Goal: Task Accomplishment & Management: Manage account settings

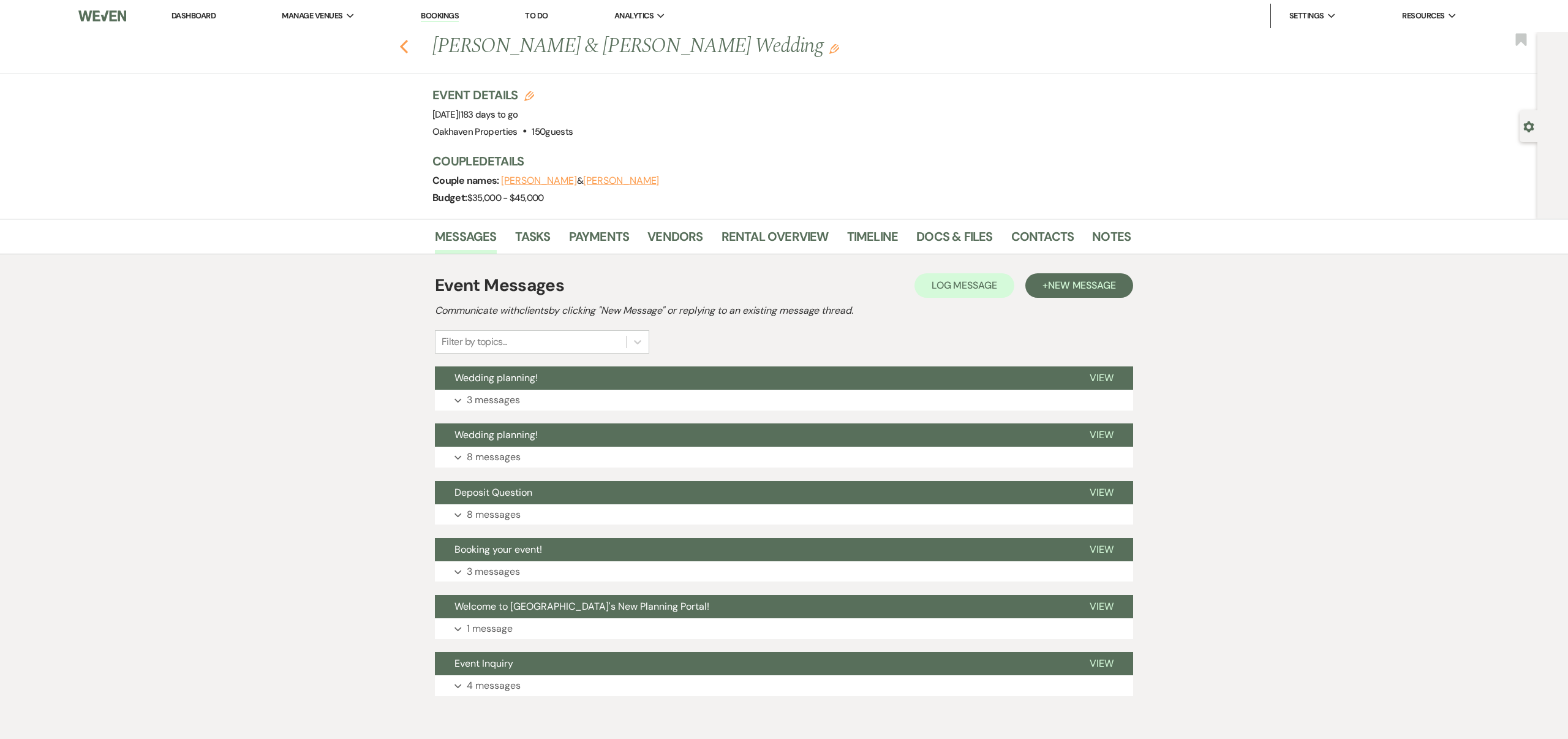
click at [403, 47] on use "button" at bounding box center [403, 47] width 8 height 13
select select "8"
select select "5"
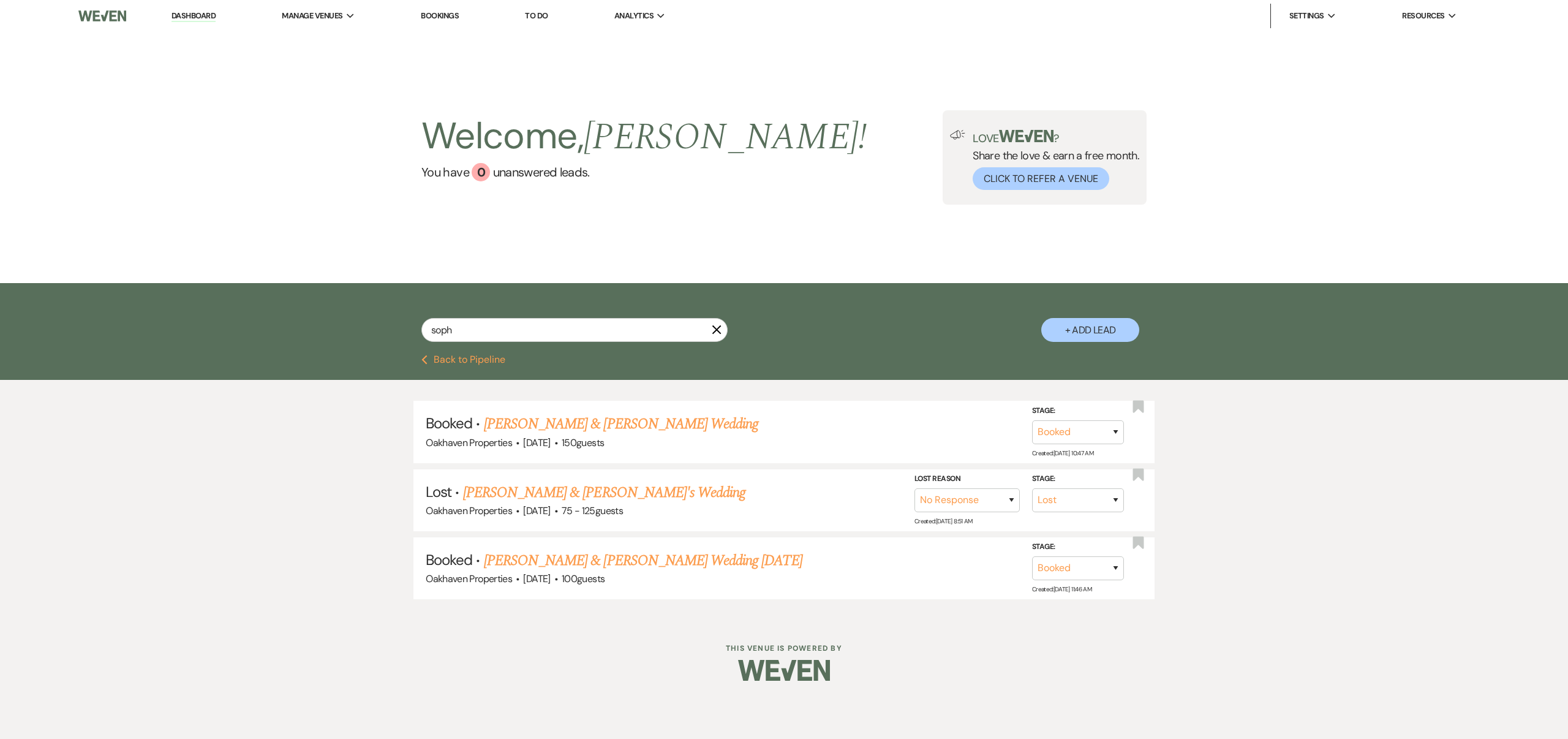
click at [715, 328] on use "button" at bounding box center [717, 330] width 9 height 9
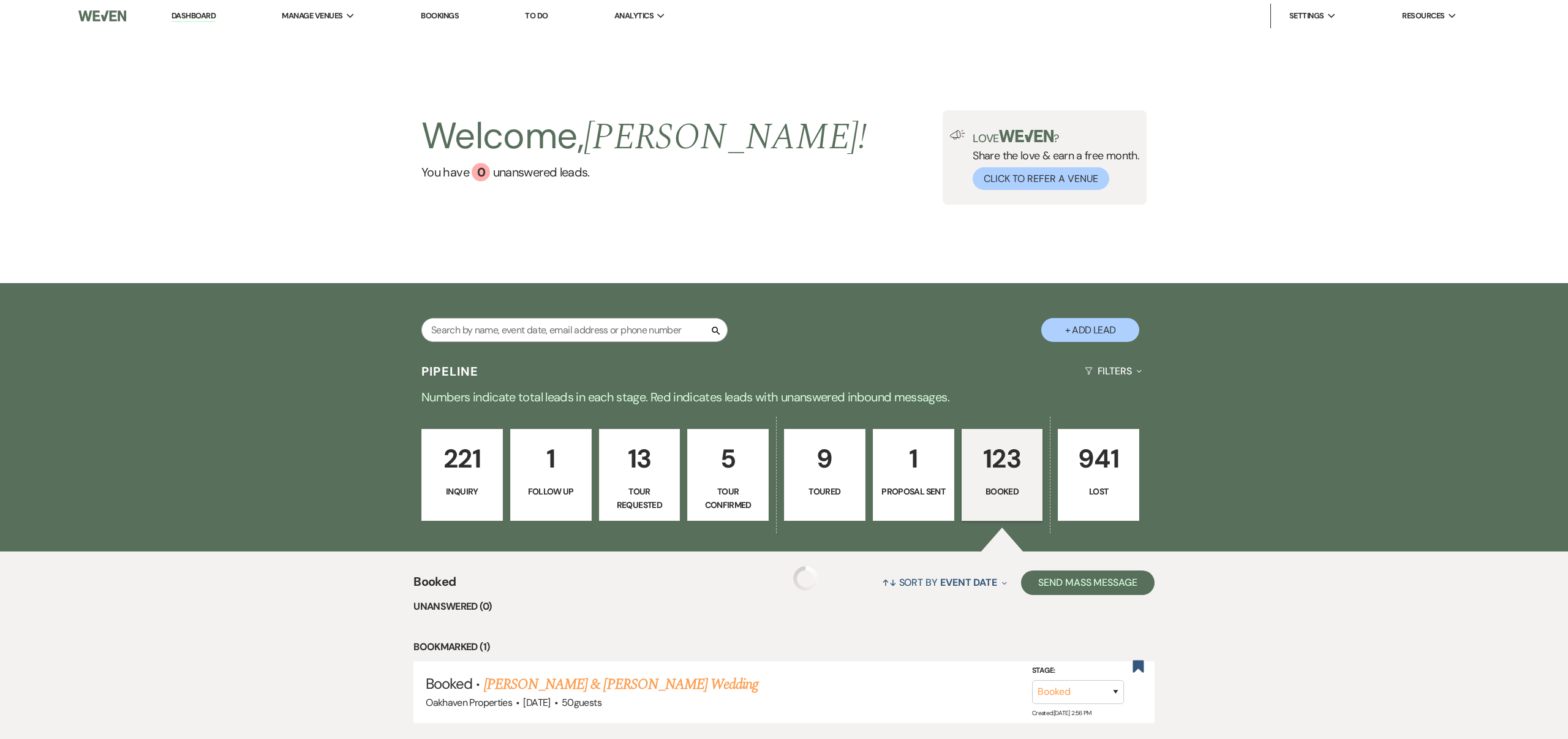
scroll to position [245, 0]
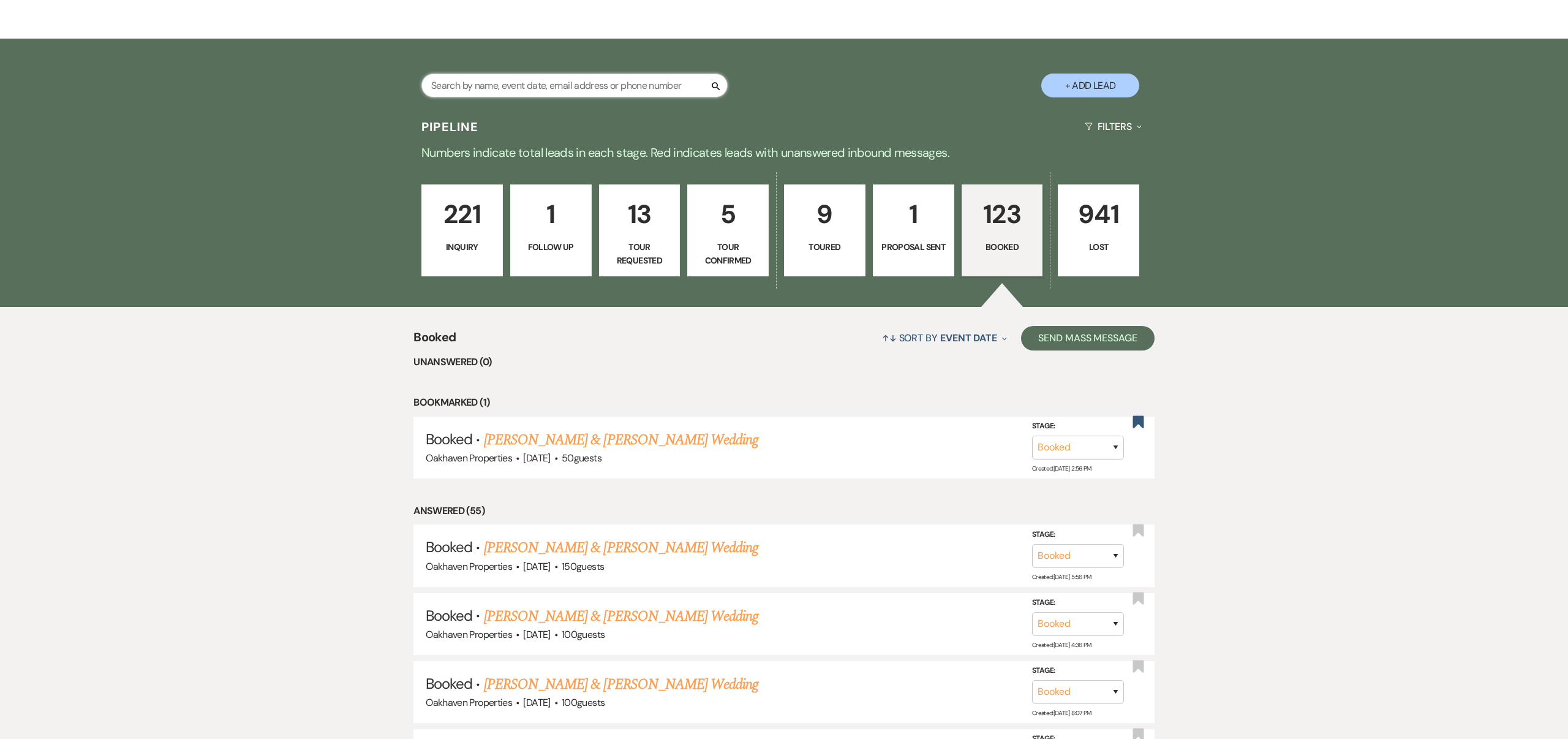
click at [539, 86] on input "text" at bounding box center [574, 85] width 307 height 24
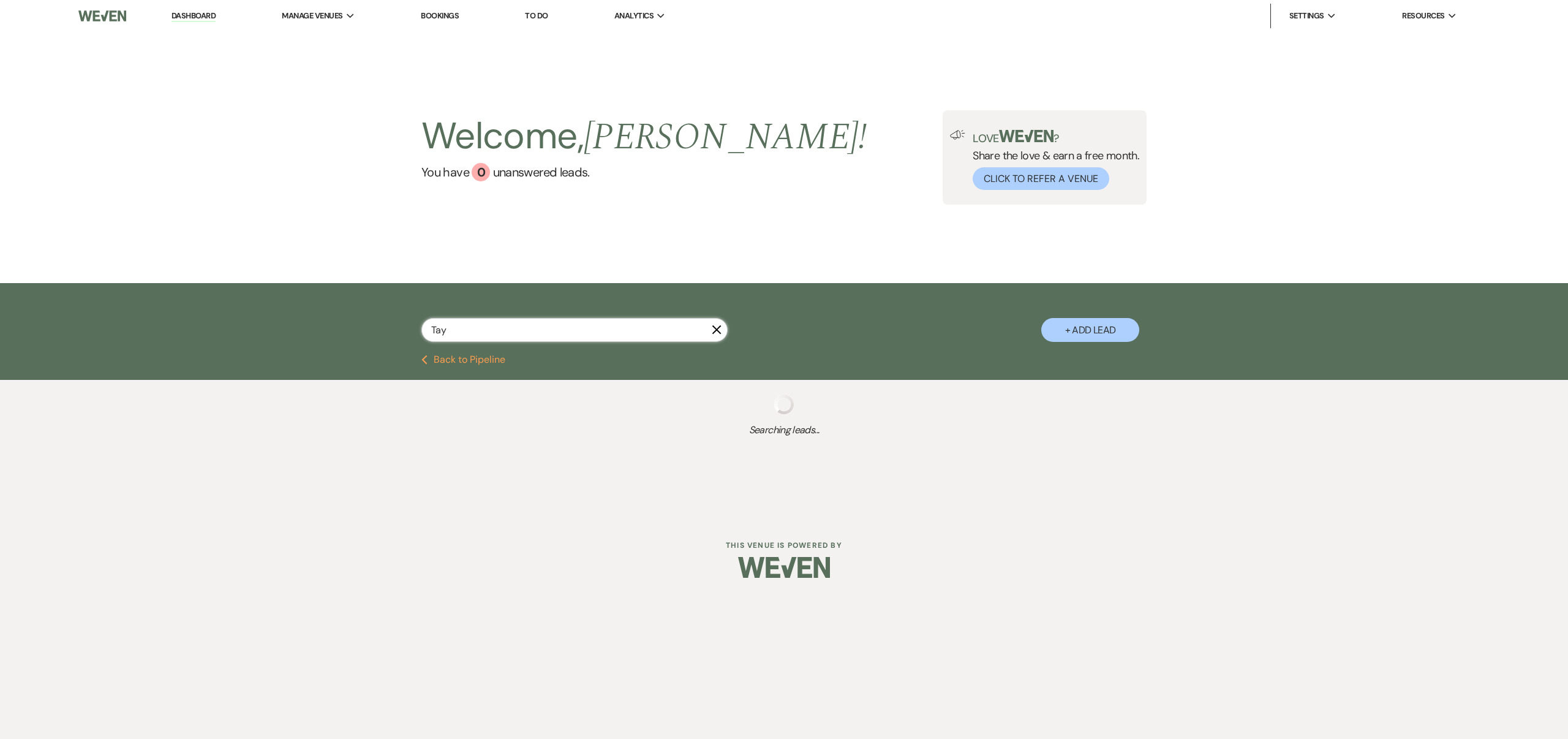
type input "Tayl"
select select "8"
select select "4"
select select "8"
select select "10"
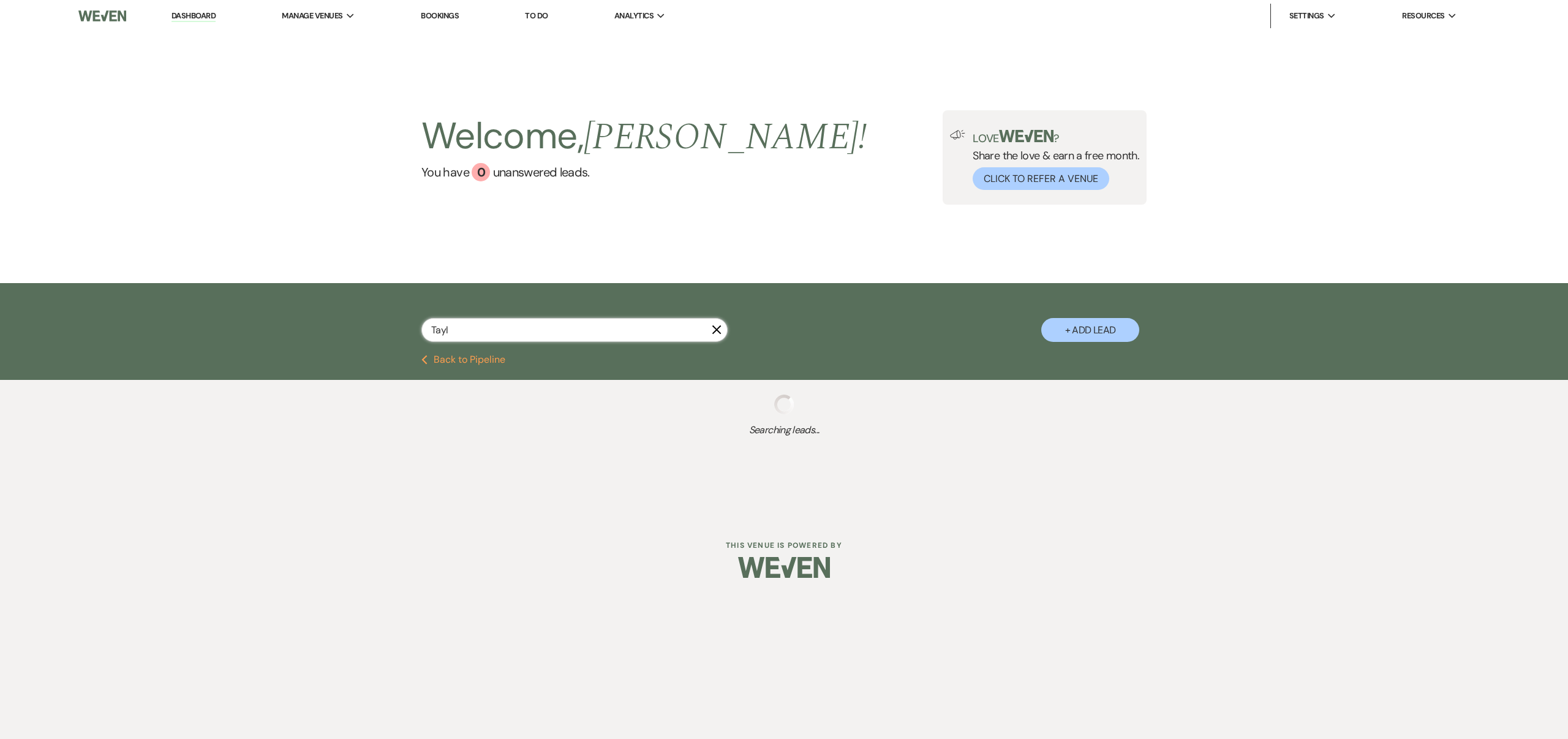
select select "8"
select select "6"
select select "8"
select select "1"
select select "8"
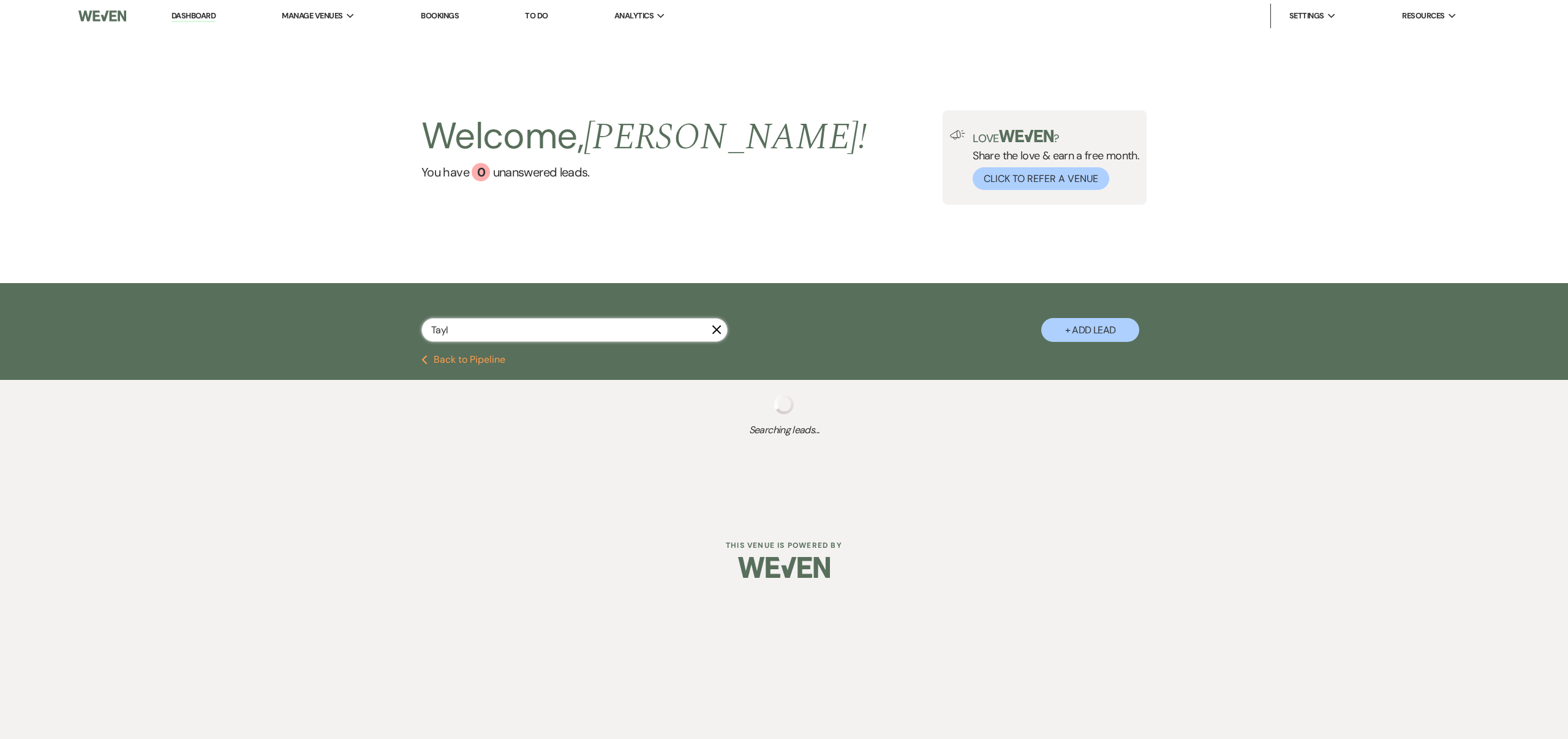
select select "4"
select select "8"
select select "4"
select select "8"
select select "4"
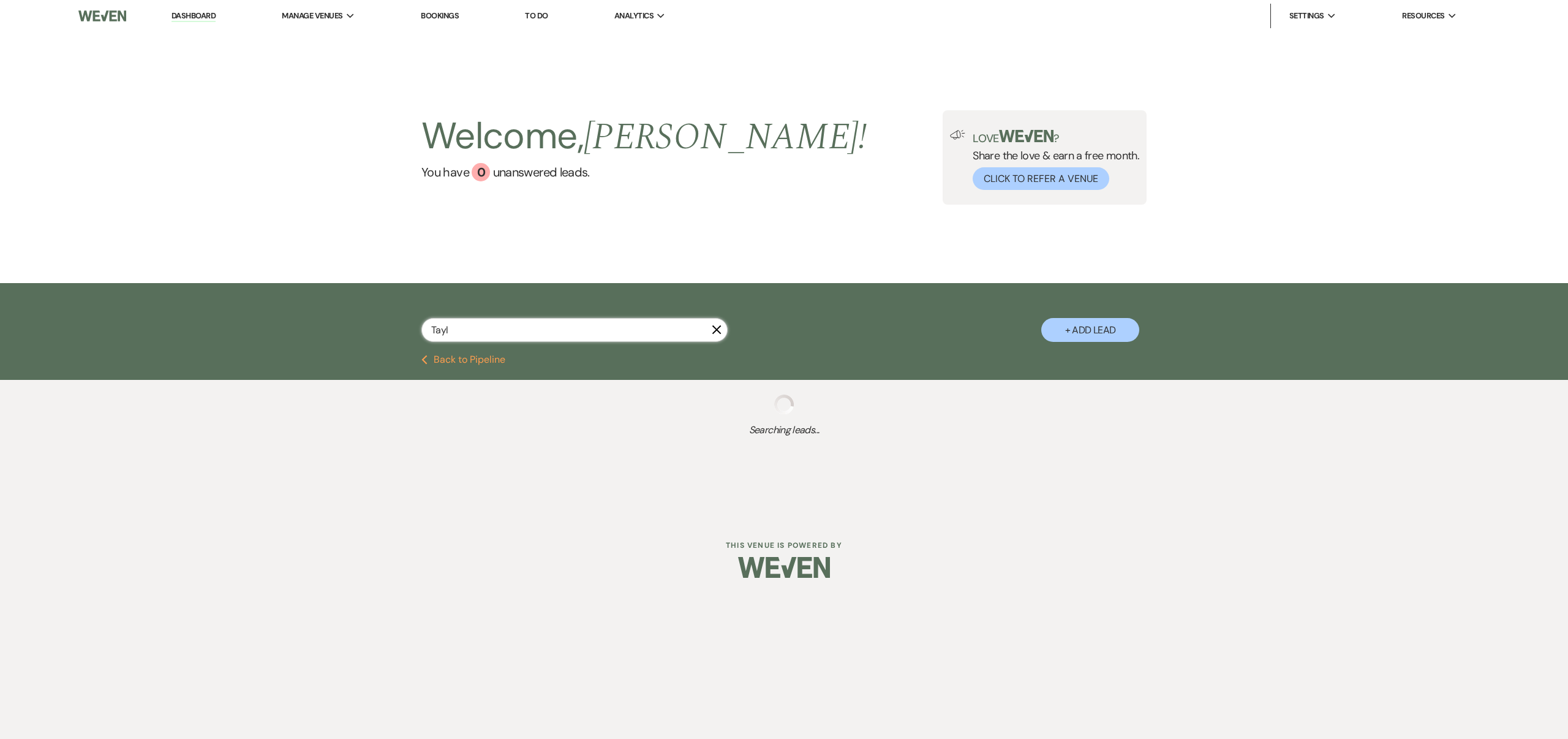
select select "8"
select select "6"
select select "8"
select select "10"
select select "8"
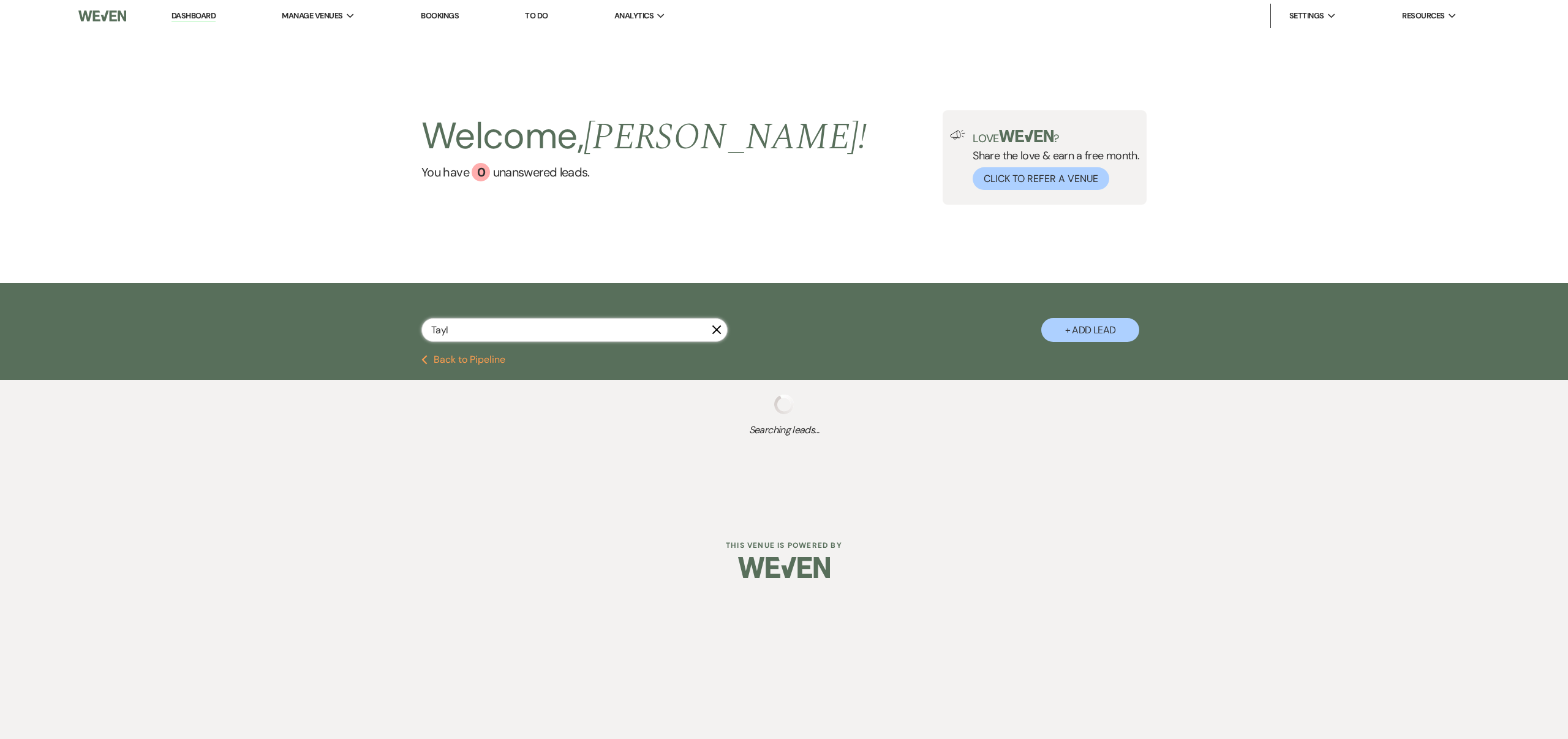
select select "4"
select select "8"
select select "6"
select select "8"
select select "4"
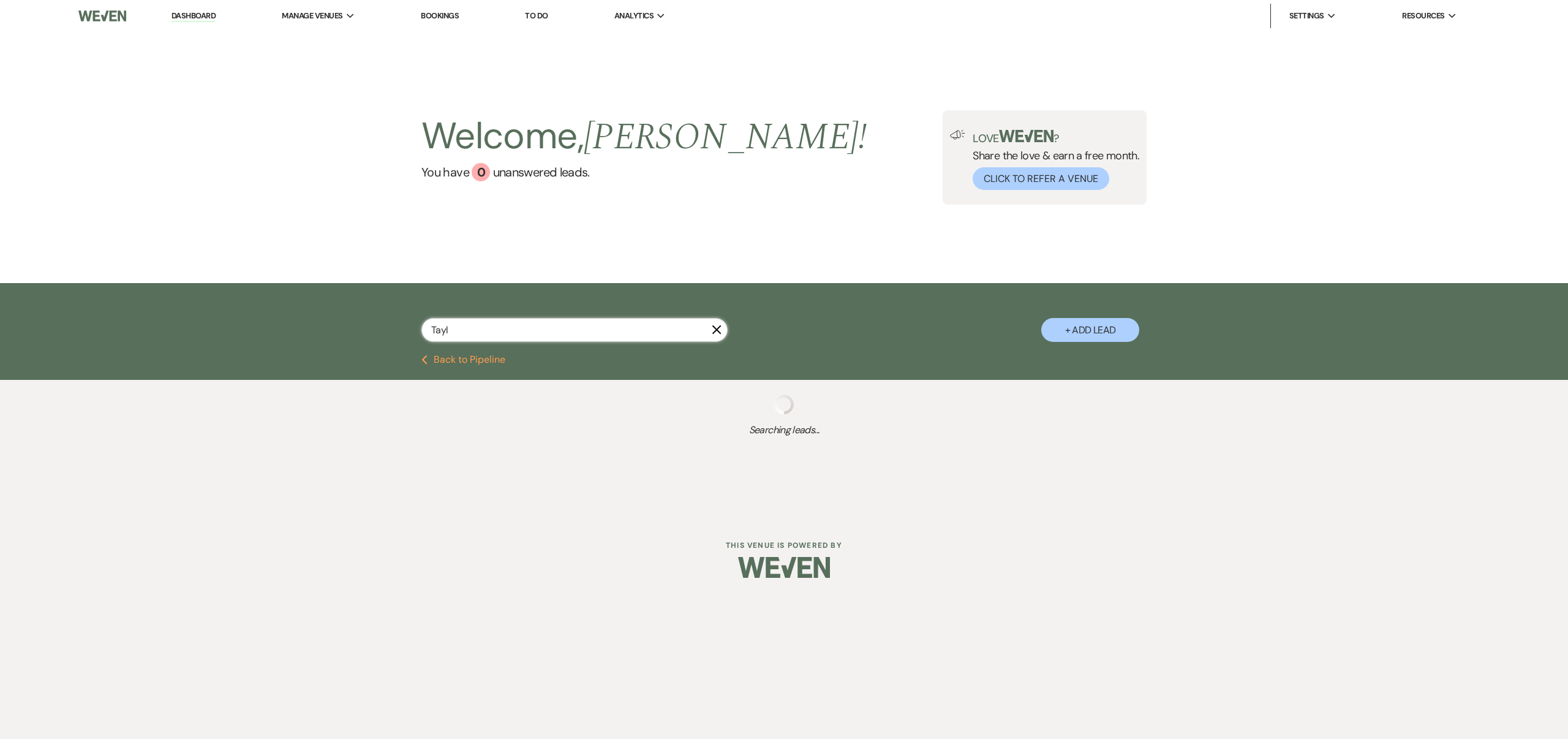
select select "8"
select select "6"
select select "8"
select select "4"
select select "8"
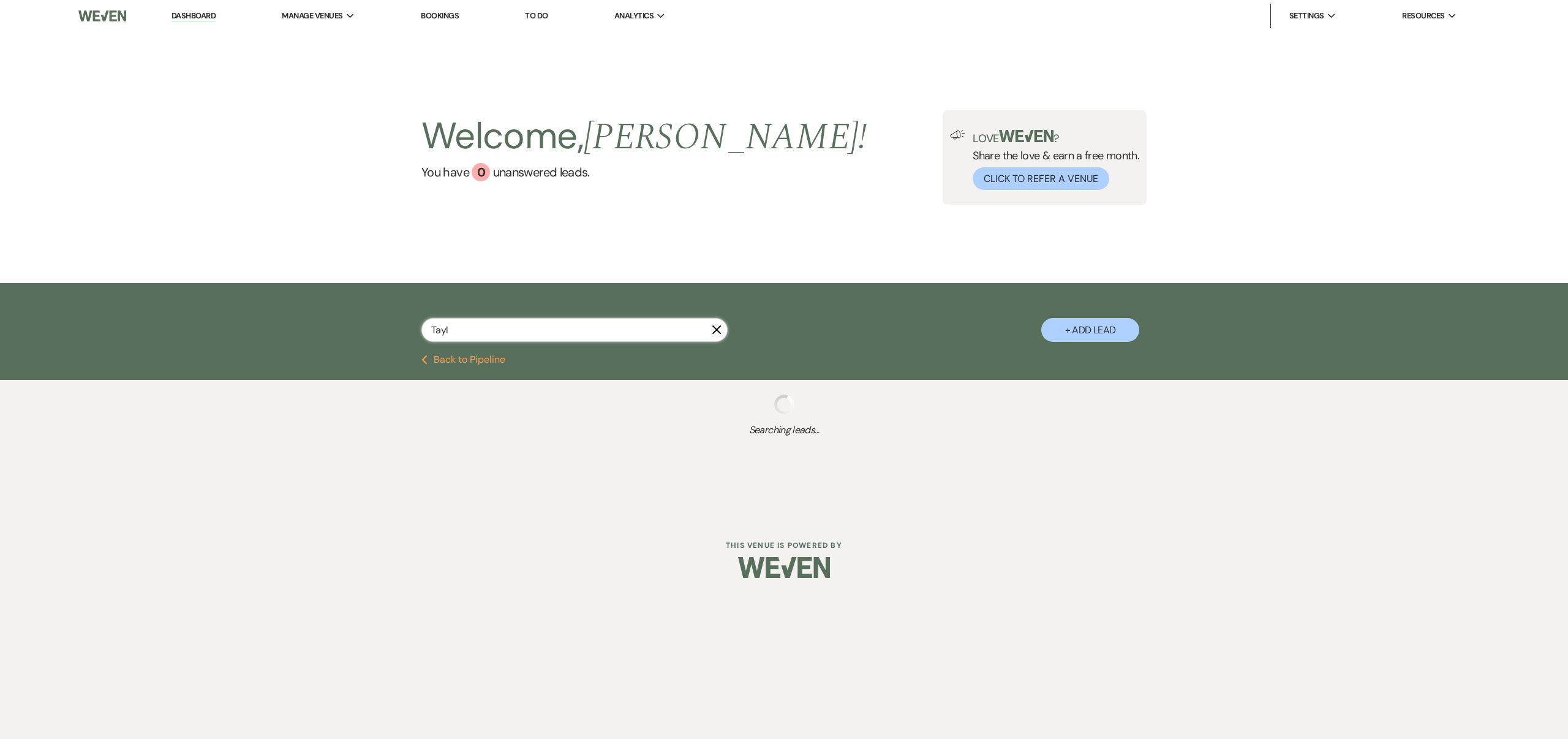
select select "4"
select select "8"
select select "4"
select select "8"
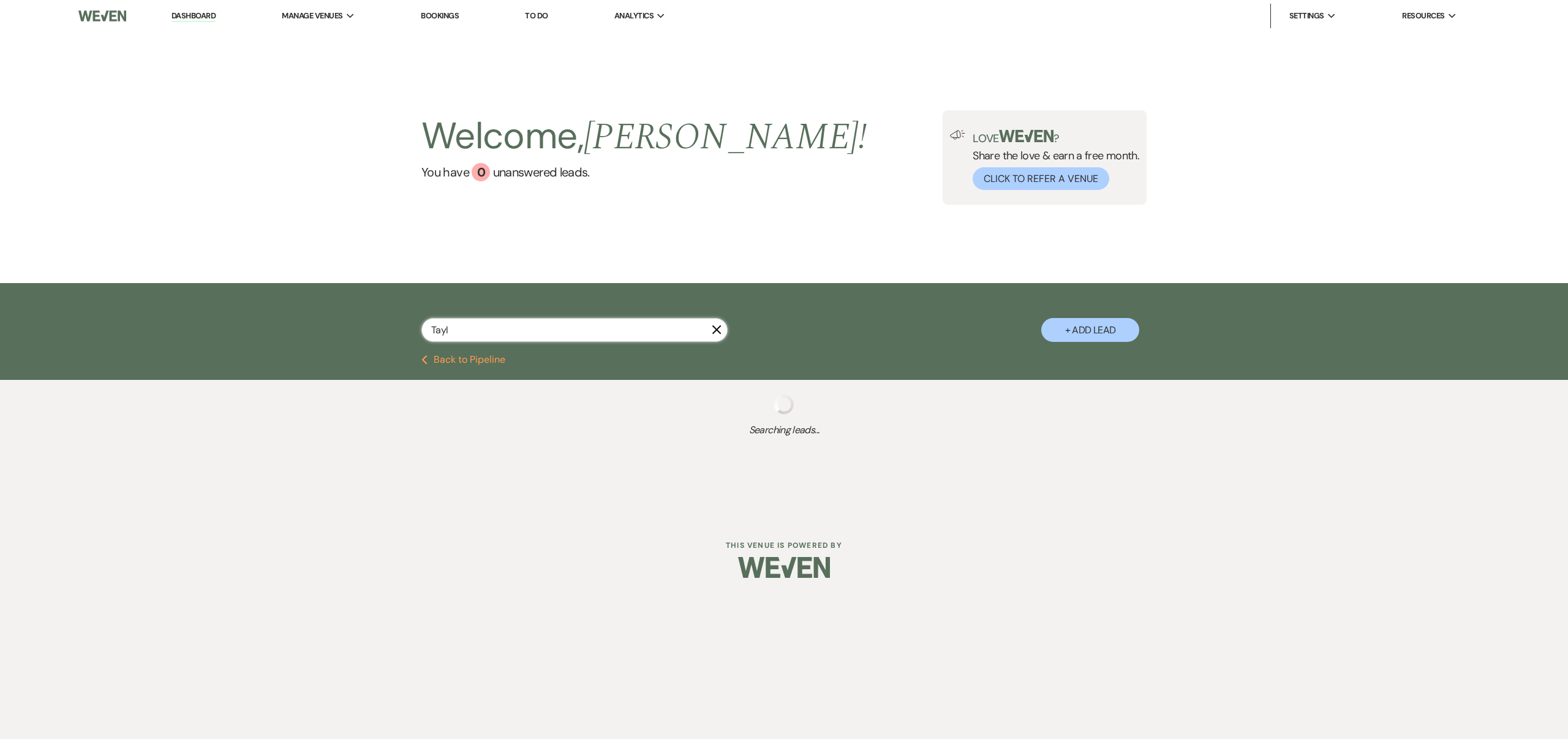
select select "8"
select select "5"
select select "6"
select select "8"
select select "4"
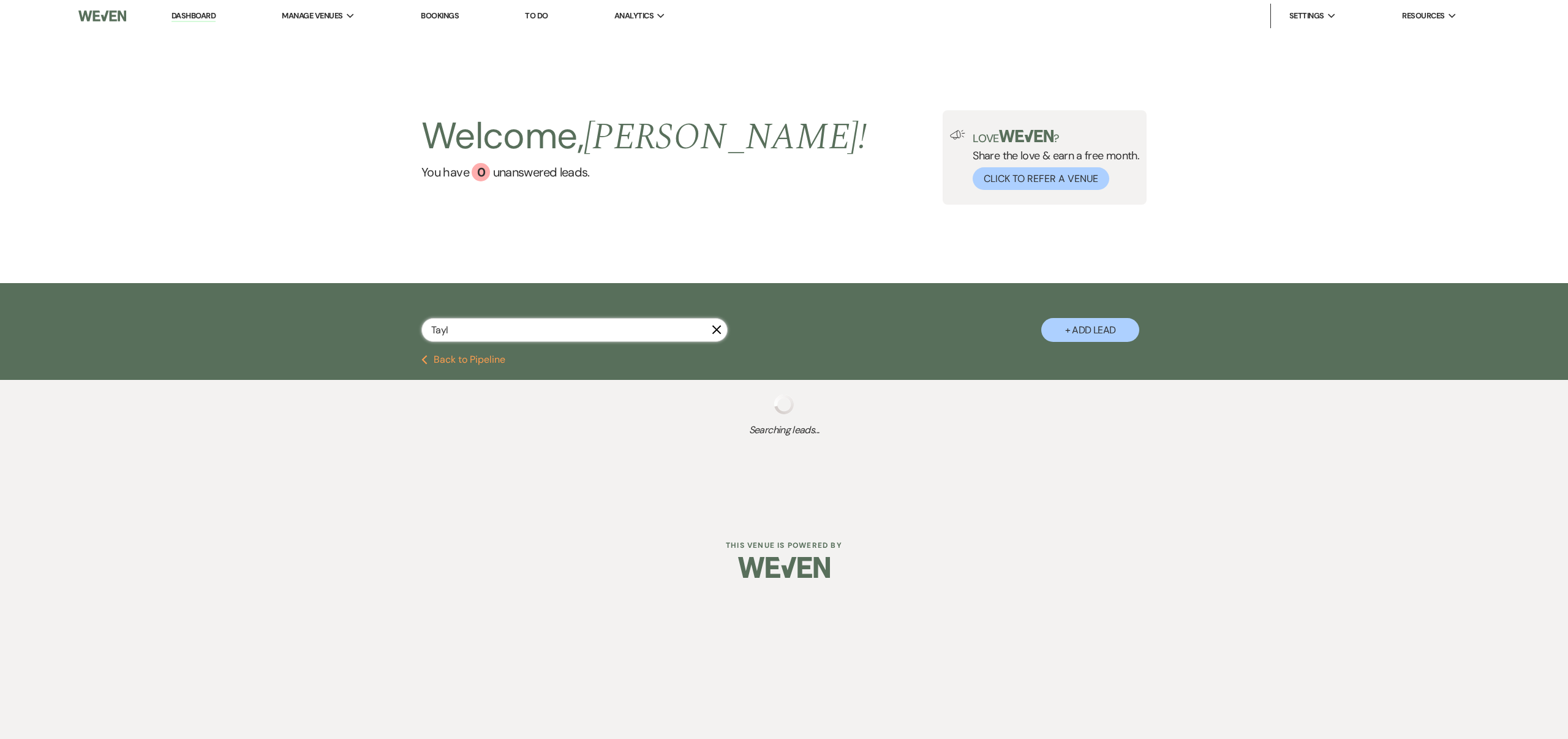
select select "8"
select select "6"
select select "8"
select select "4"
select select "8"
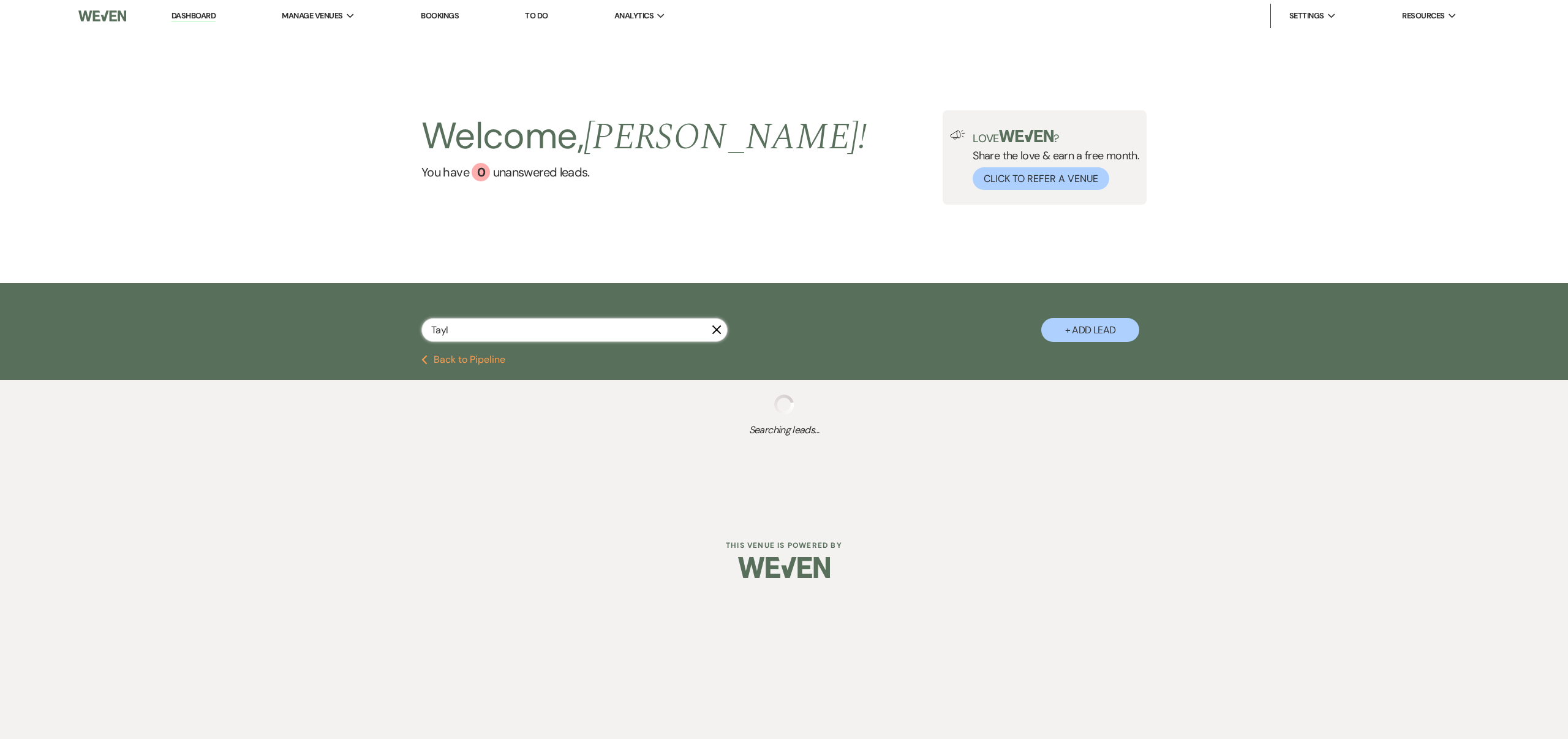
select select "4"
select select "8"
select select "7"
select select "8"
select select "5"
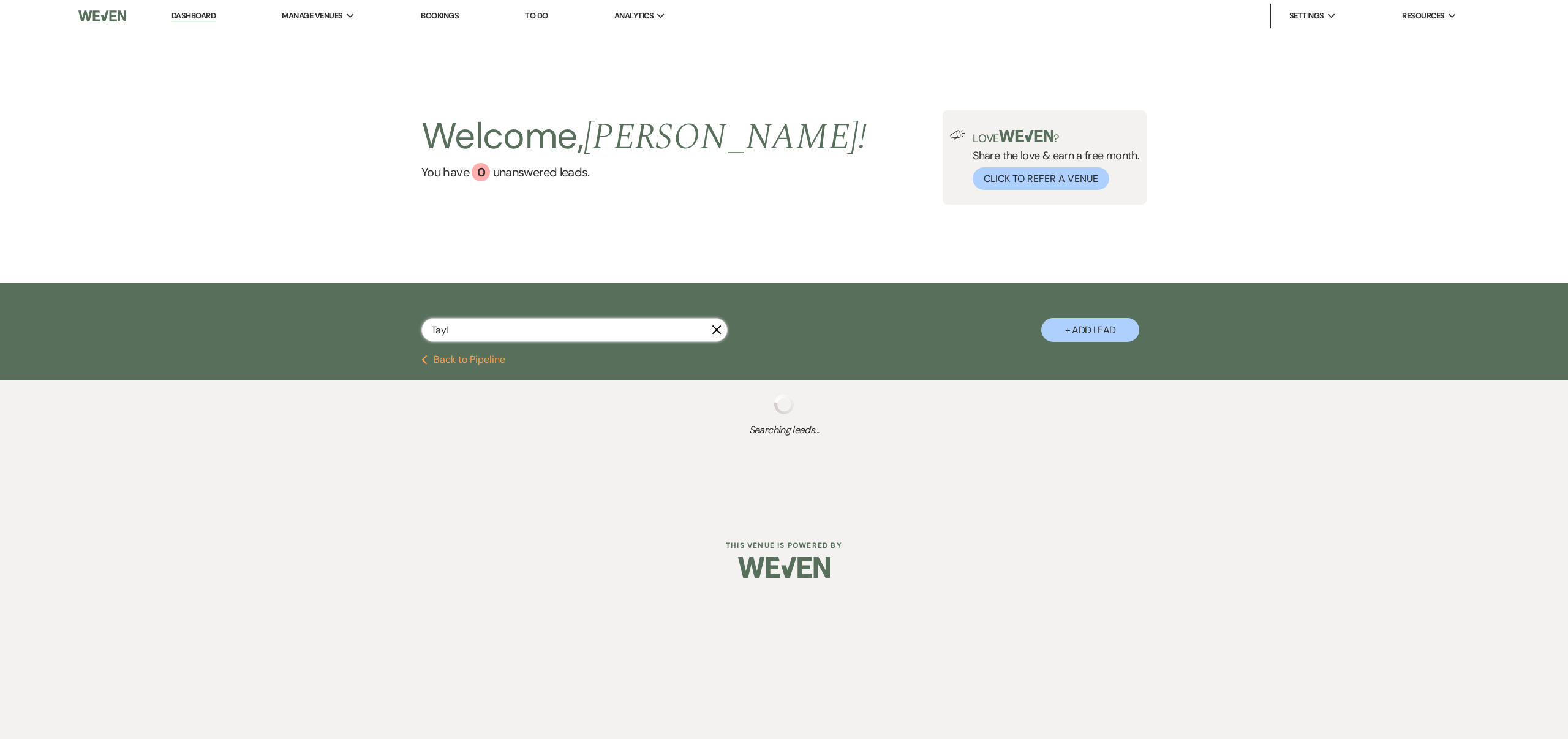
select select "8"
select select "1"
select select "8"
select select "6"
select select "8"
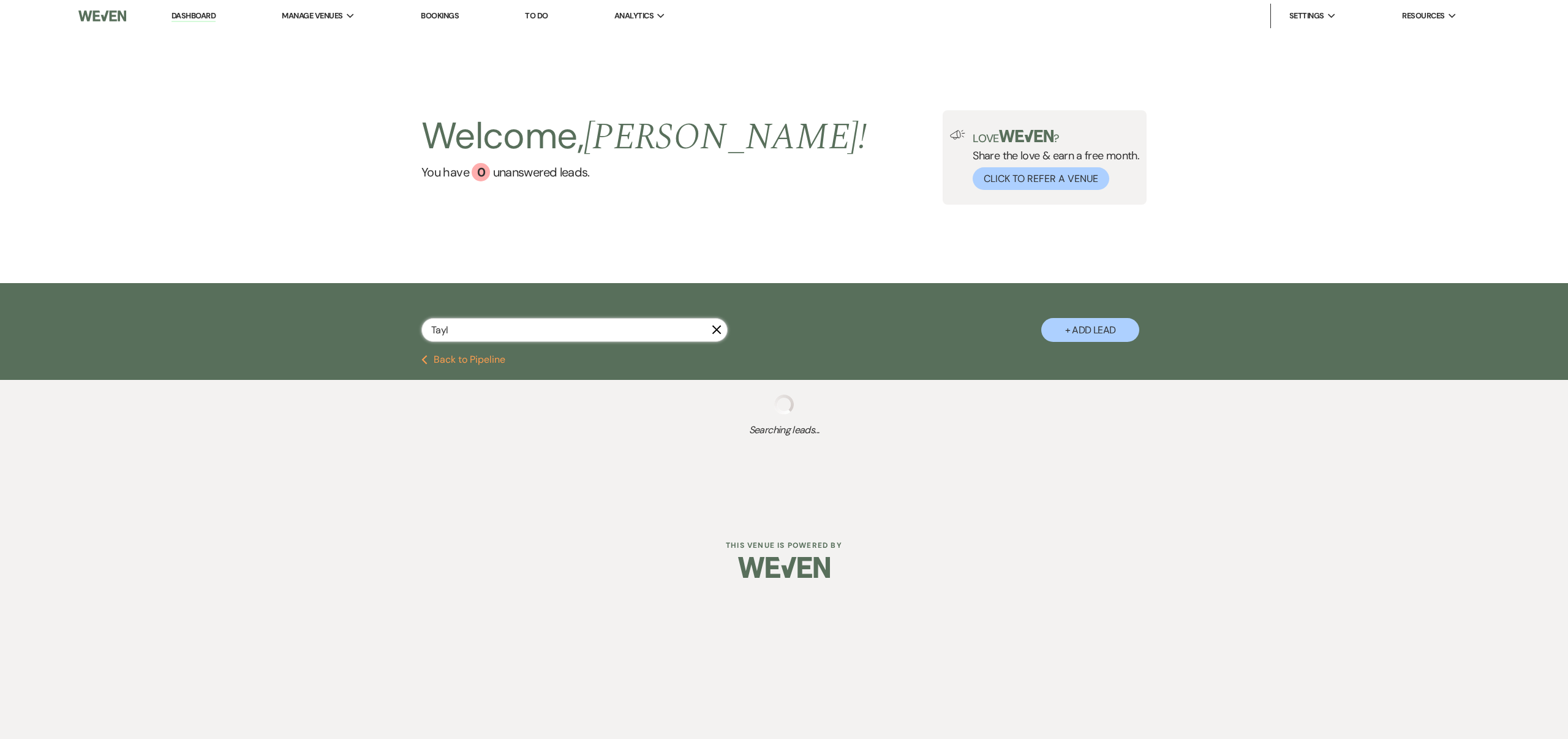
select select "4"
select select "8"
select select "4"
select select "8"
select select "6"
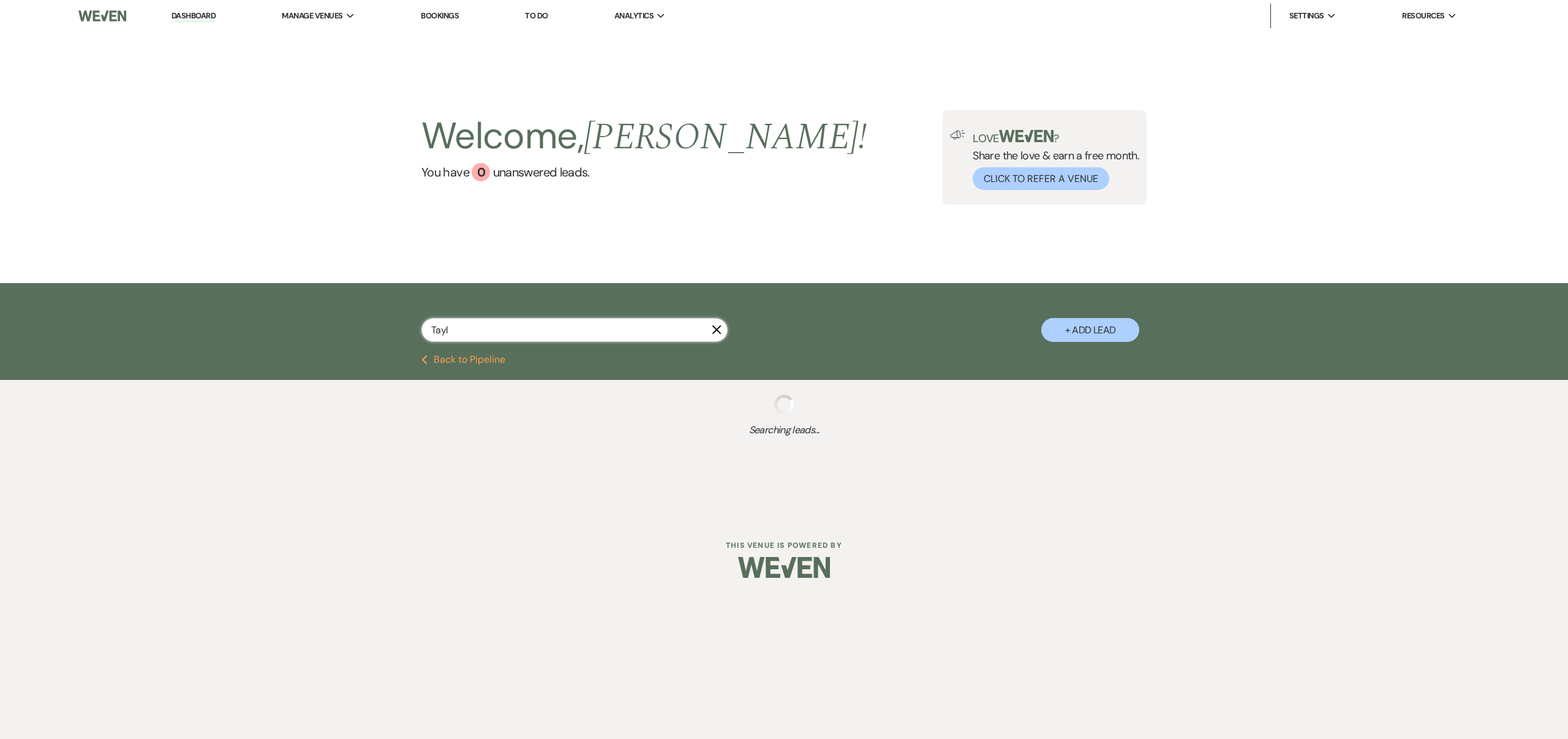
select select "8"
select select "4"
select select "8"
select select "4"
select select "8"
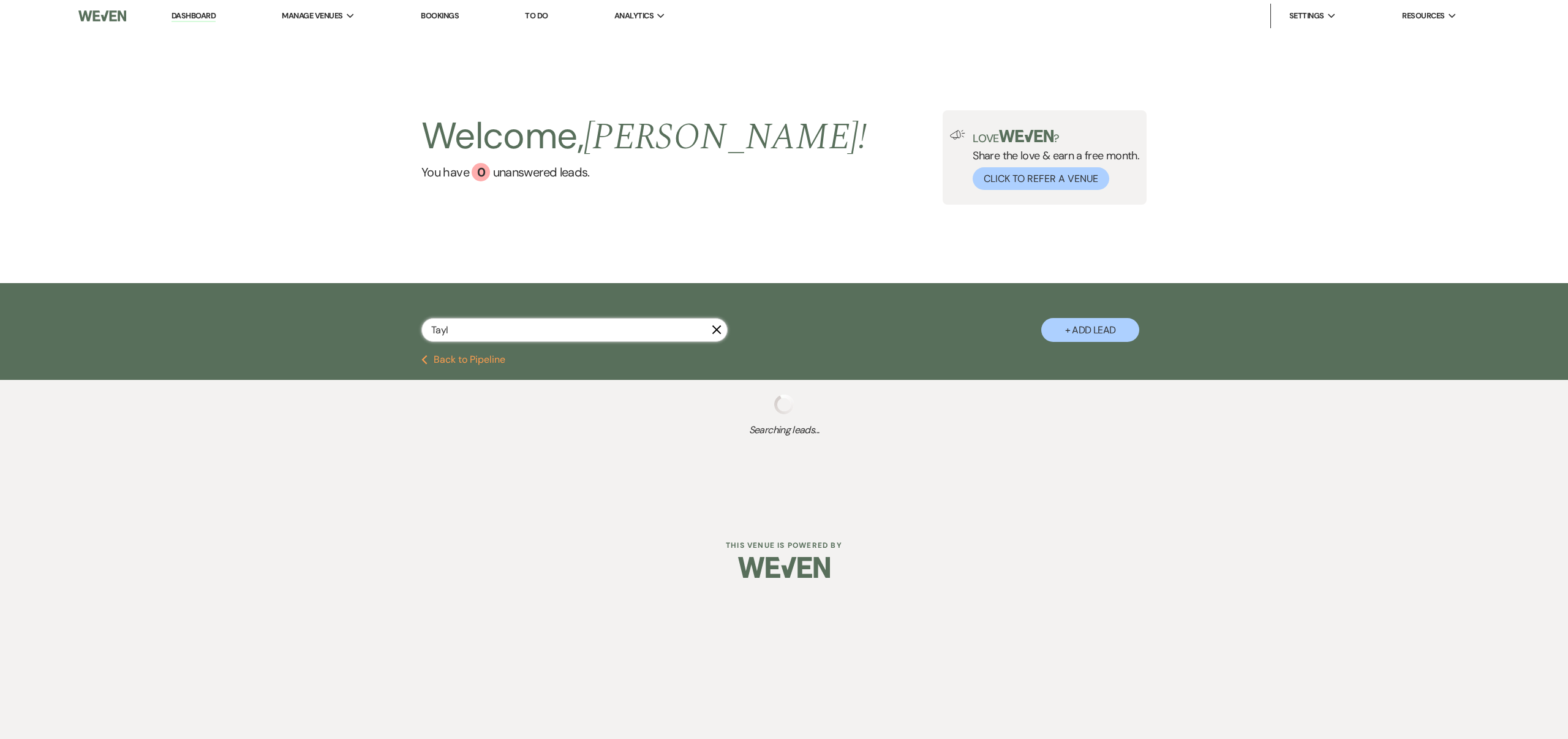
select select "6"
select select "8"
select select "4"
select select "8"
select select "4"
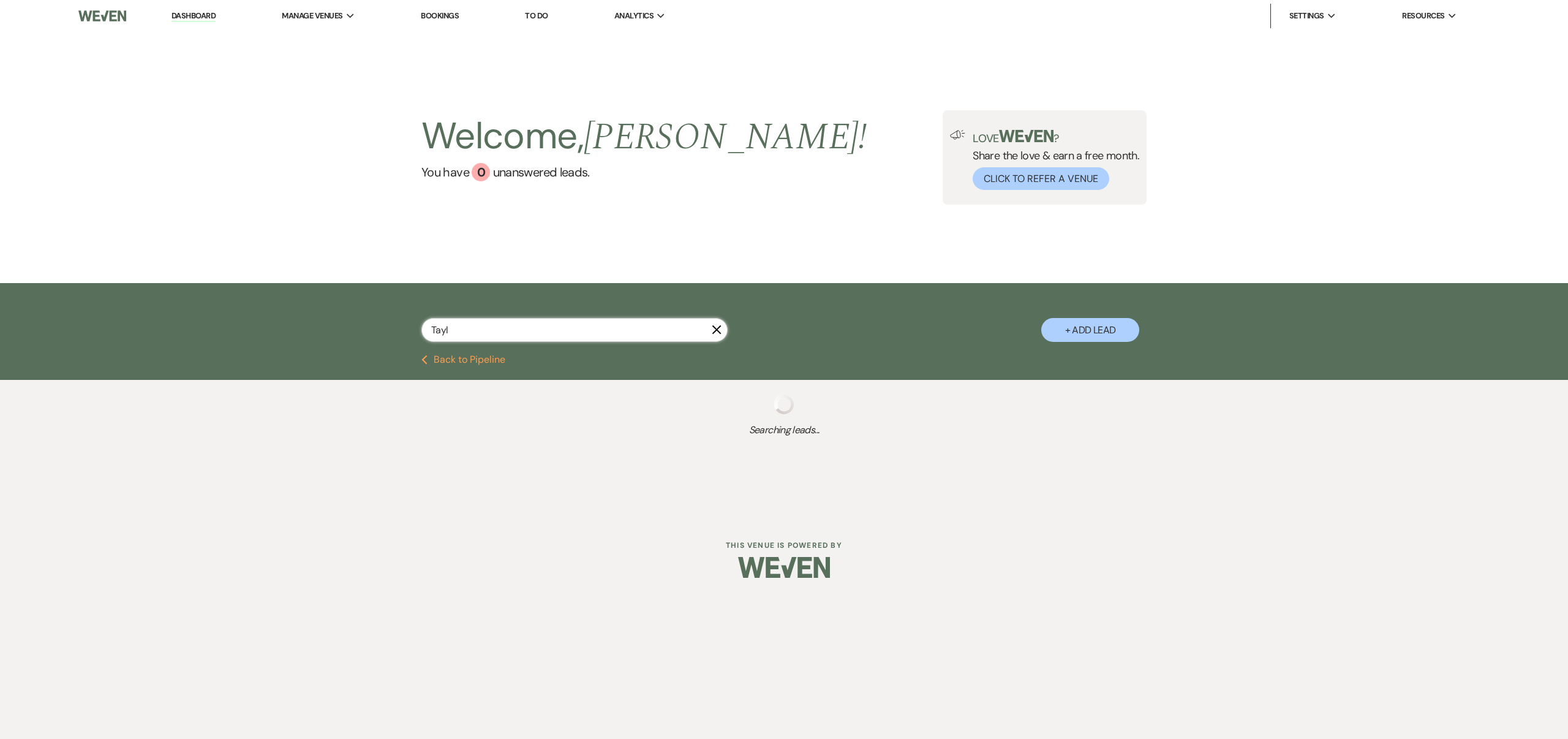
select select "8"
select select "4"
select select "8"
select select "4"
select select "8"
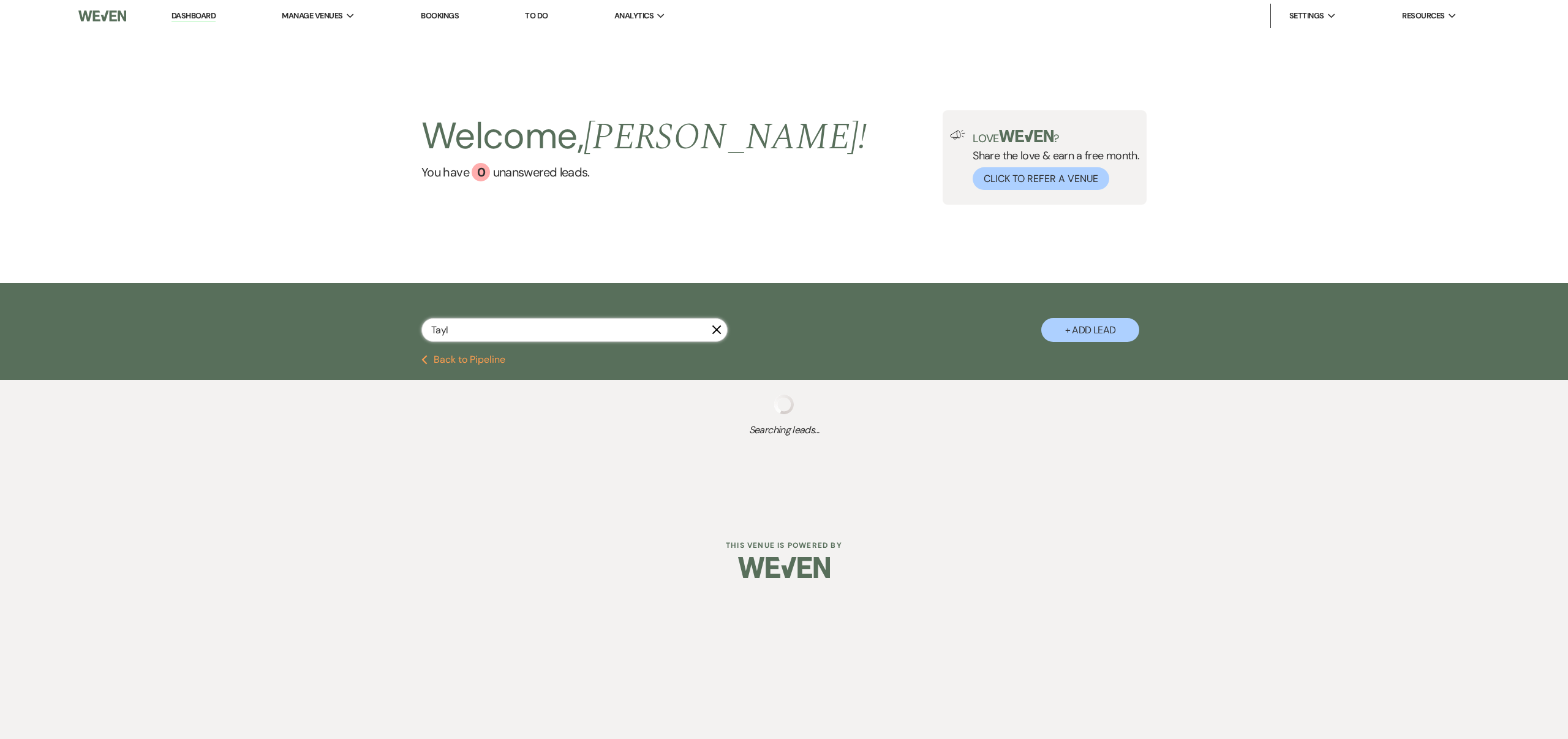
select select "4"
select select "8"
select select "4"
select select "8"
select select "4"
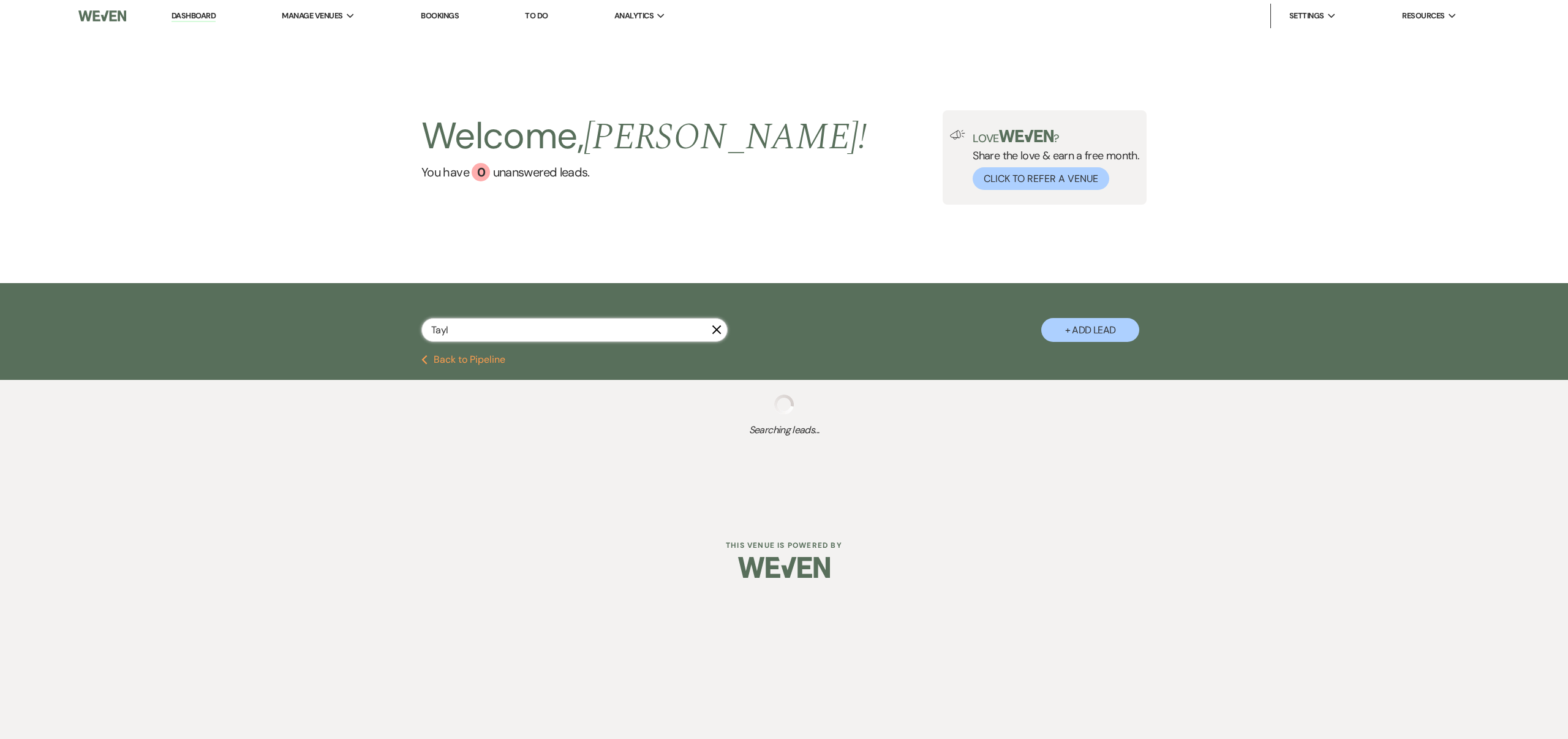
select select "8"
select select "4"
select select "8"
select select "5"
select select "8"
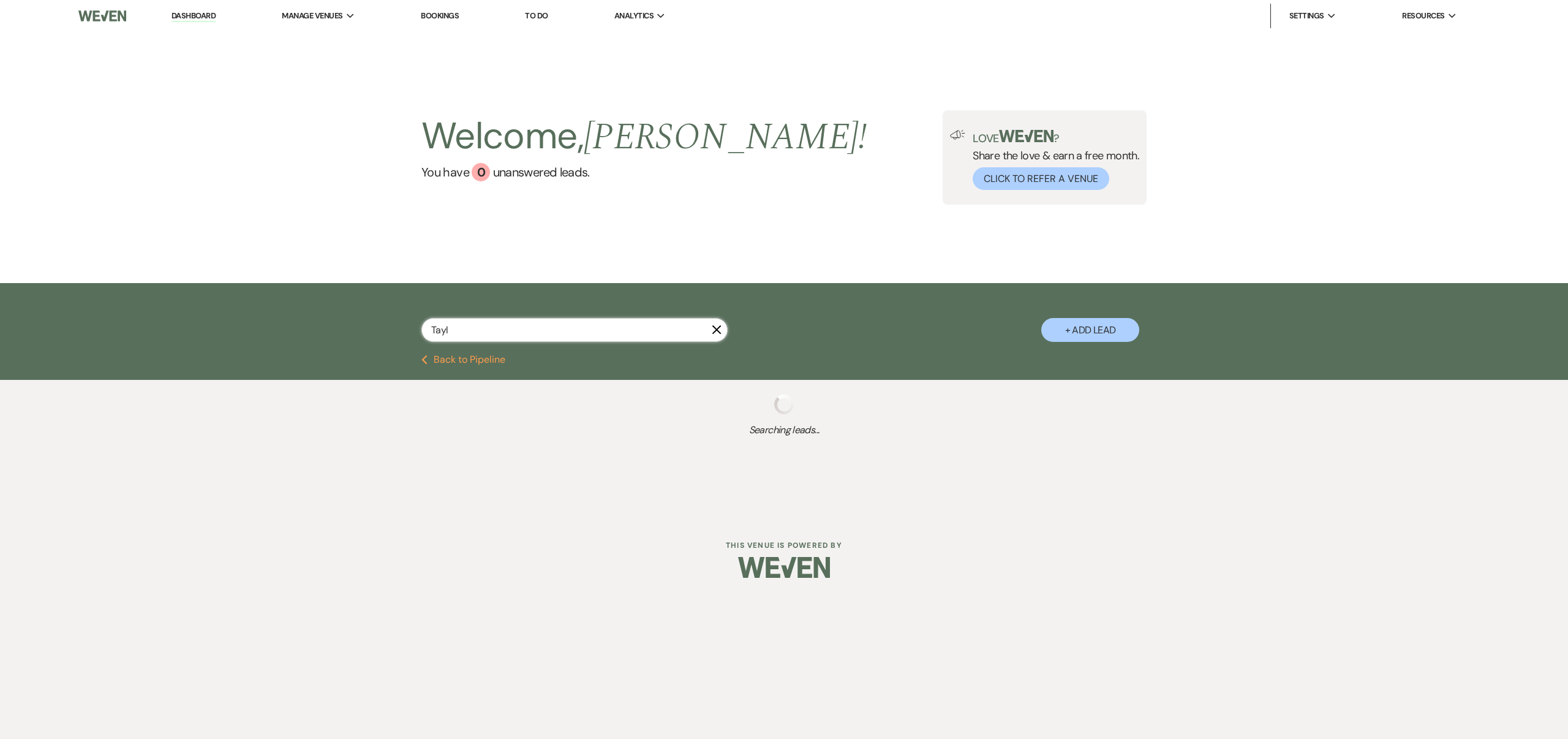
select select "5"
select select "8"
select select "7"
select select "8"
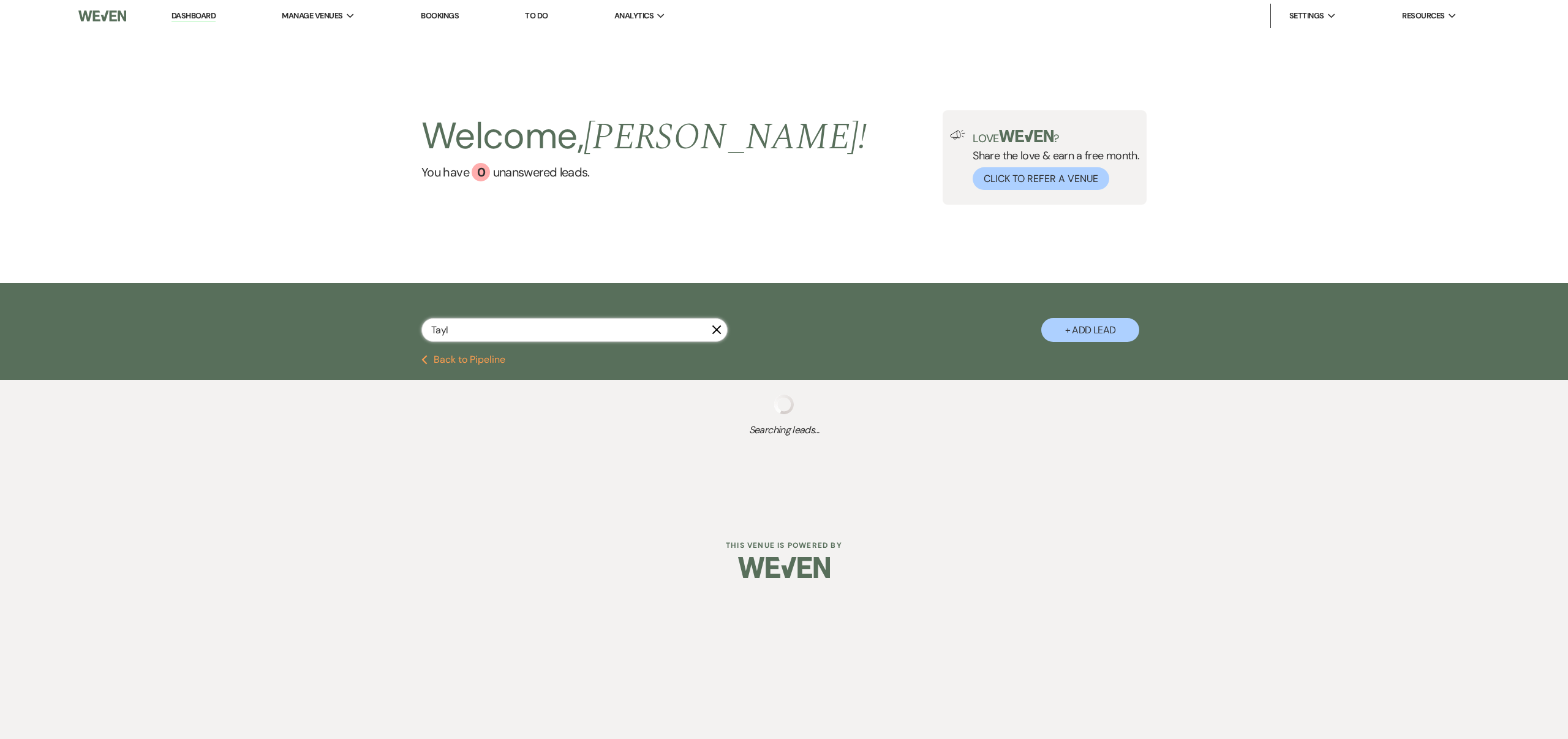
select select "8"
select select "6"
select select "8"
select select "4"
select select "8"
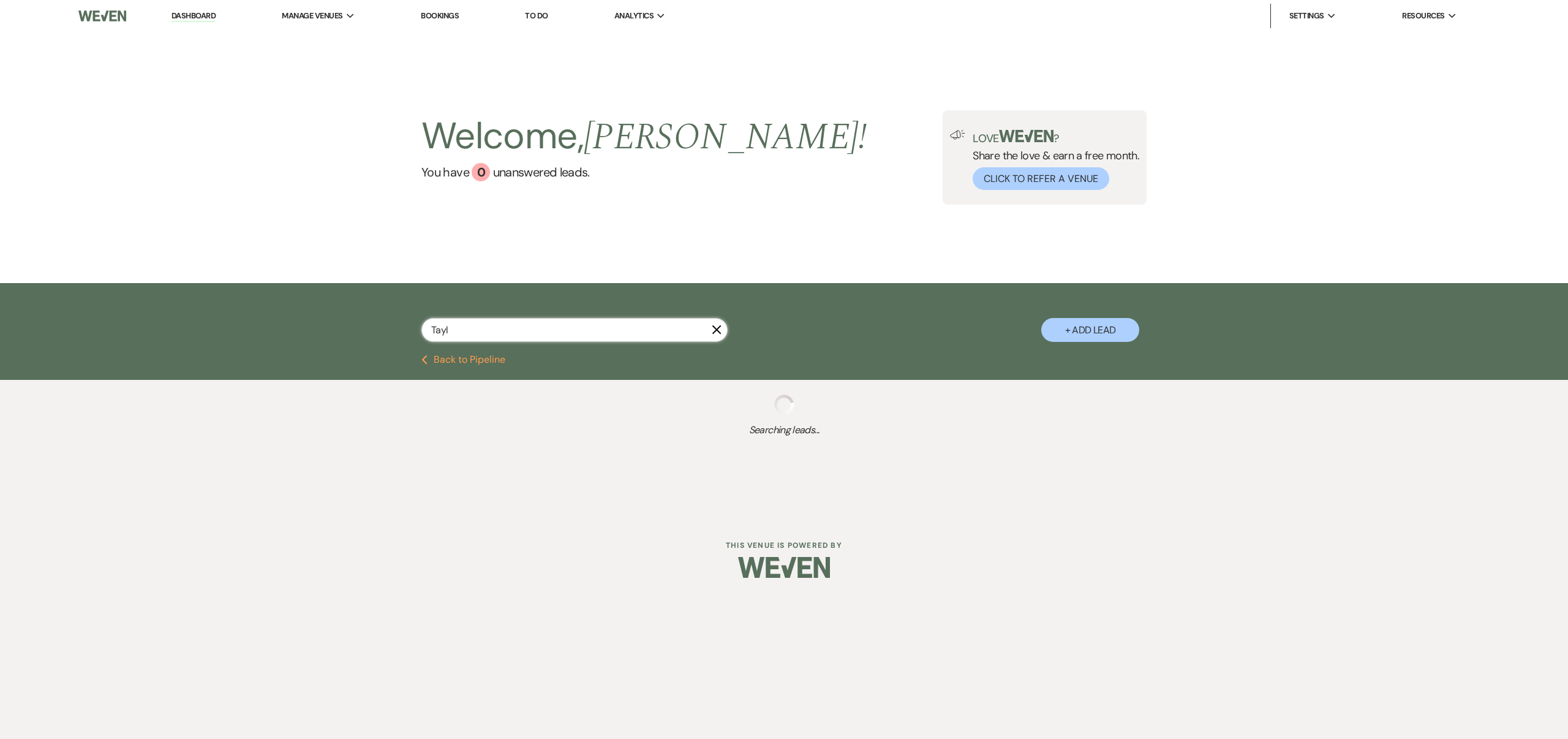
select select "4"
select select "8"
select select "4"
select select "8"
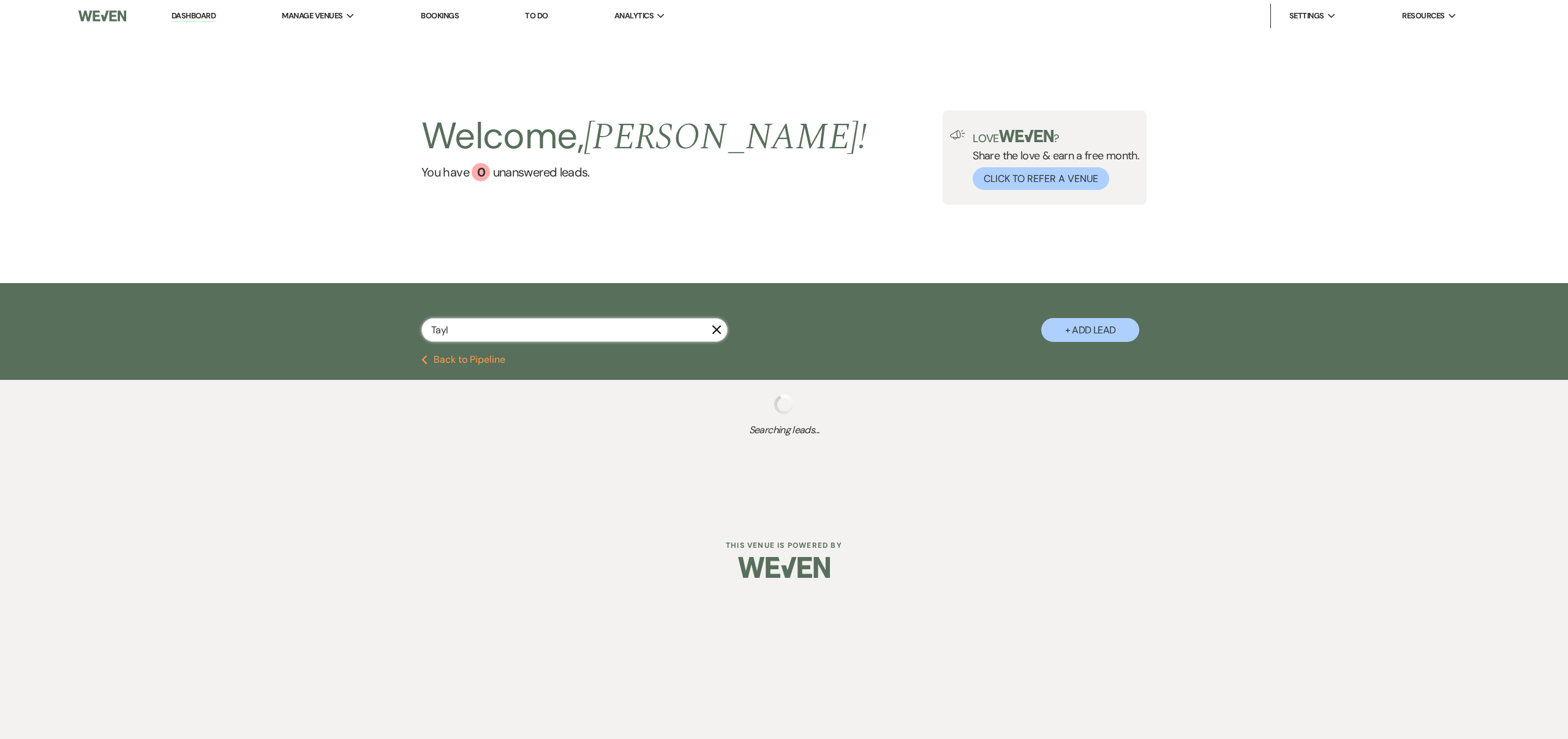
select select "5"
select select "8"
select select "6"
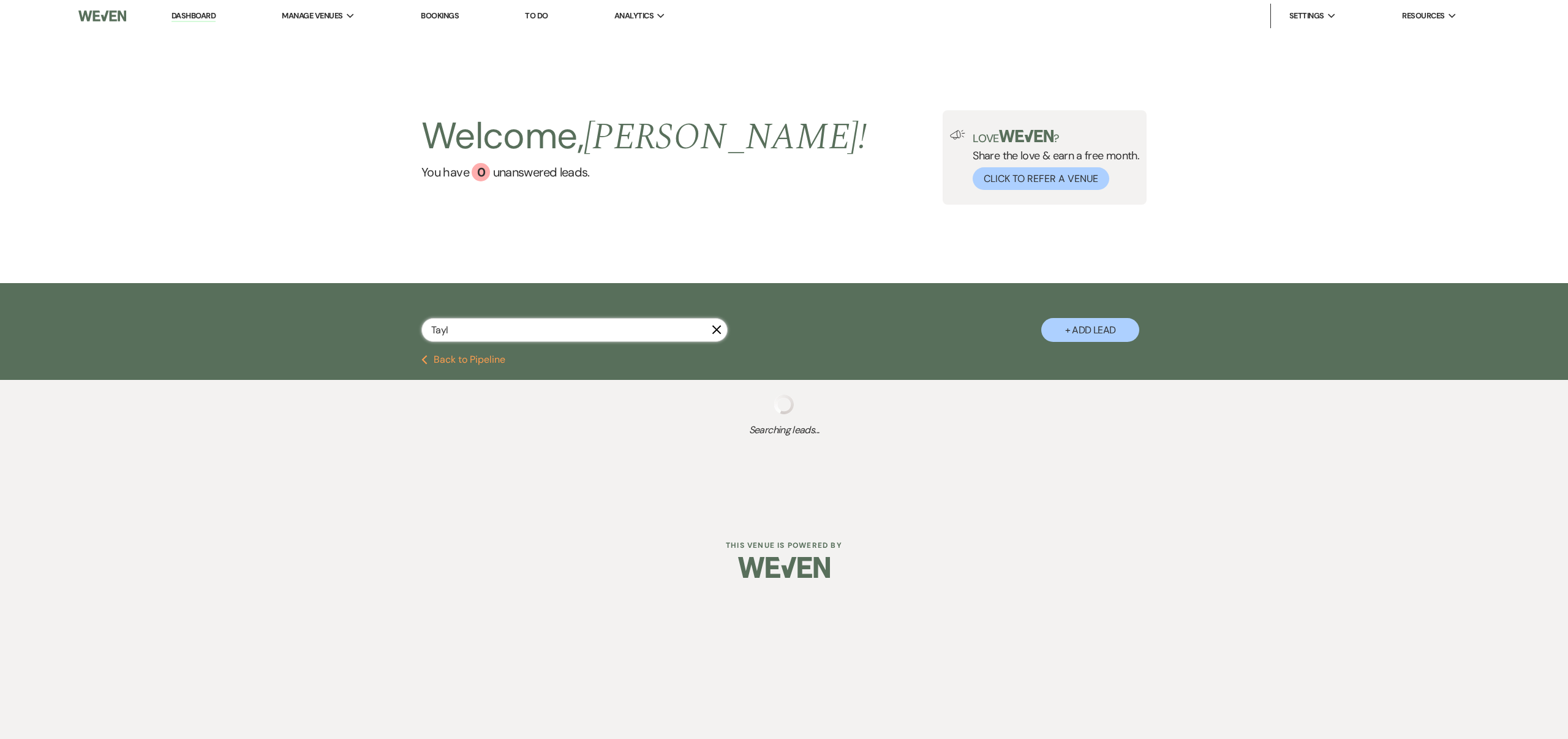
select select "8"
select select "4"
select select "8"
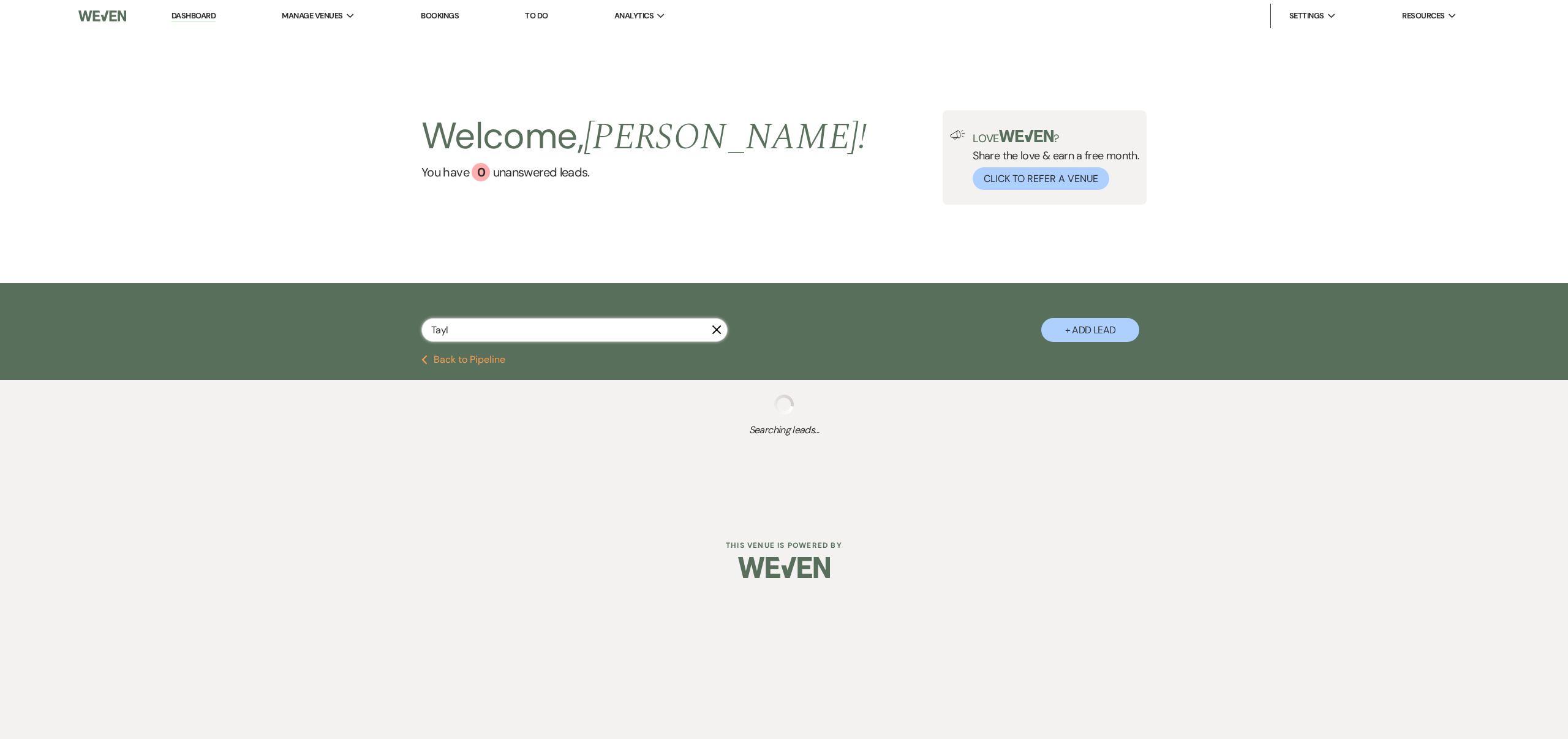
select select "5"
select select "8"
select select "4"
select select "8"
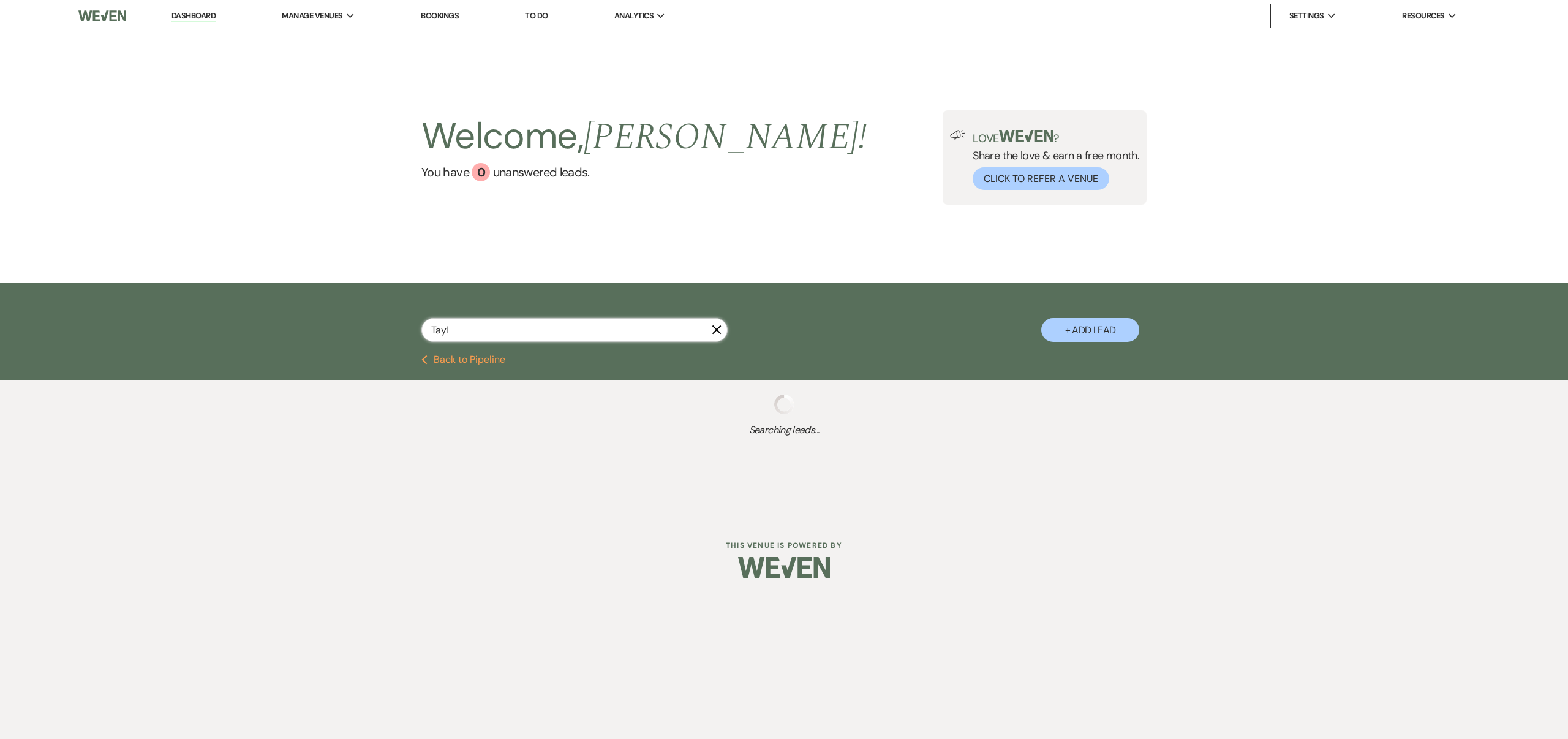
select select "8"
select select "4"
select select "8"
select select "5"
select select "8"
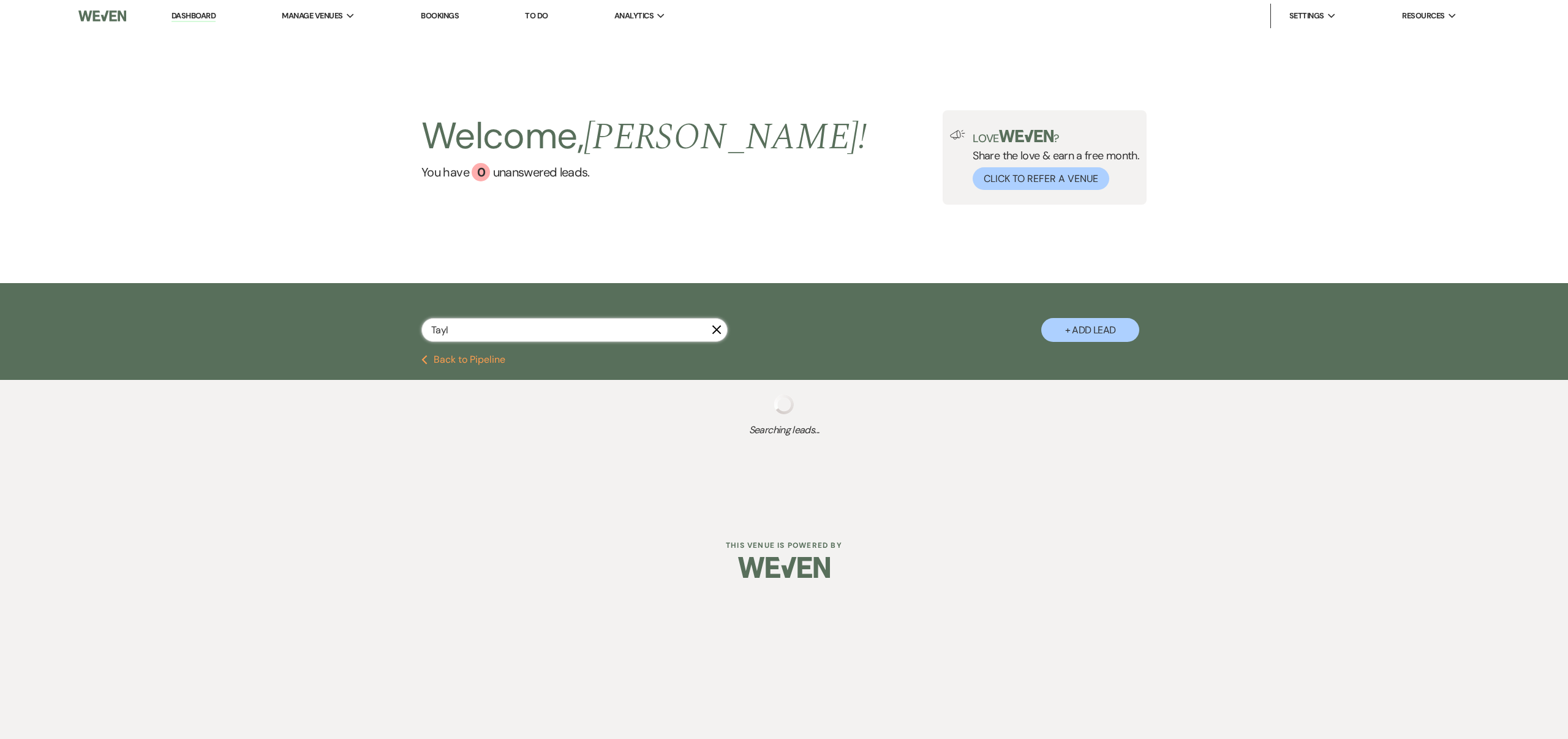
select select "8"
select select "6"
select select "8"
select select "4"
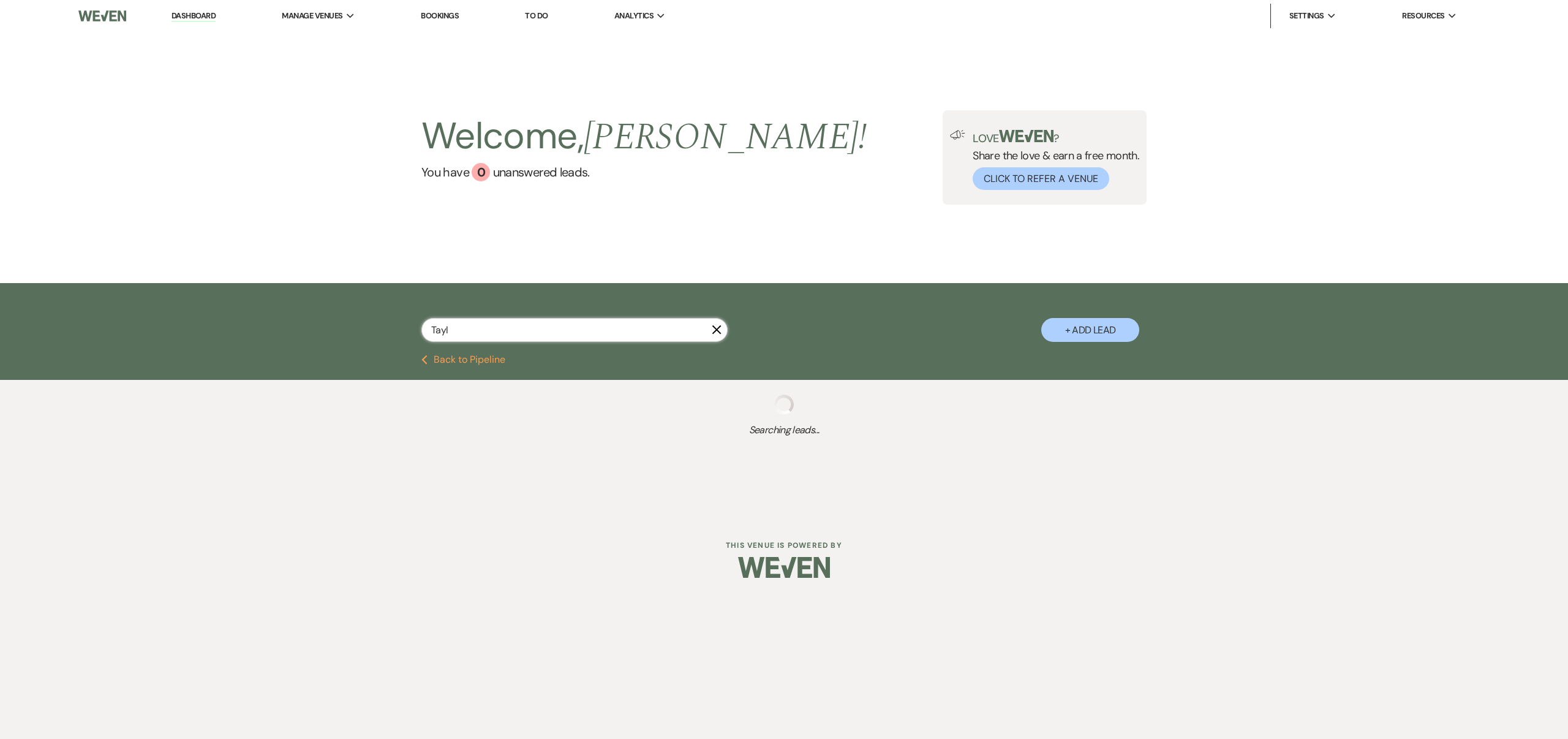
select select "8"
select select "4"
select select "8"
select select "3"
select select "8"
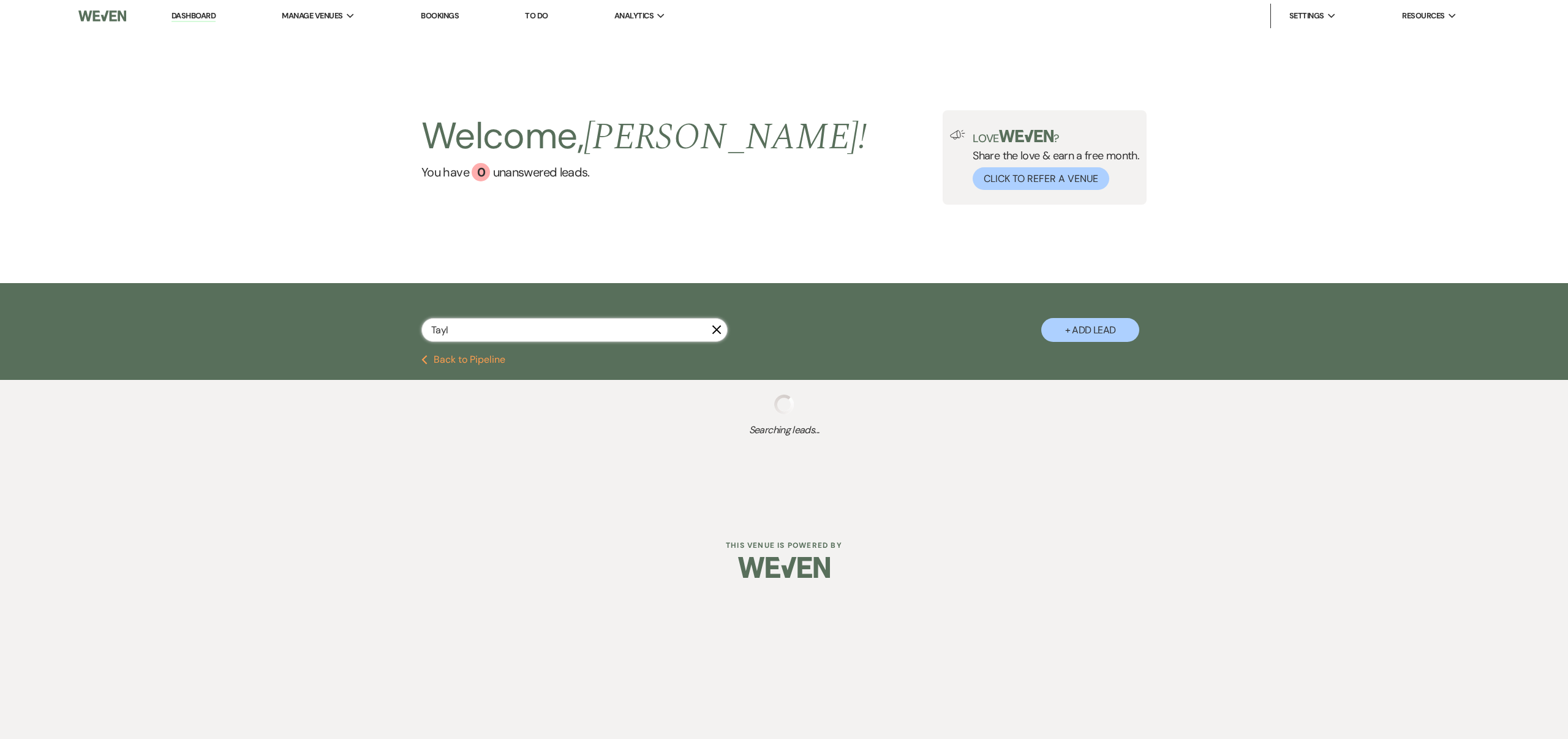
select select "5"
select select "8"
select select "4"
select select "8"
select select "4"
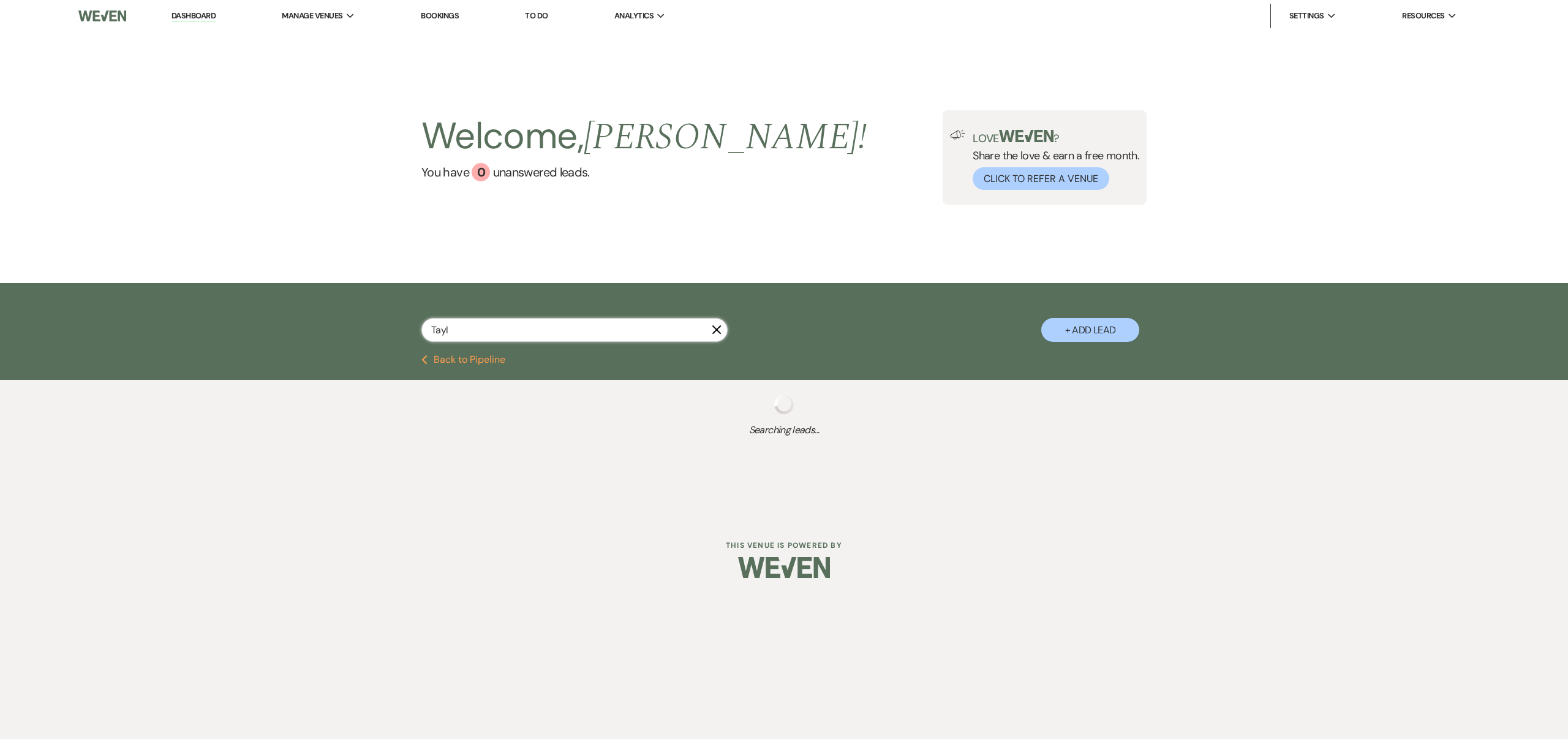
select select "8"
select select "4"
select select "8"
select select "6"
select select "8"
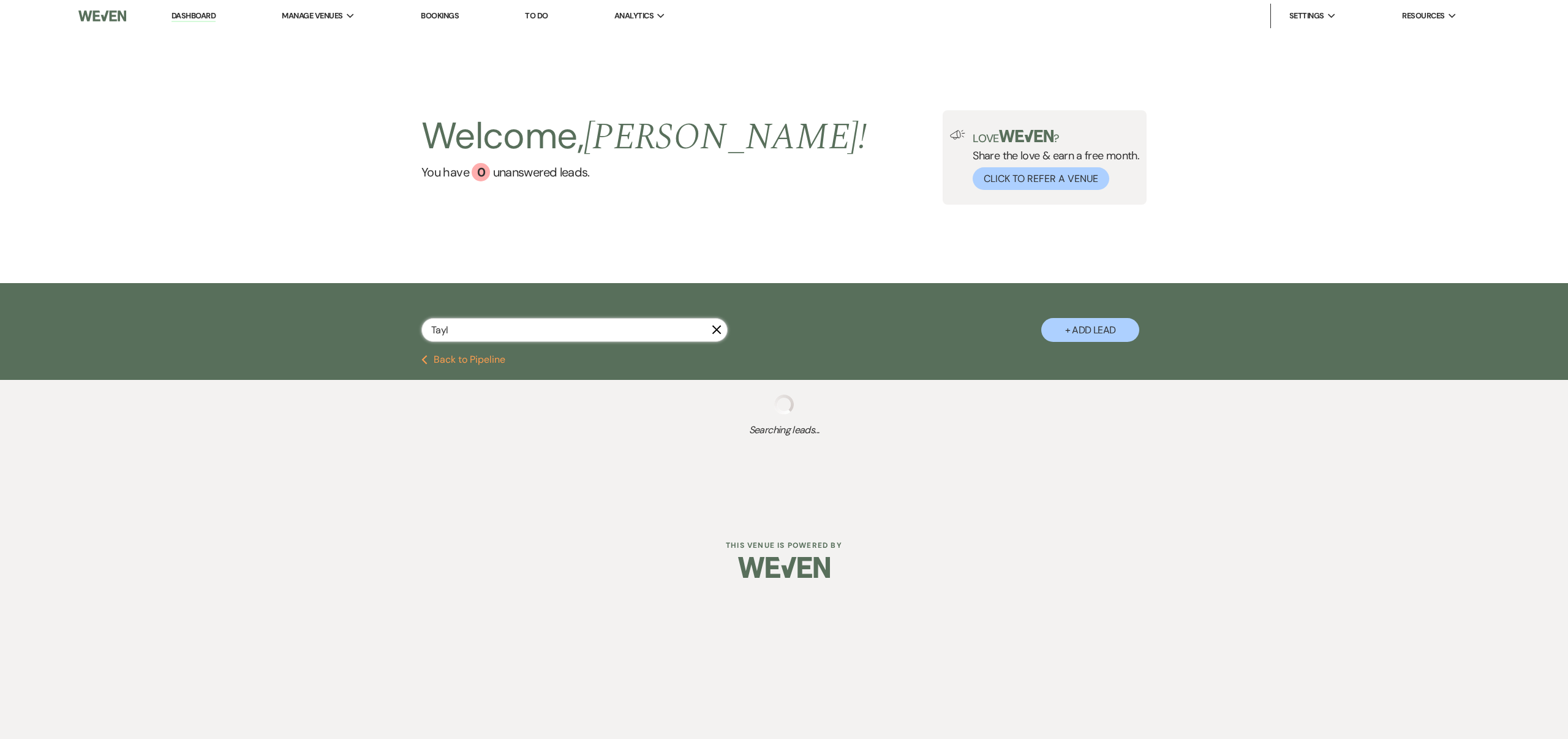
select select "8"
select select "4"
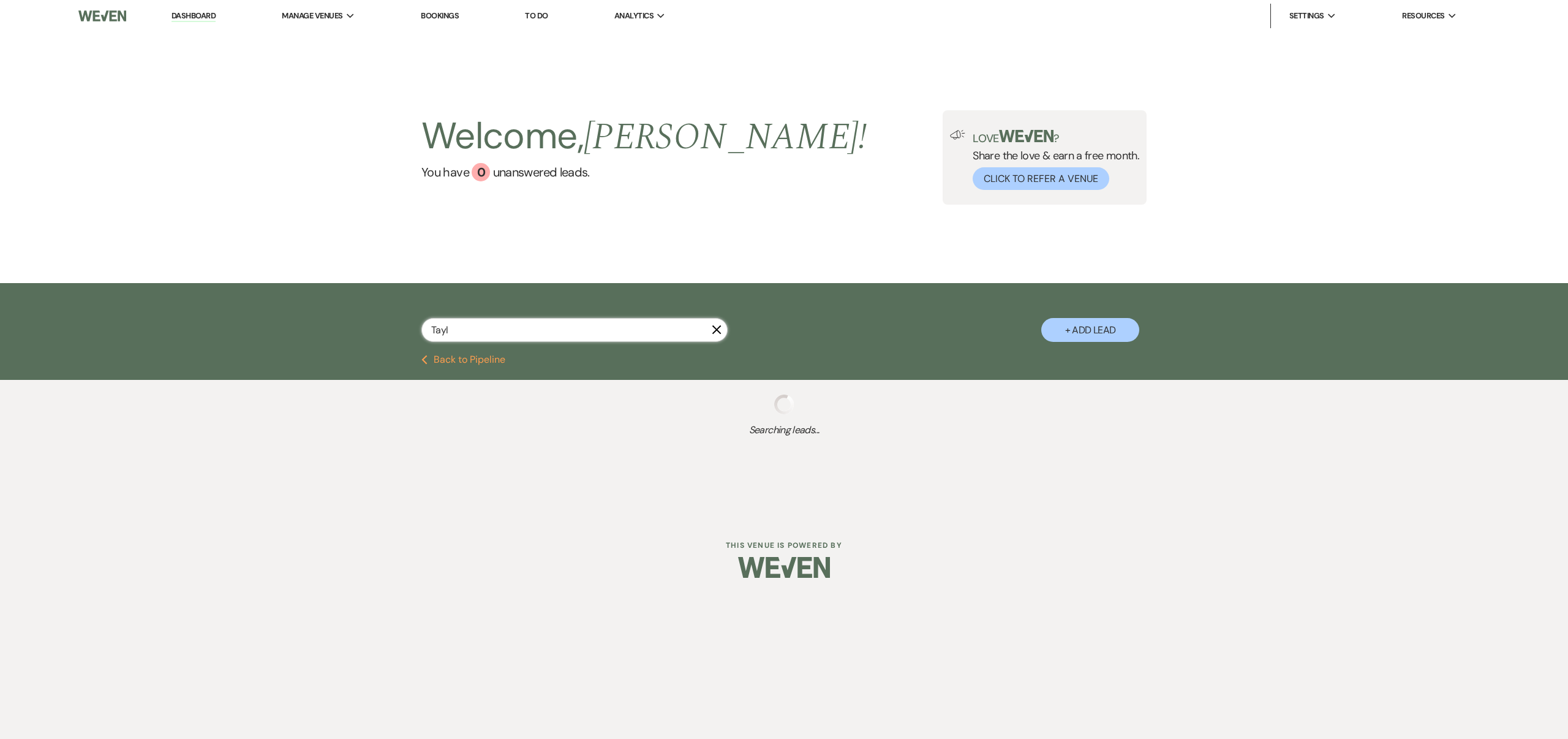
select select "8"
select select "4"
select select "8"
select select "4"
select select "8"
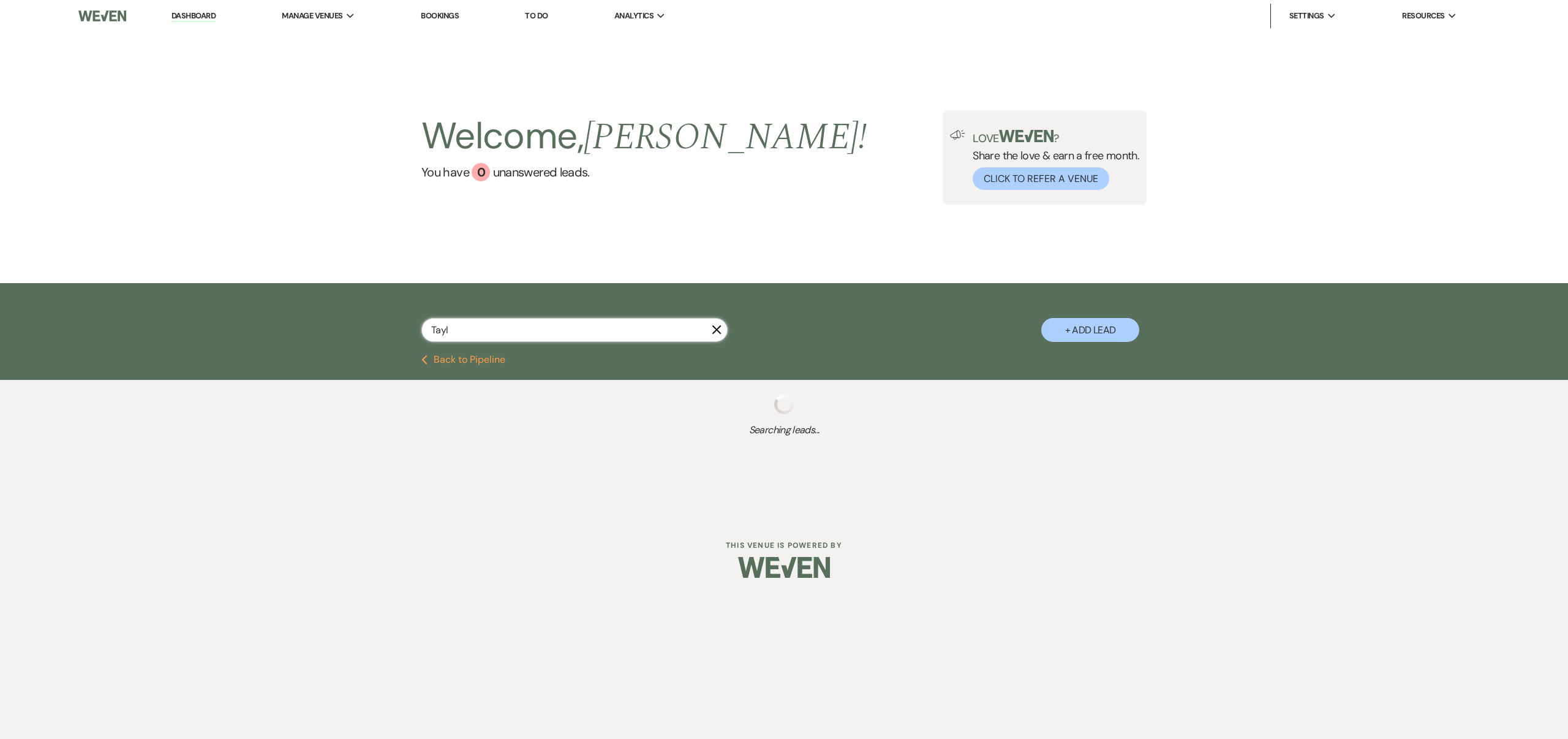
select select "4"
select select "8"
select select "10"
select select "8"
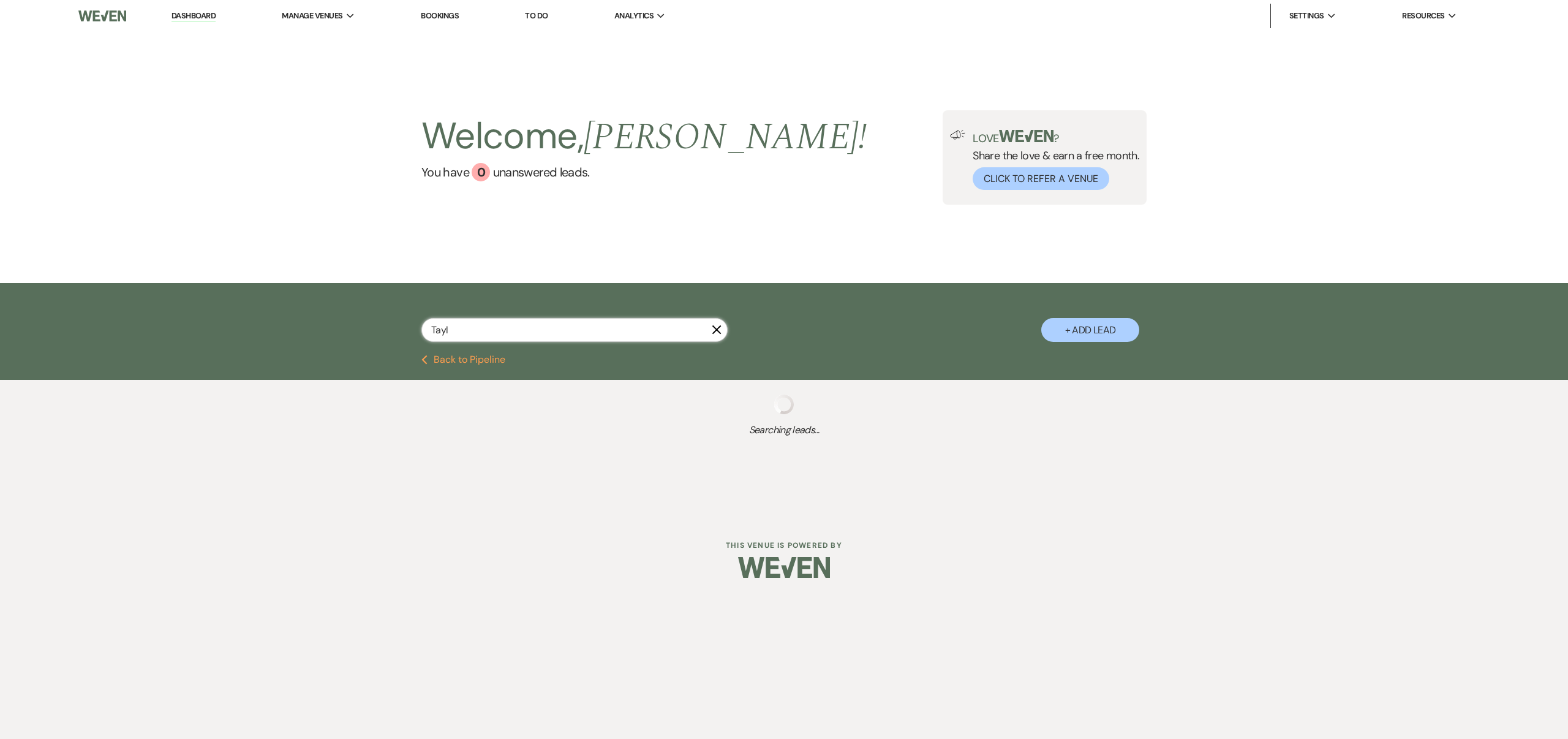
select select "8"
select select "4"
select select "8"
select select "5"
select select "8"
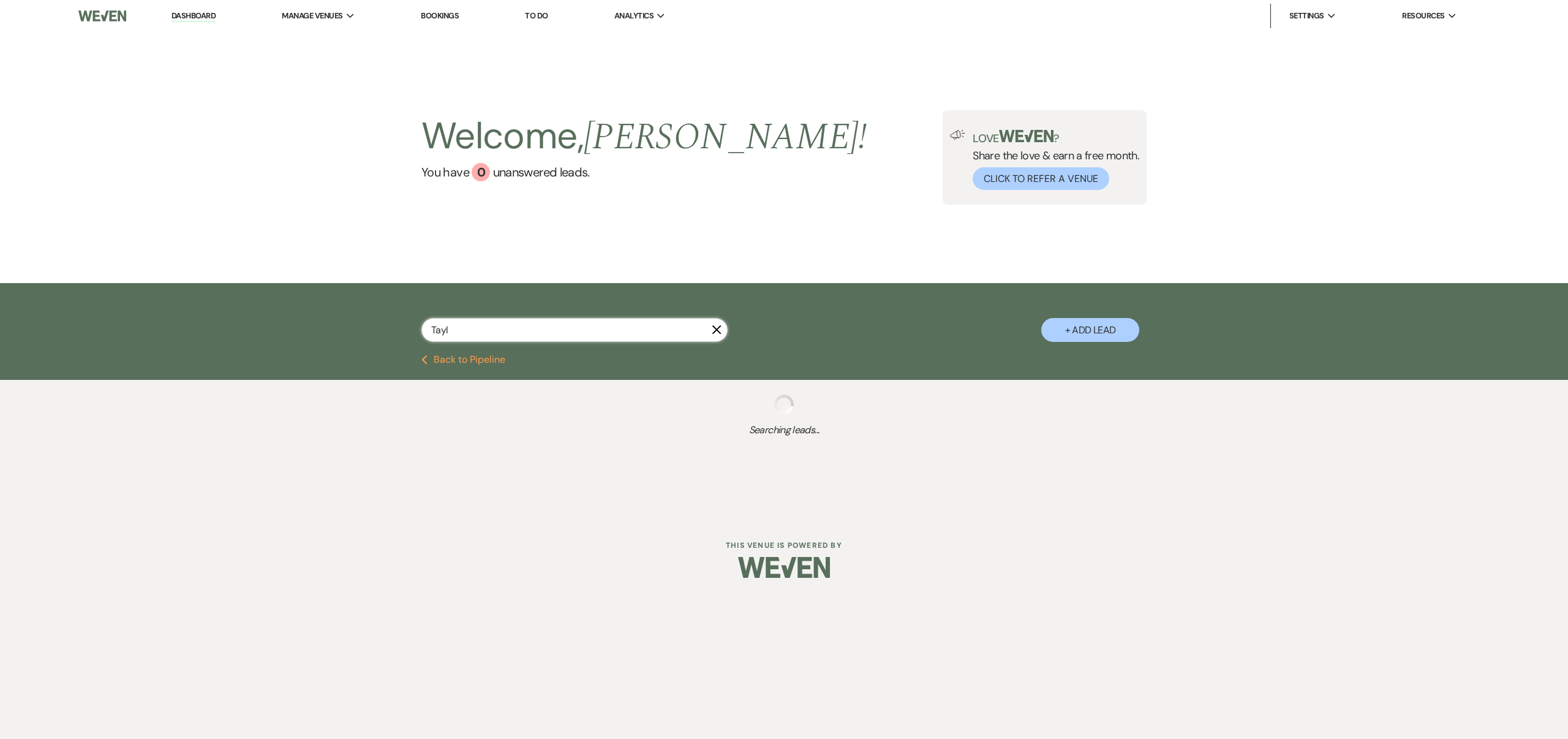
select select "4"
select select "8"
select select "5"
select select "8"
select select "6"
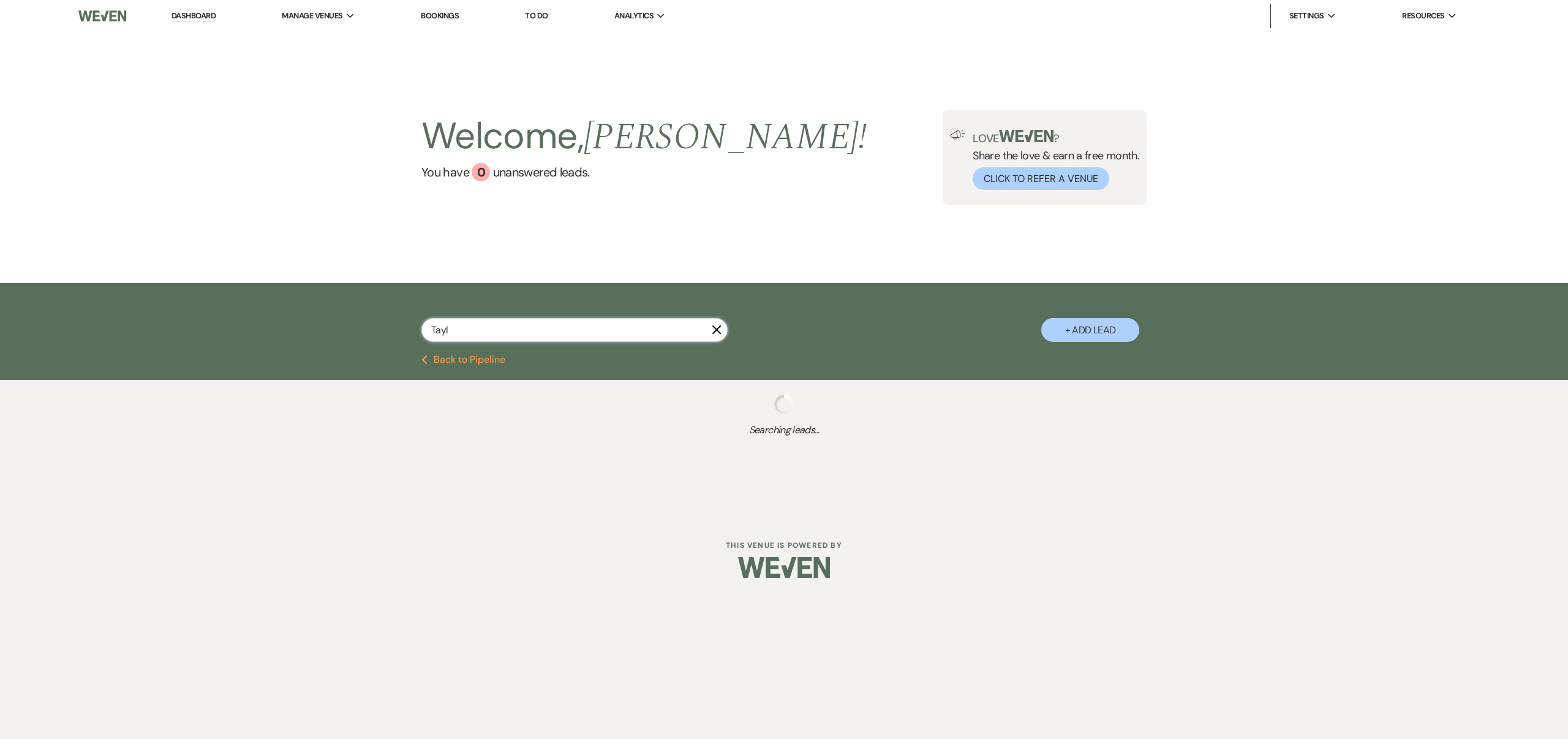
select select "8"
select select "4"
select select "8"
select select "4"
select select "8"
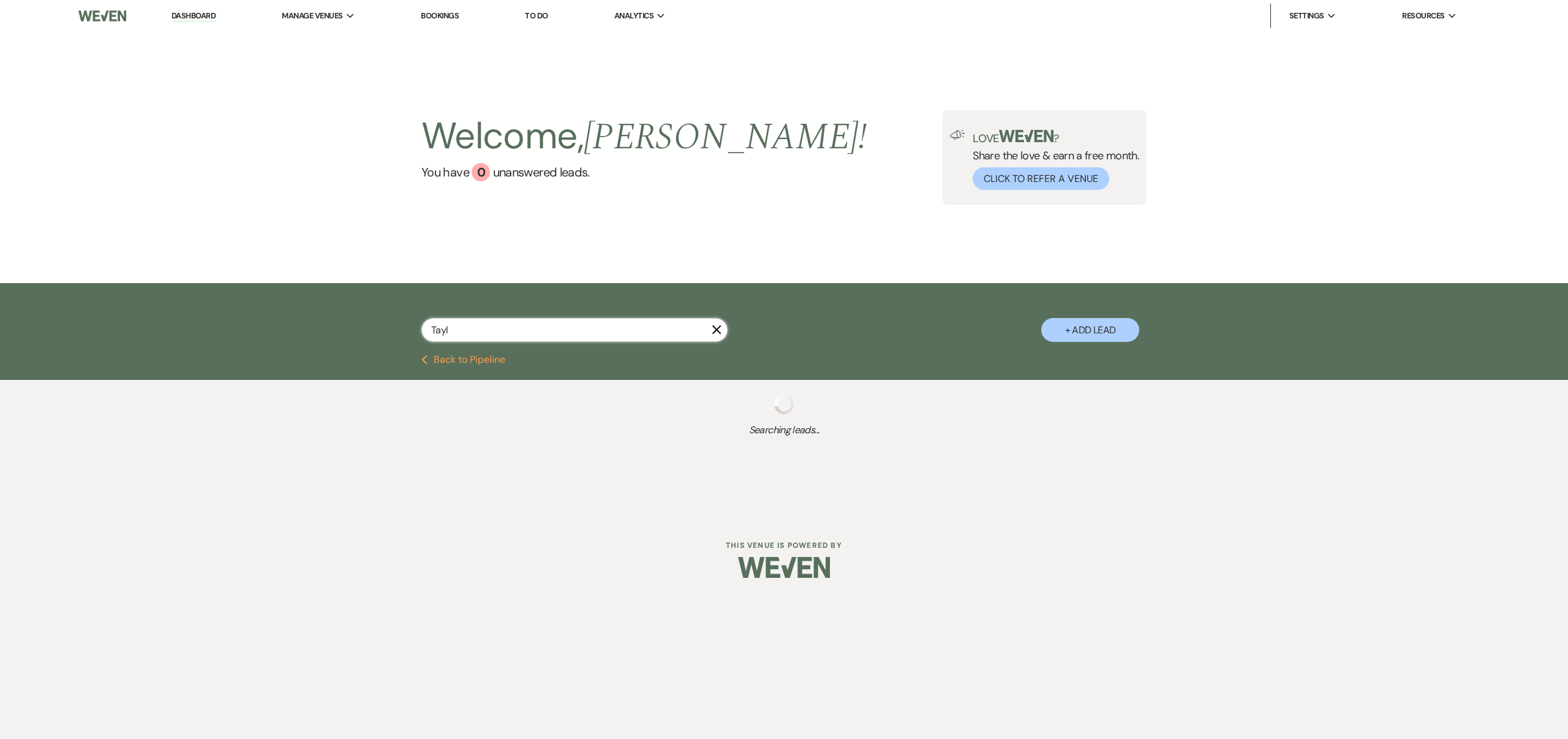
select select "7"
select select "8"
select select "4"
select select "8"
select select "4"
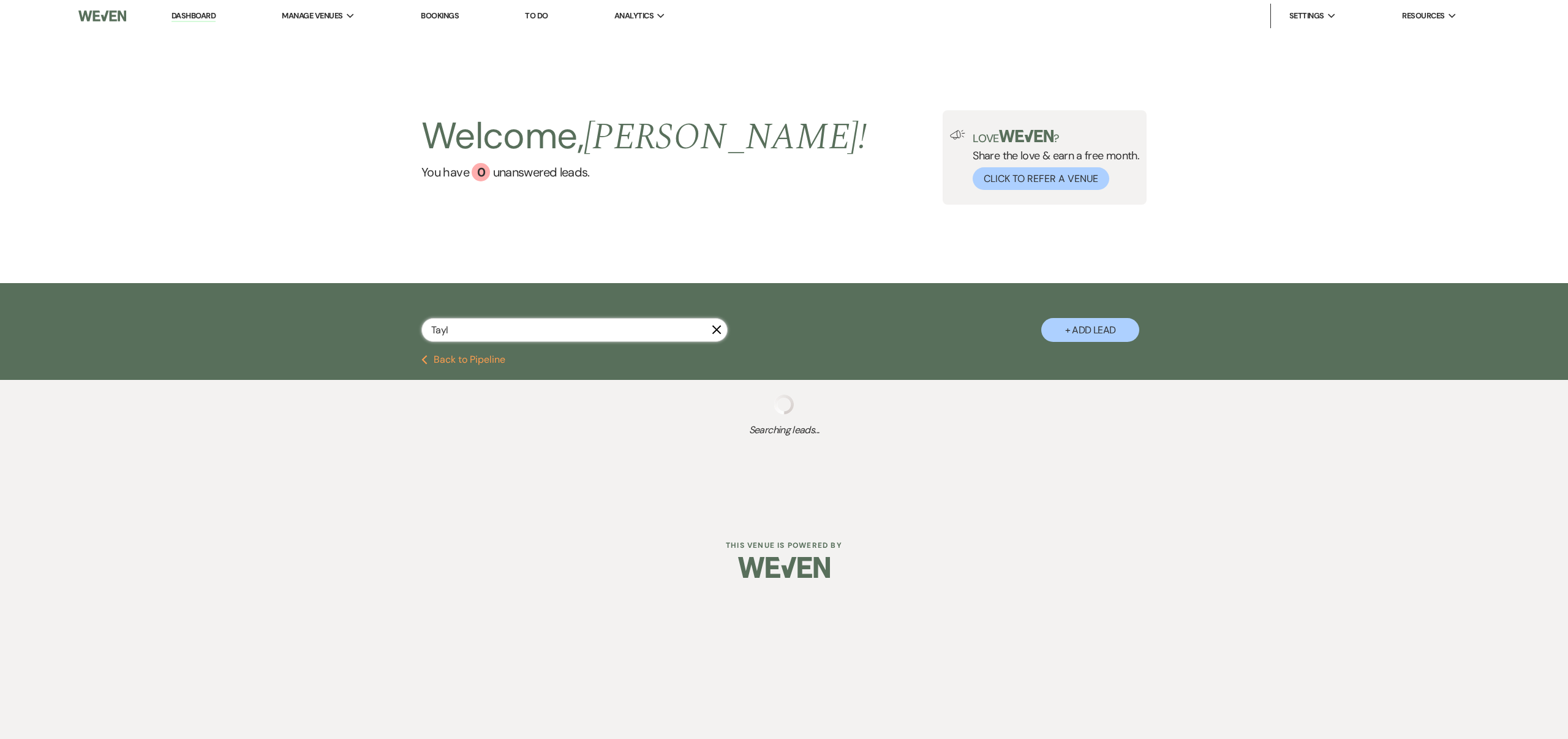
select select "8"
select select "4"
select select "8"
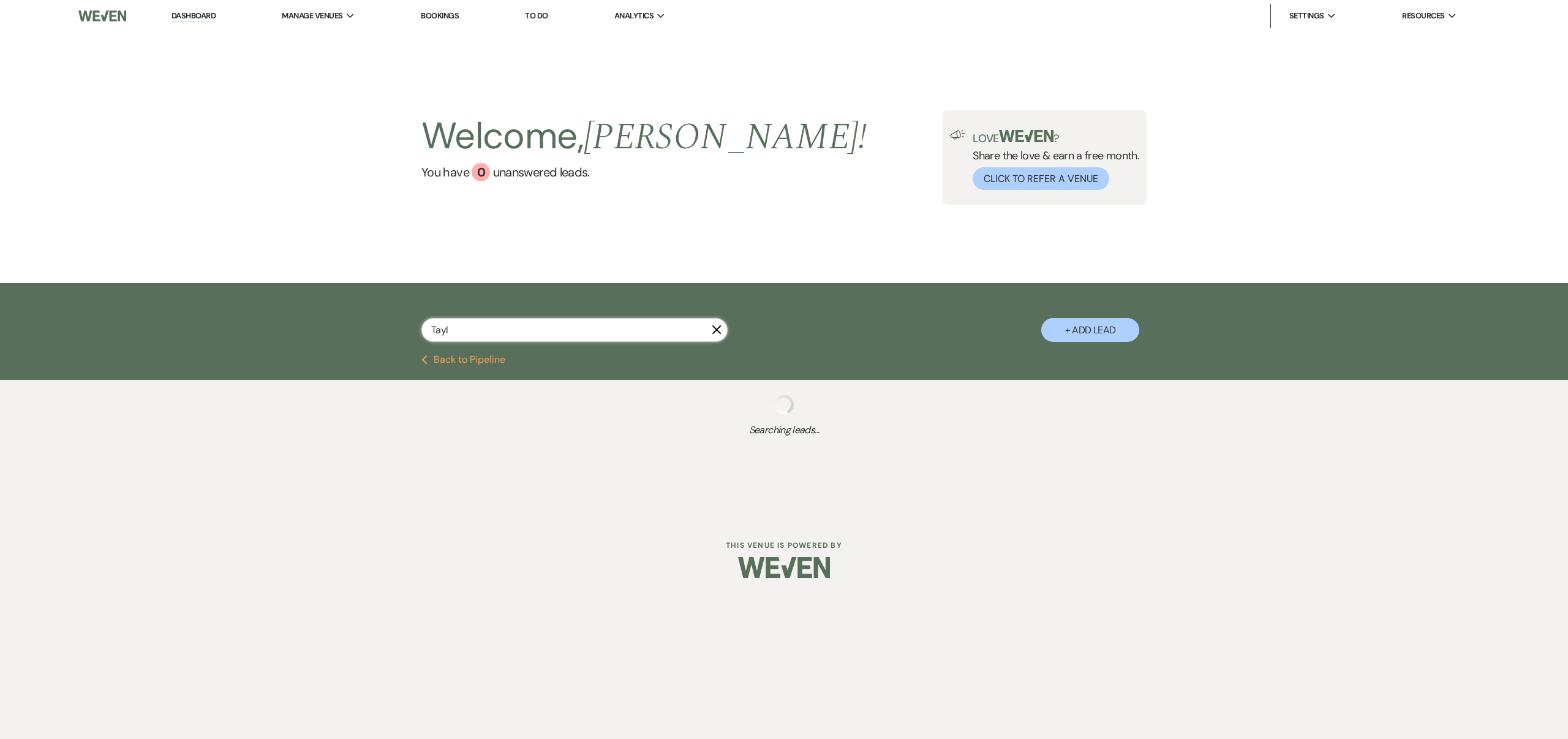
select select "5"
select select "8"
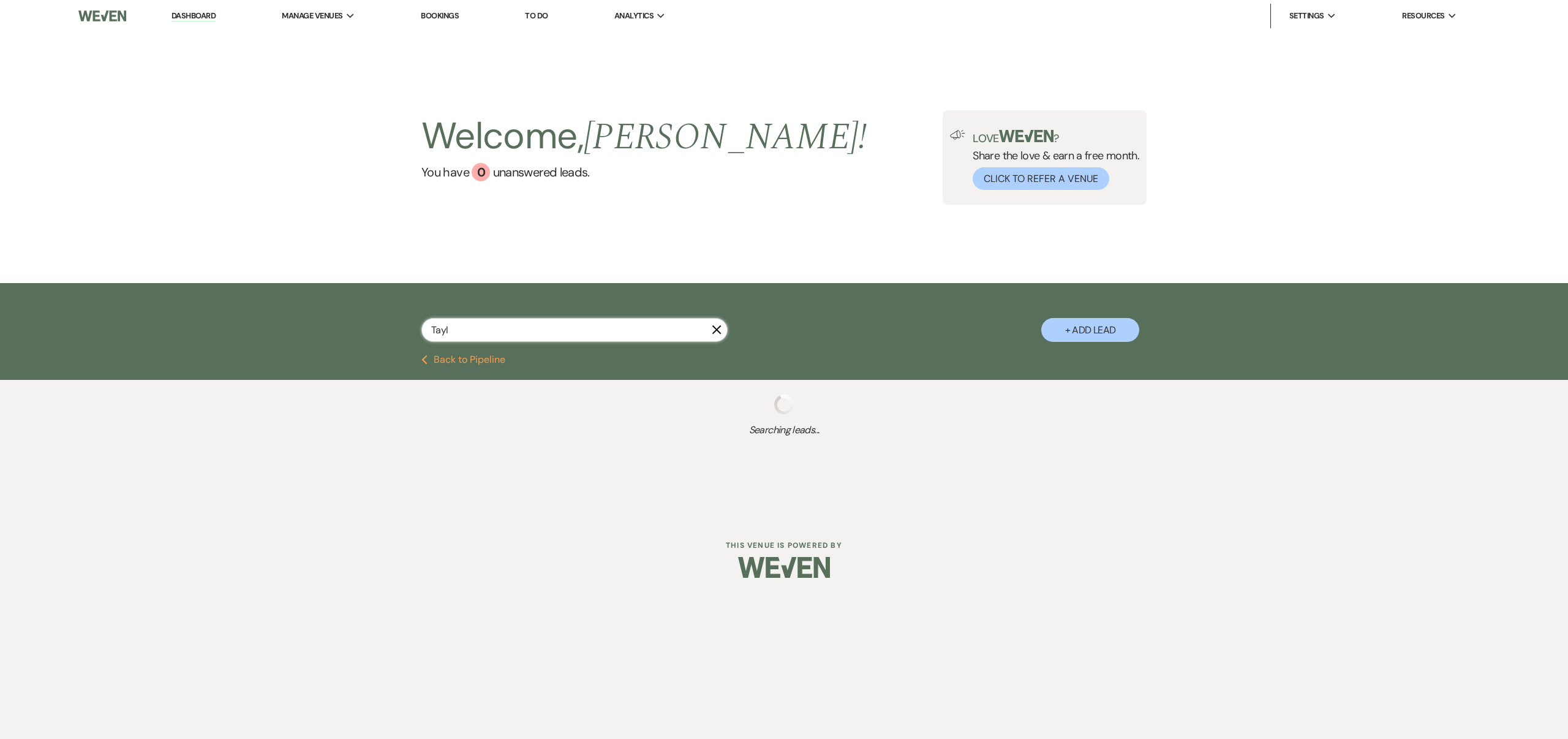
select select "8"
select select "6"
select select "8"
select select "3"
select select "8"
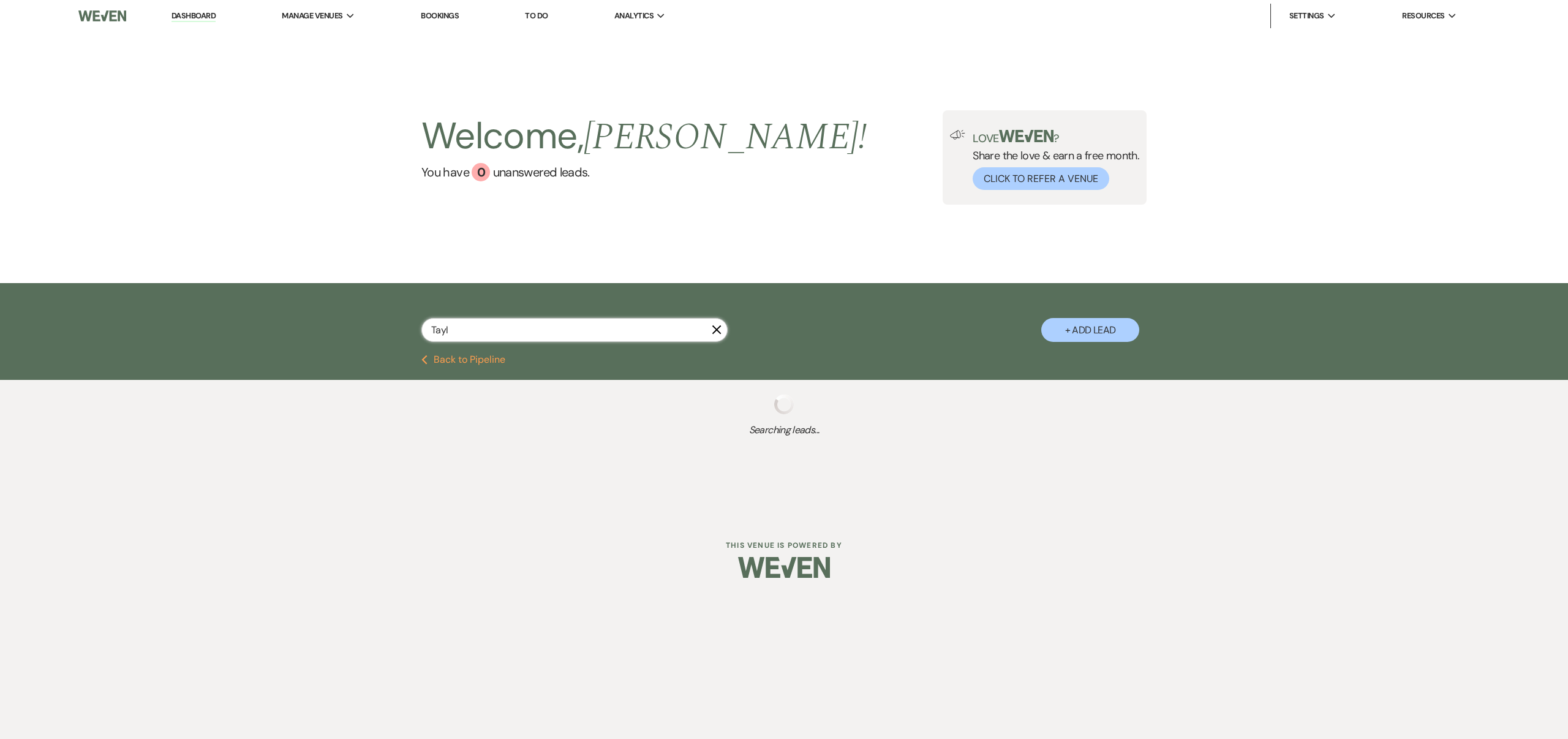
select select "5"
select select "8"
select select "10"
select select "8"
select select "10"
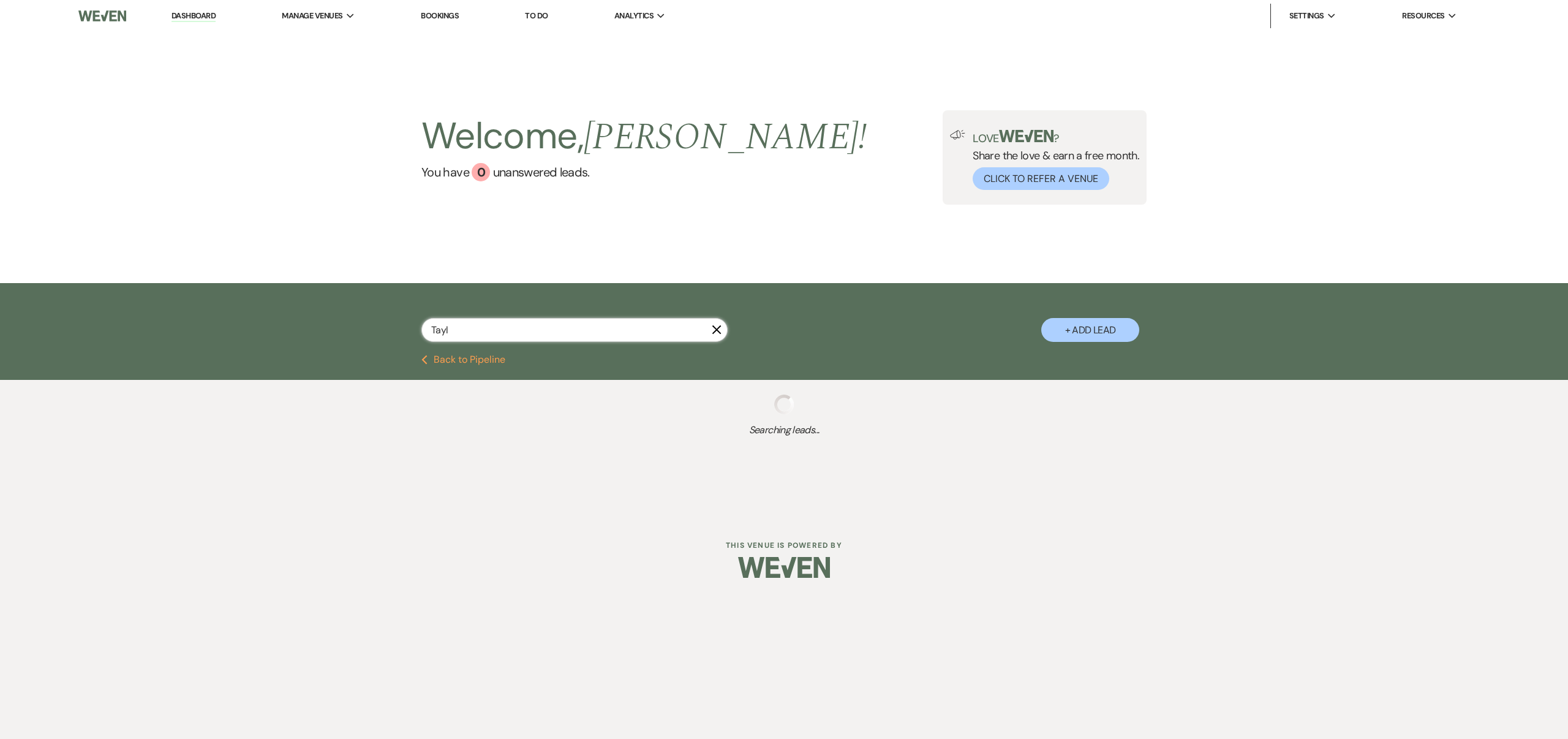
select select "8"
select select "6"
select select "8"
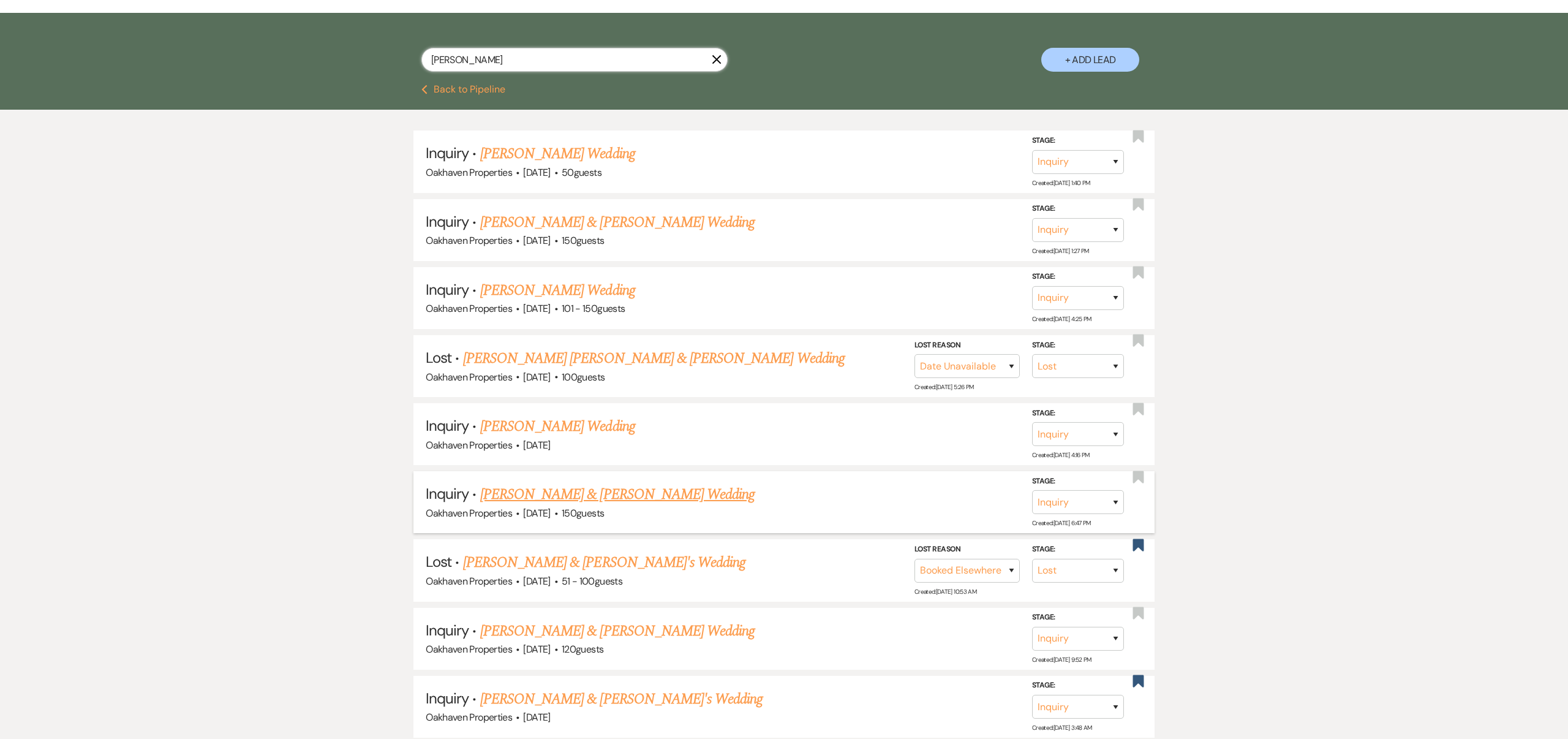
scroll to position [271, 0]
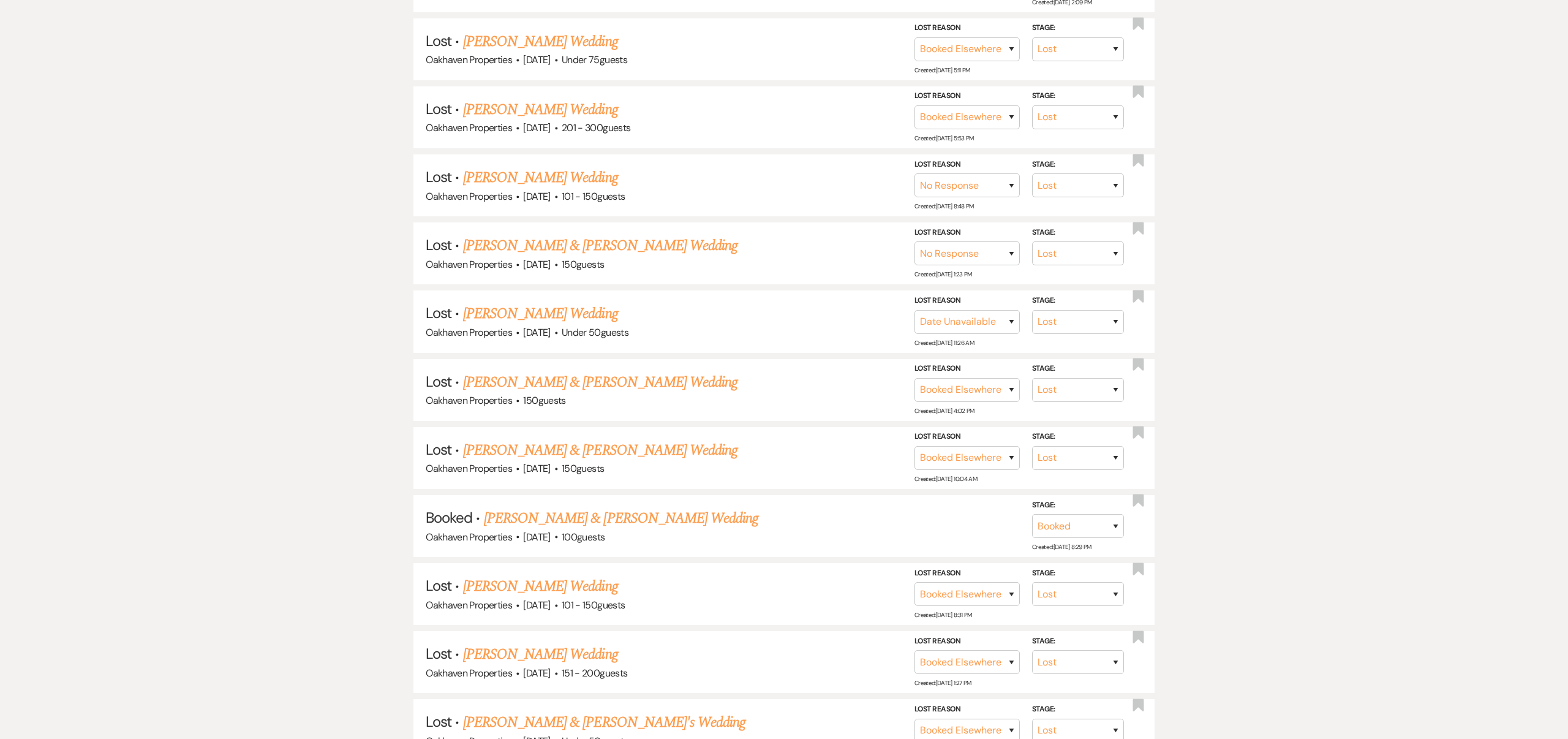
scroll to position [1202, 0]
click at [633, 505] on link "[PERSON_NAME] & [PERSON_NAME] Wedding" at bounding box center [621, 517] width 274 height 22
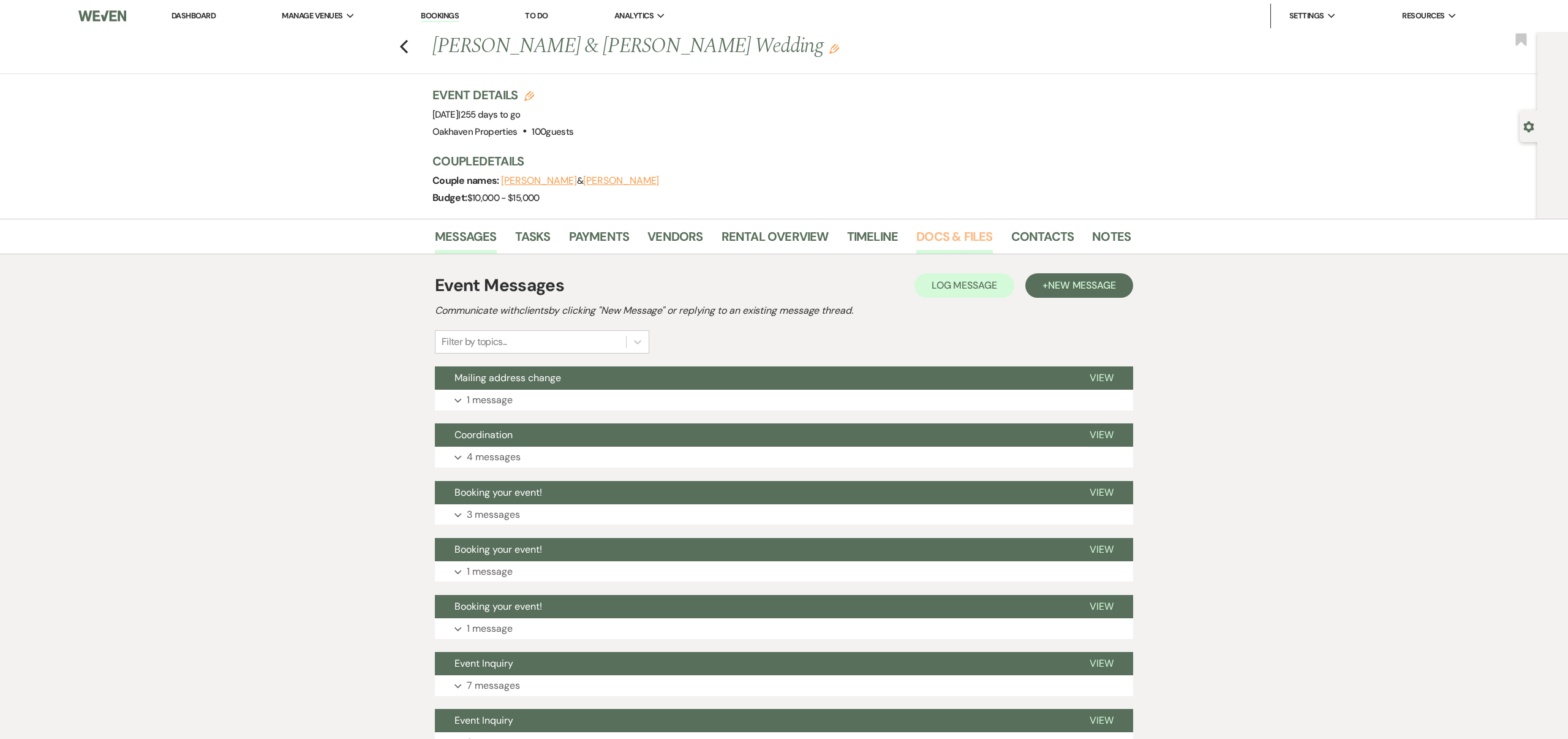
click at [938, 234] on link "Docs & Files" at bounding box center [954, 240] width 76 height 27
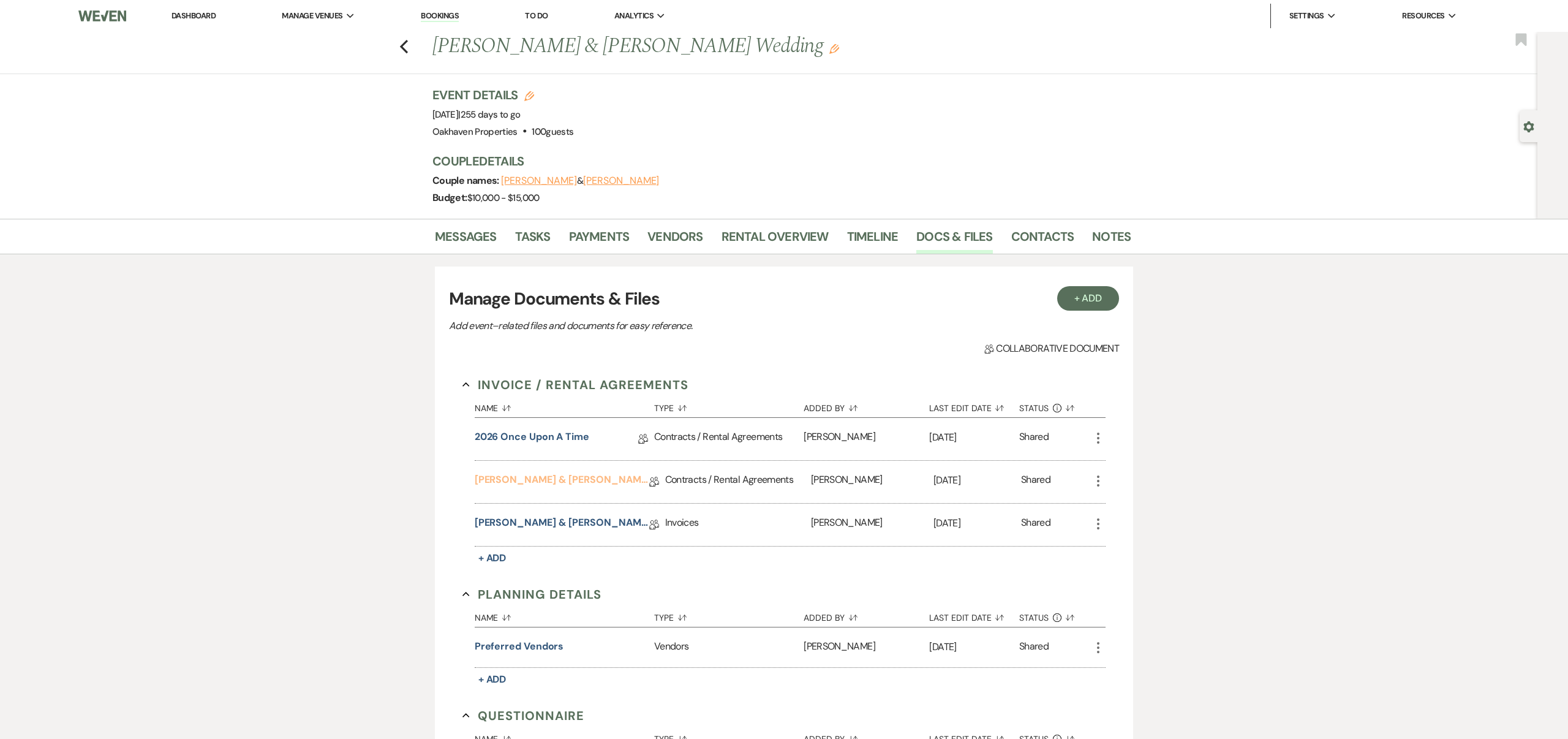
click at [594, 477] on link "[PERSON_NAME] & [PERSON_NAME] 2026 Day Wedding" at bounding box center [562, 482] width 174 height 19
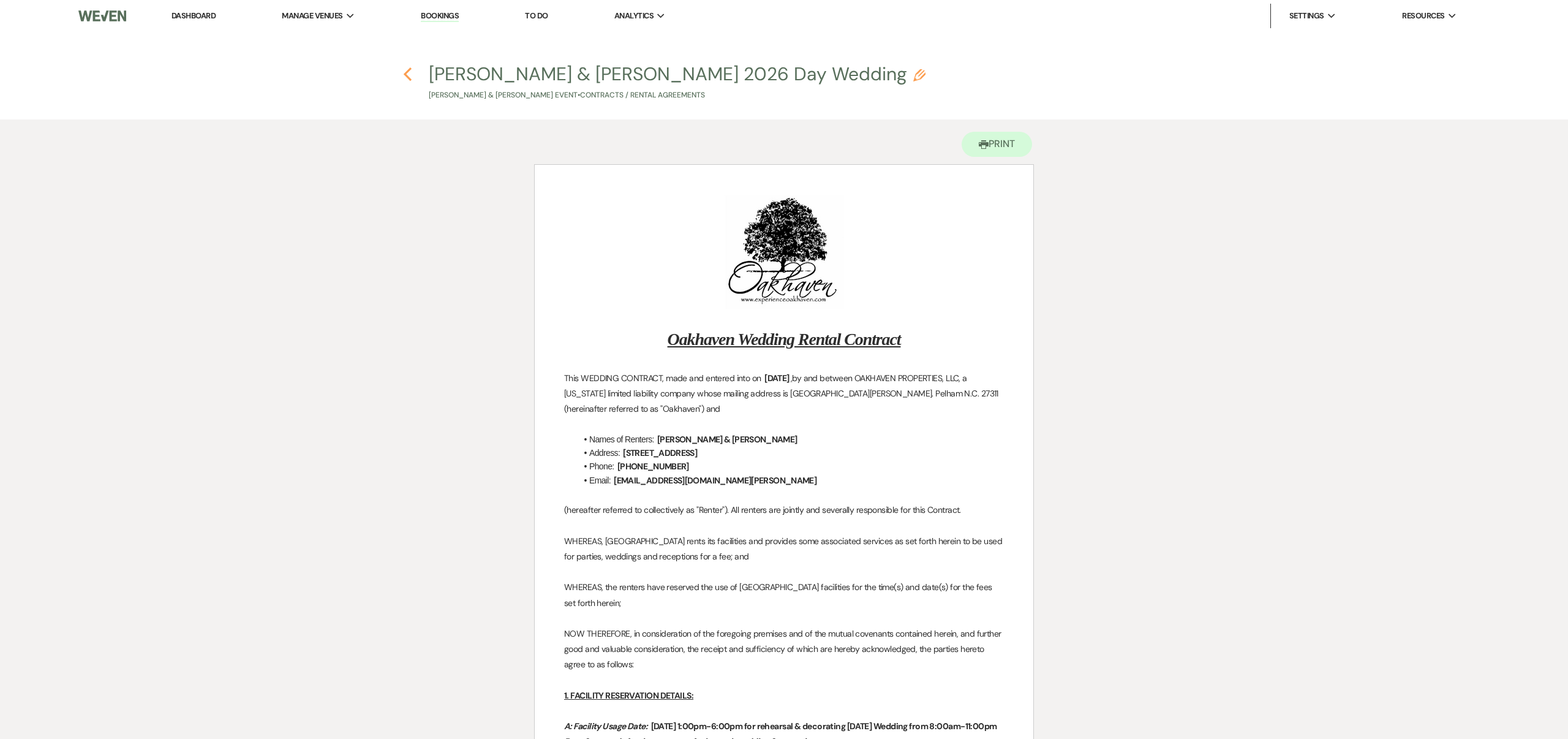
click at [407, 74] on icon "Previous" at bounding box center [408, 74] width 9 height 15
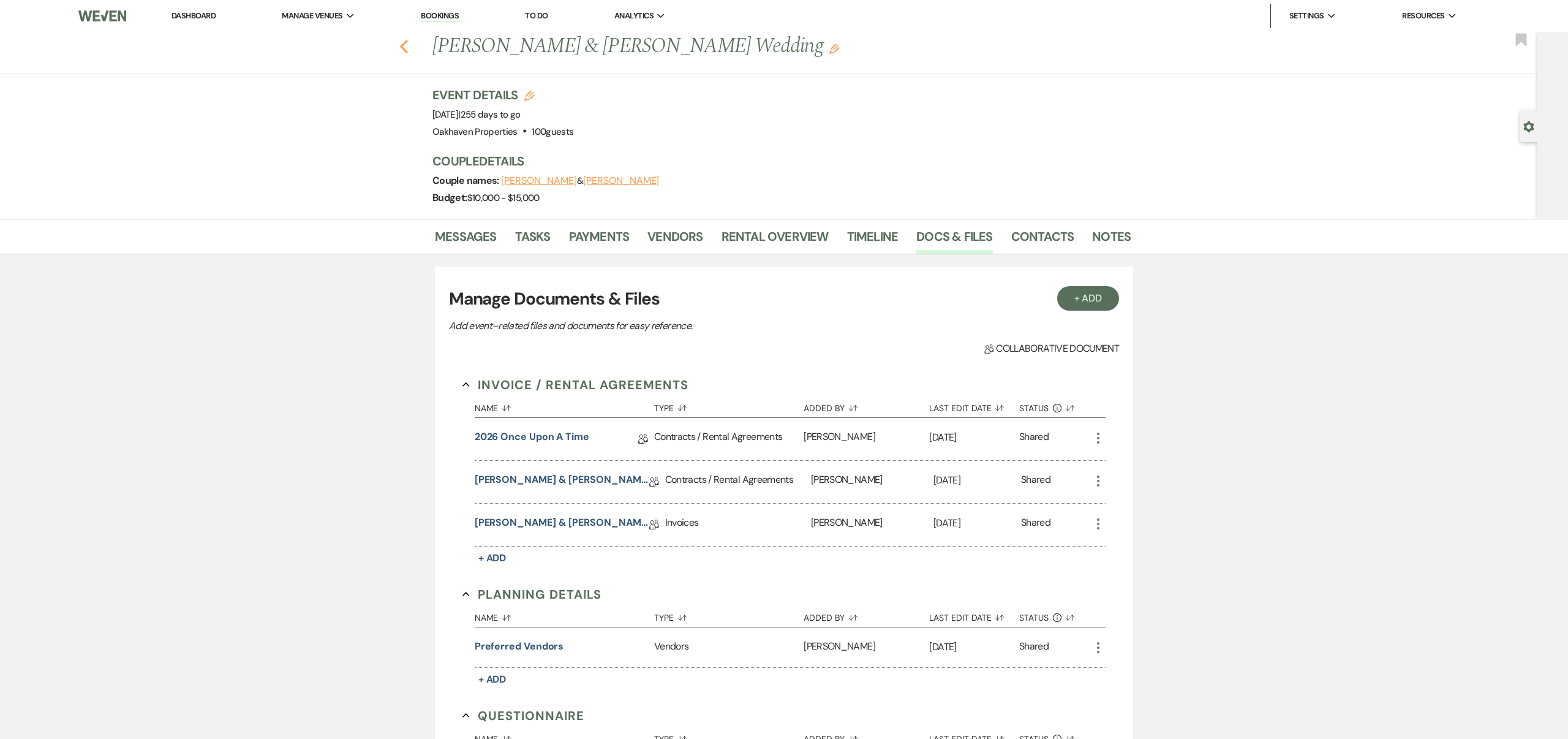
click at [403, 47] on icon "Previous" at bounding box center [404, 47] width 9 height 15
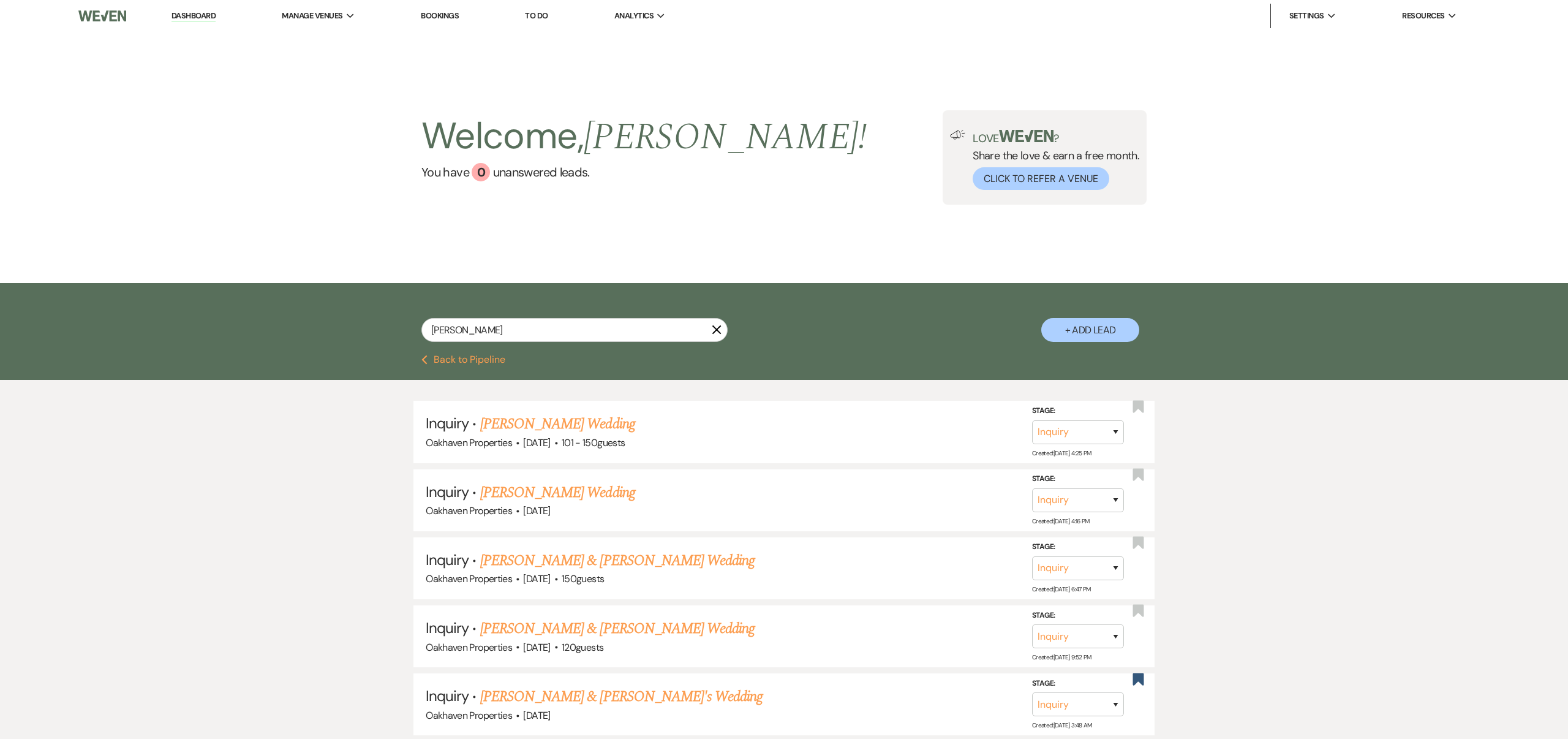
click at [716, 329] on use "button" at bounding box center [717, 330] width 9 height 9
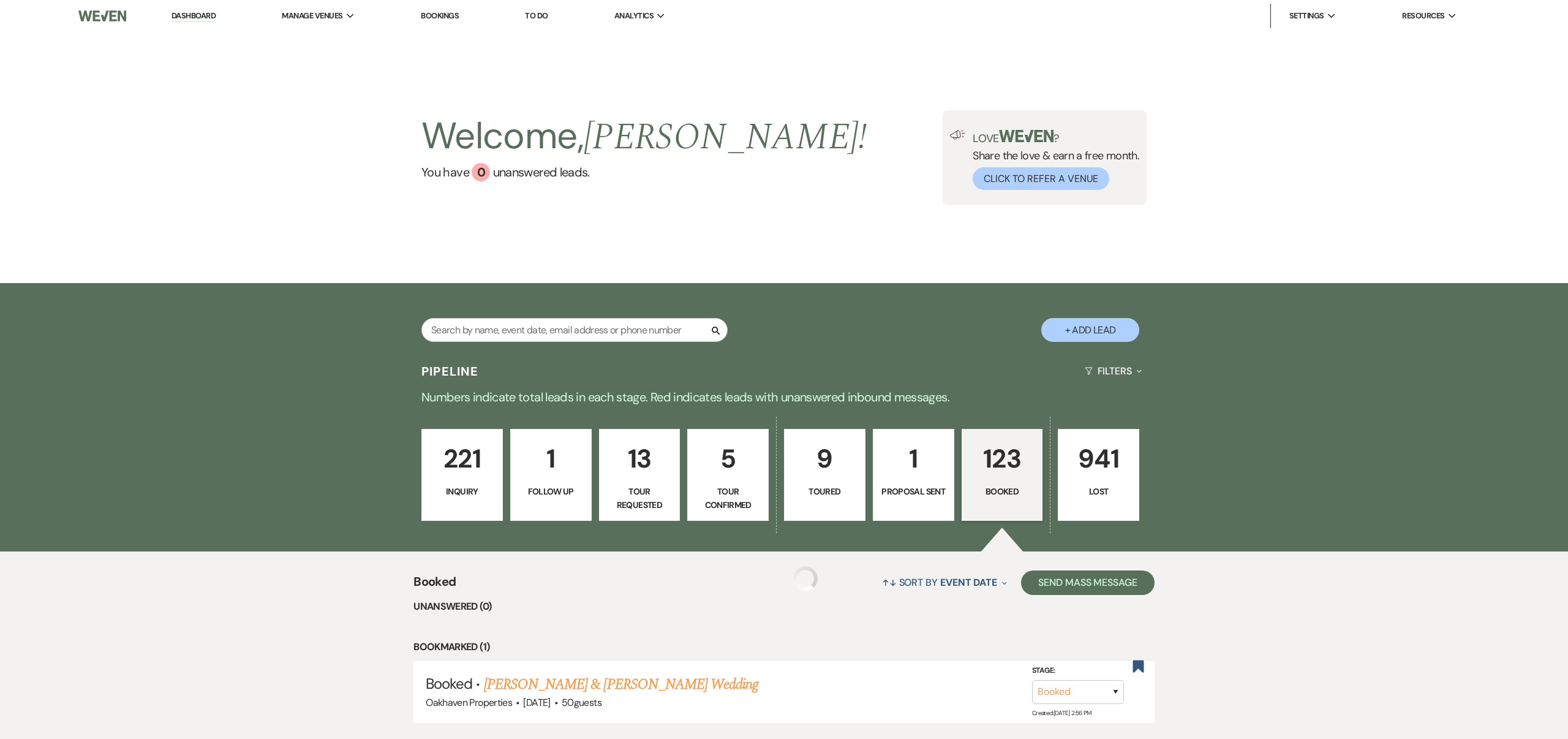
scroll to position [245, 0]
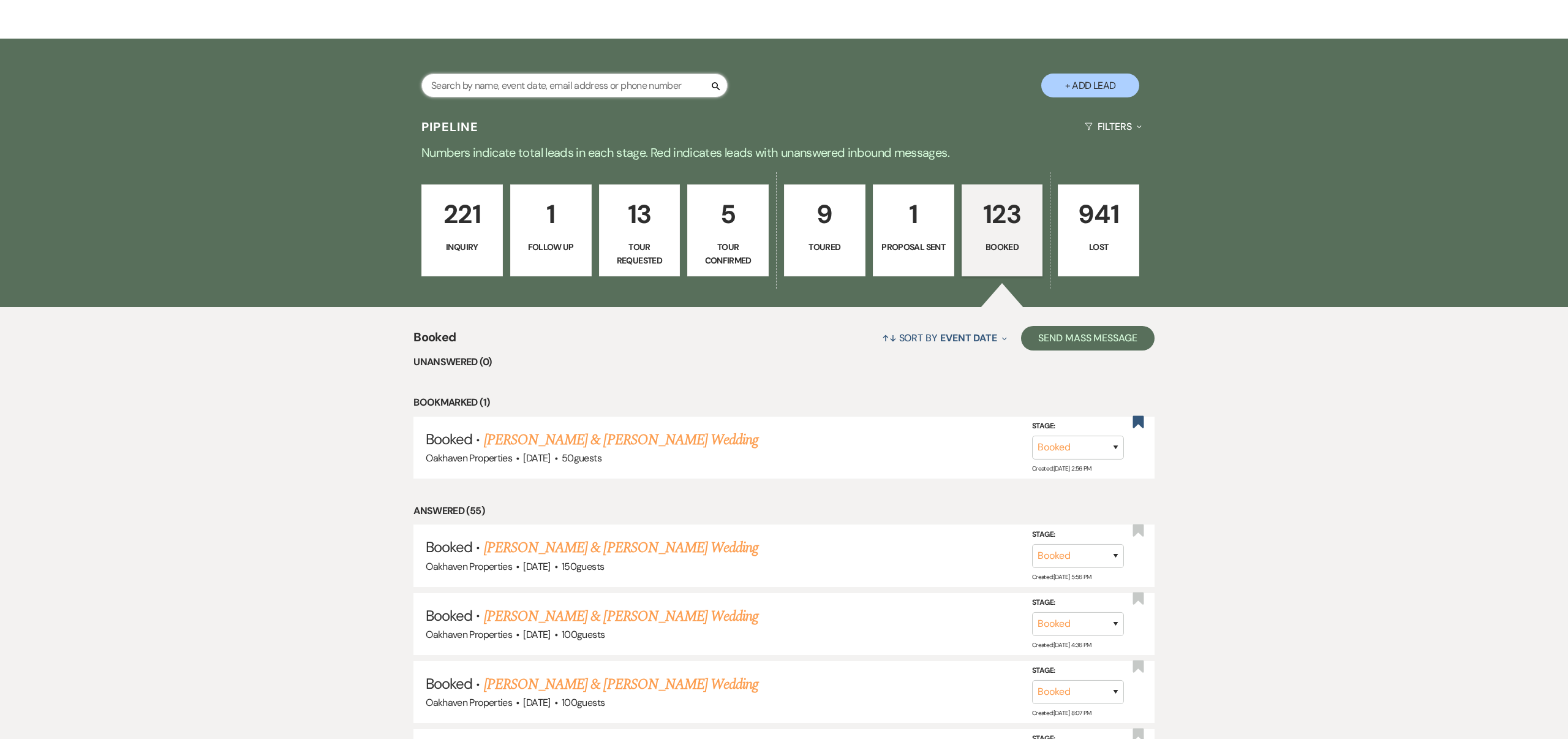
click at [508, 85] on input "text" at bounding box center [574, 85] width 307 height 24
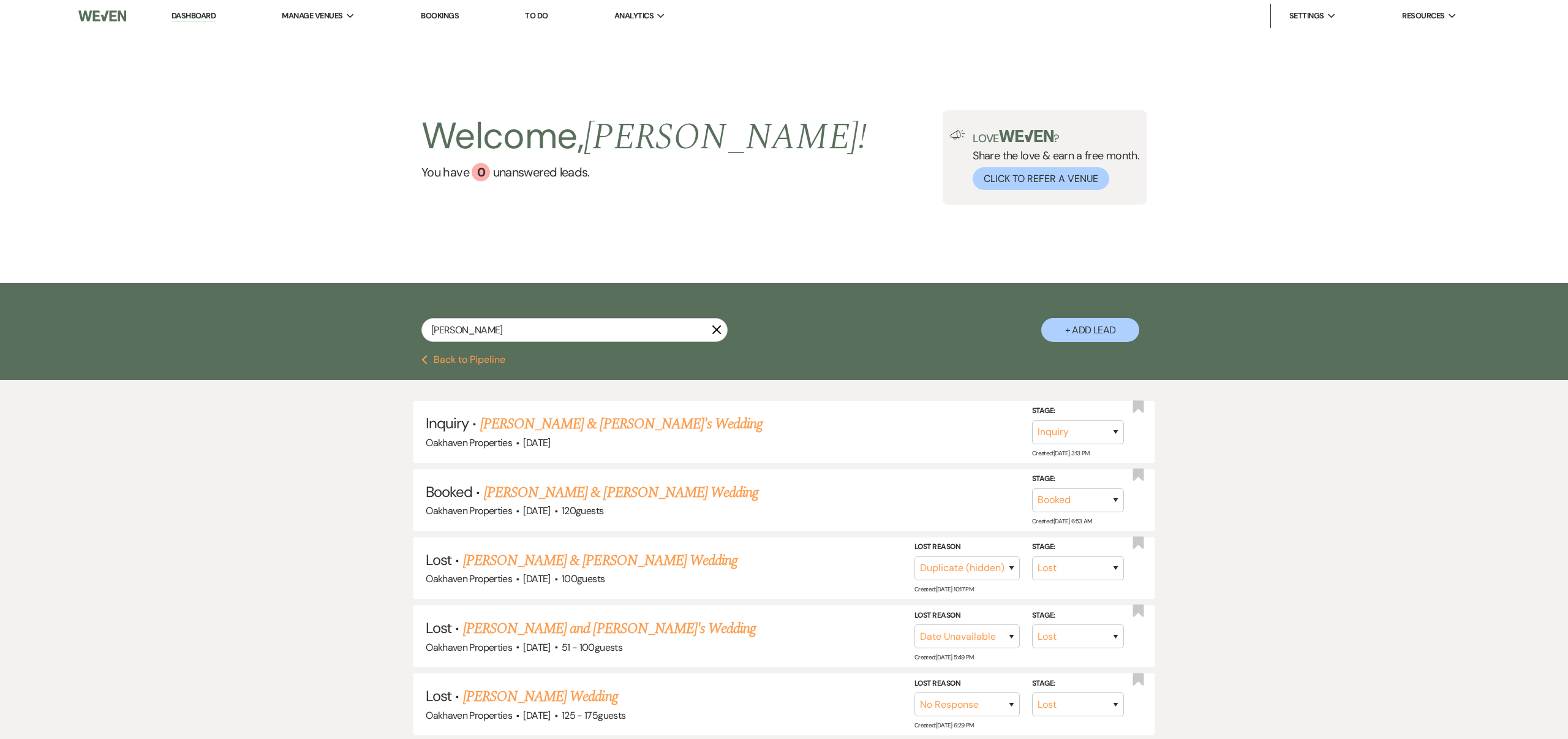
click at [615, 492] on link "[PERSON_NAME] & [PERSON_NAME] Wedding" at bounding box center [621, 493] width 274 height 22
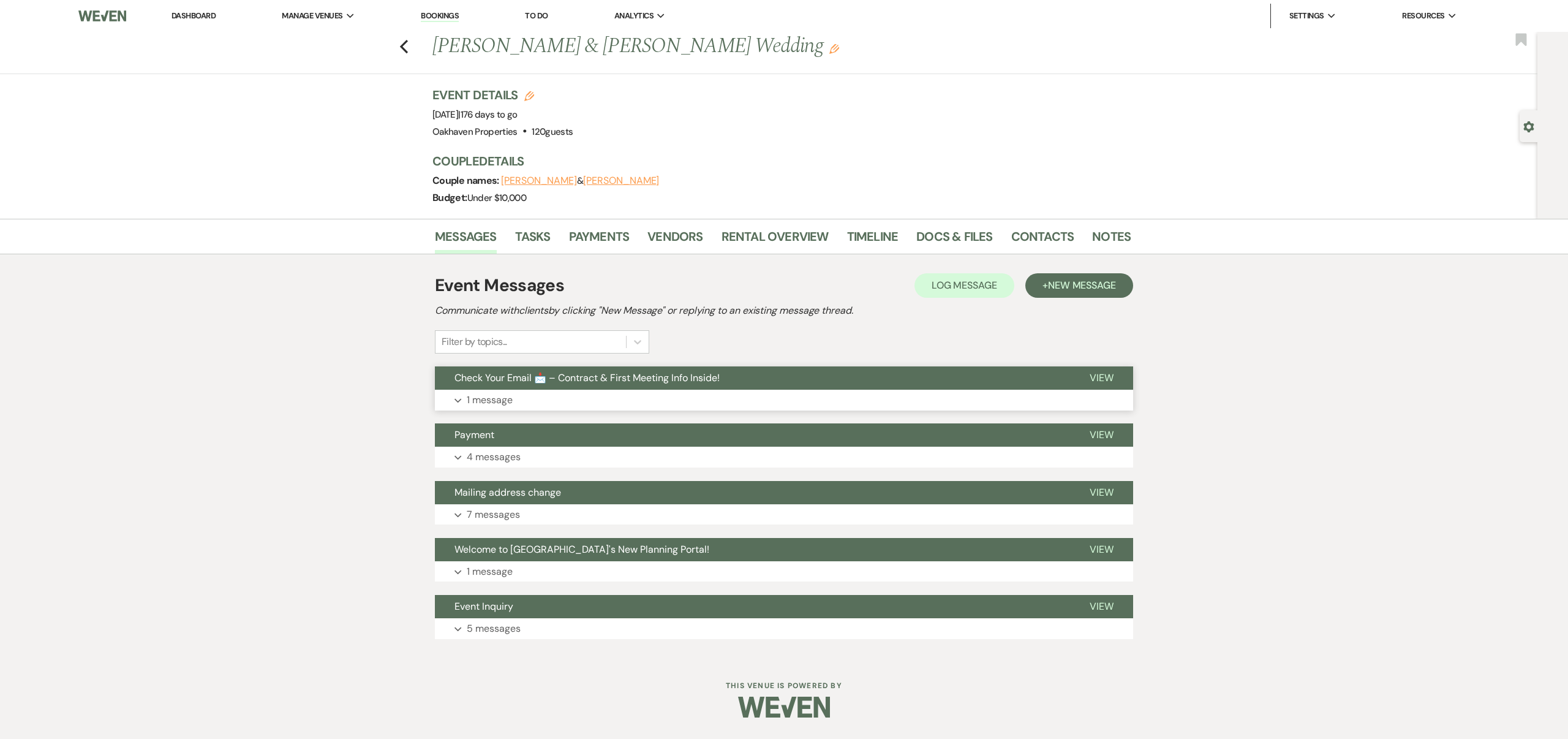
click at [1099, 378] on span "View" at bounding box center [1102, 377] width 24 height 13
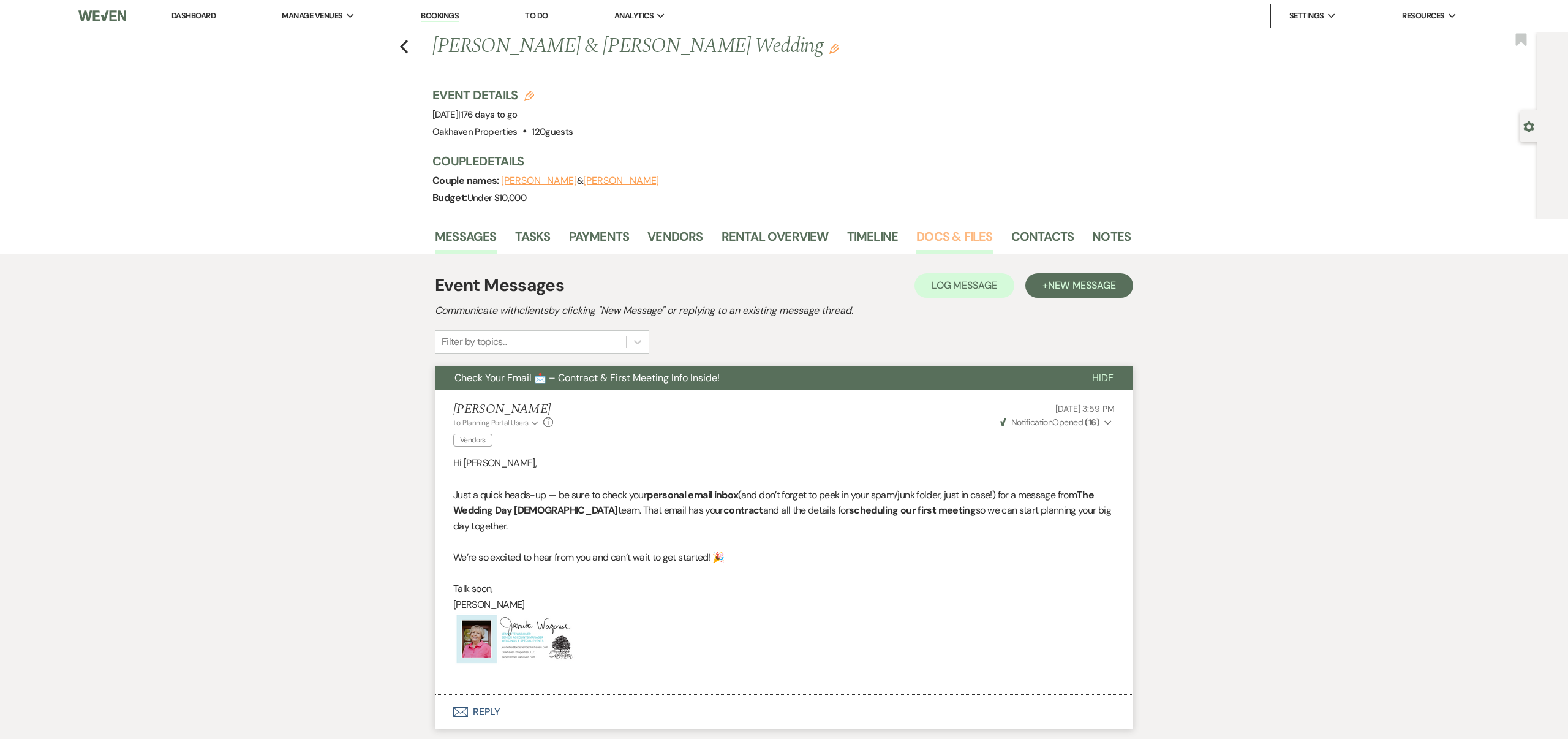
click at [931, 236] on link "Docs & Files" at bounding box center [954, 240] width 76 height 27
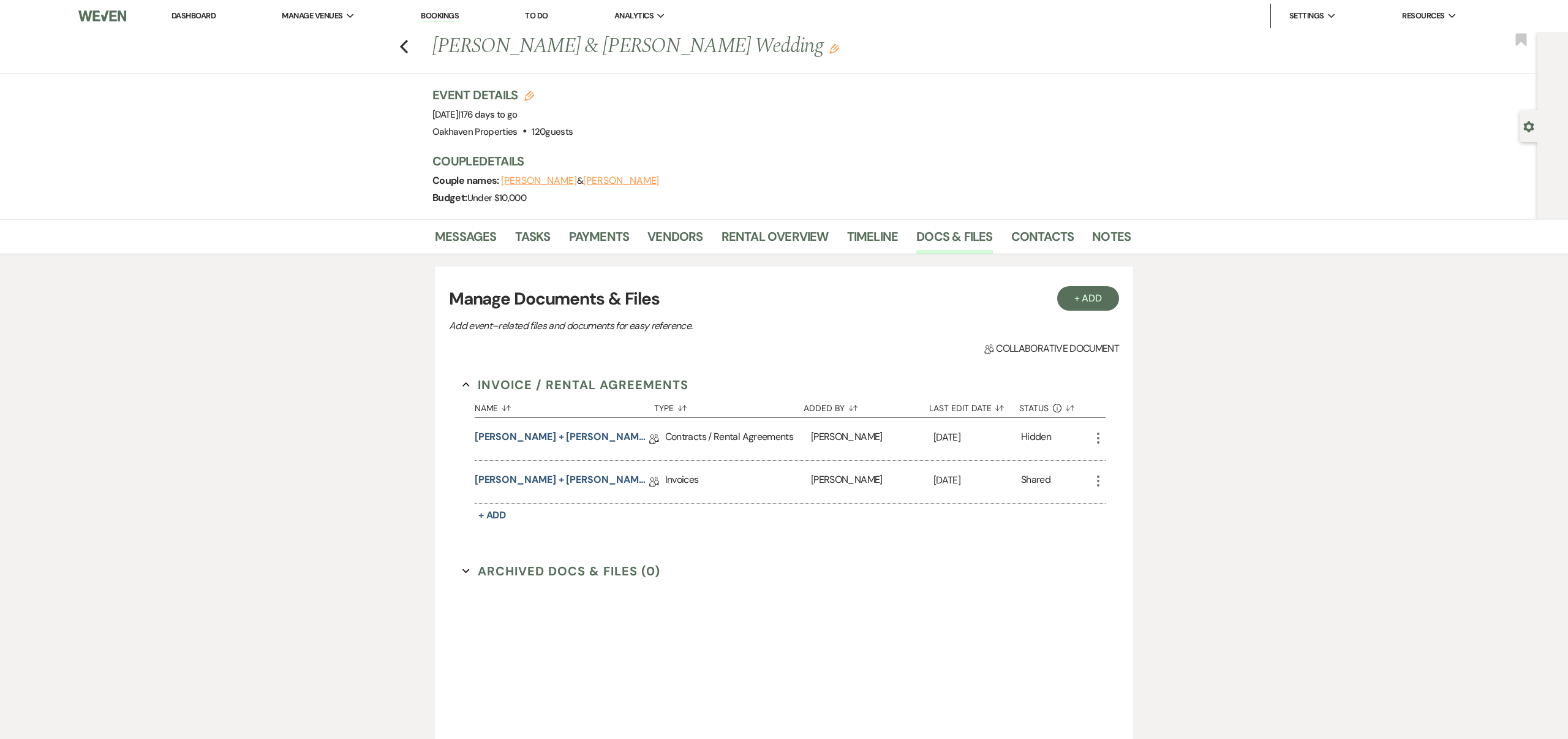
click at [1097, 436] on icon "More" at bounding box center [1099, 438] width 15 height 15
click at [1125, 460] on link "Pencil Edit" at bounding box center [1153, 463] width 123 height 21
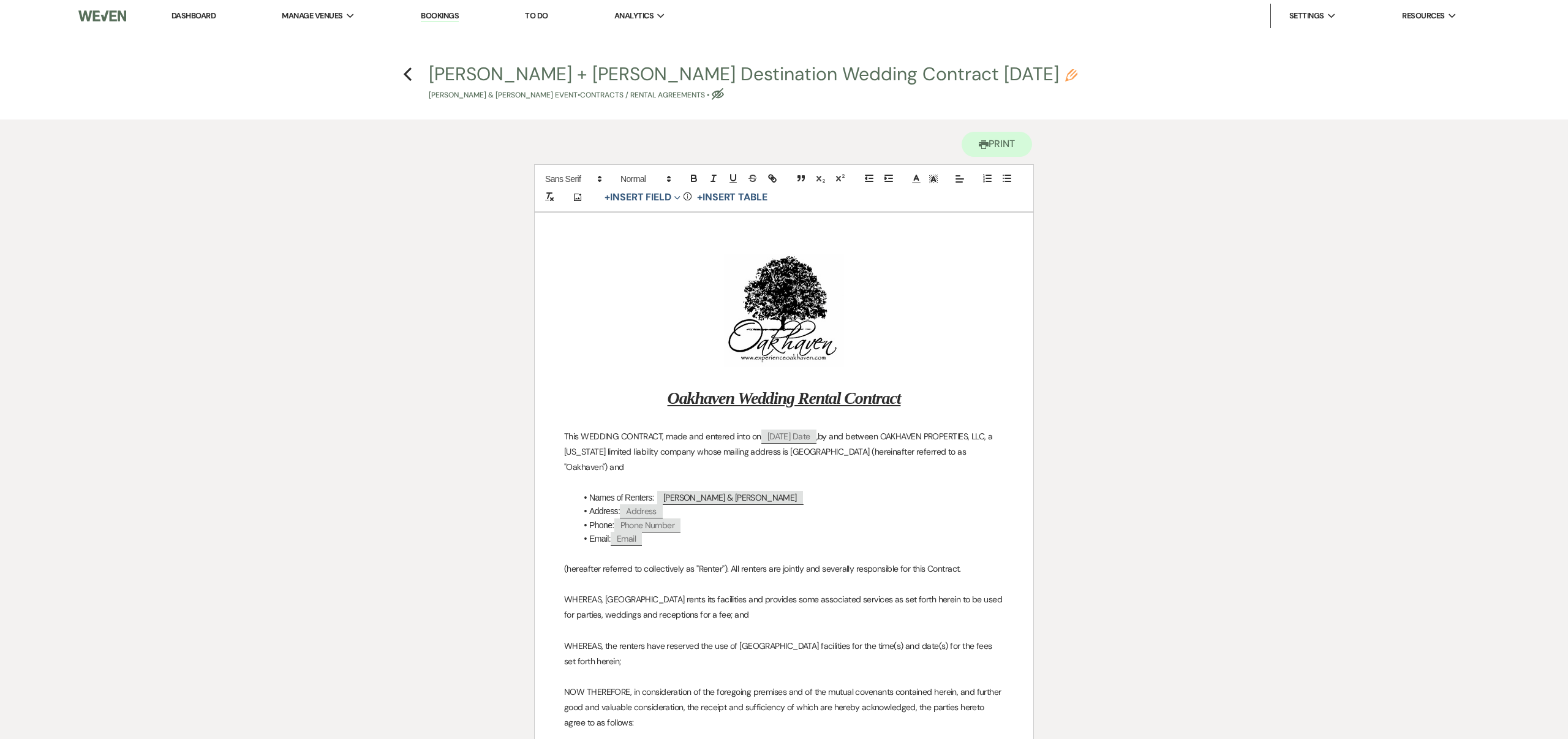
click at [724, 92] on use "button" at bounding box center [717, 94] width 13 height 12
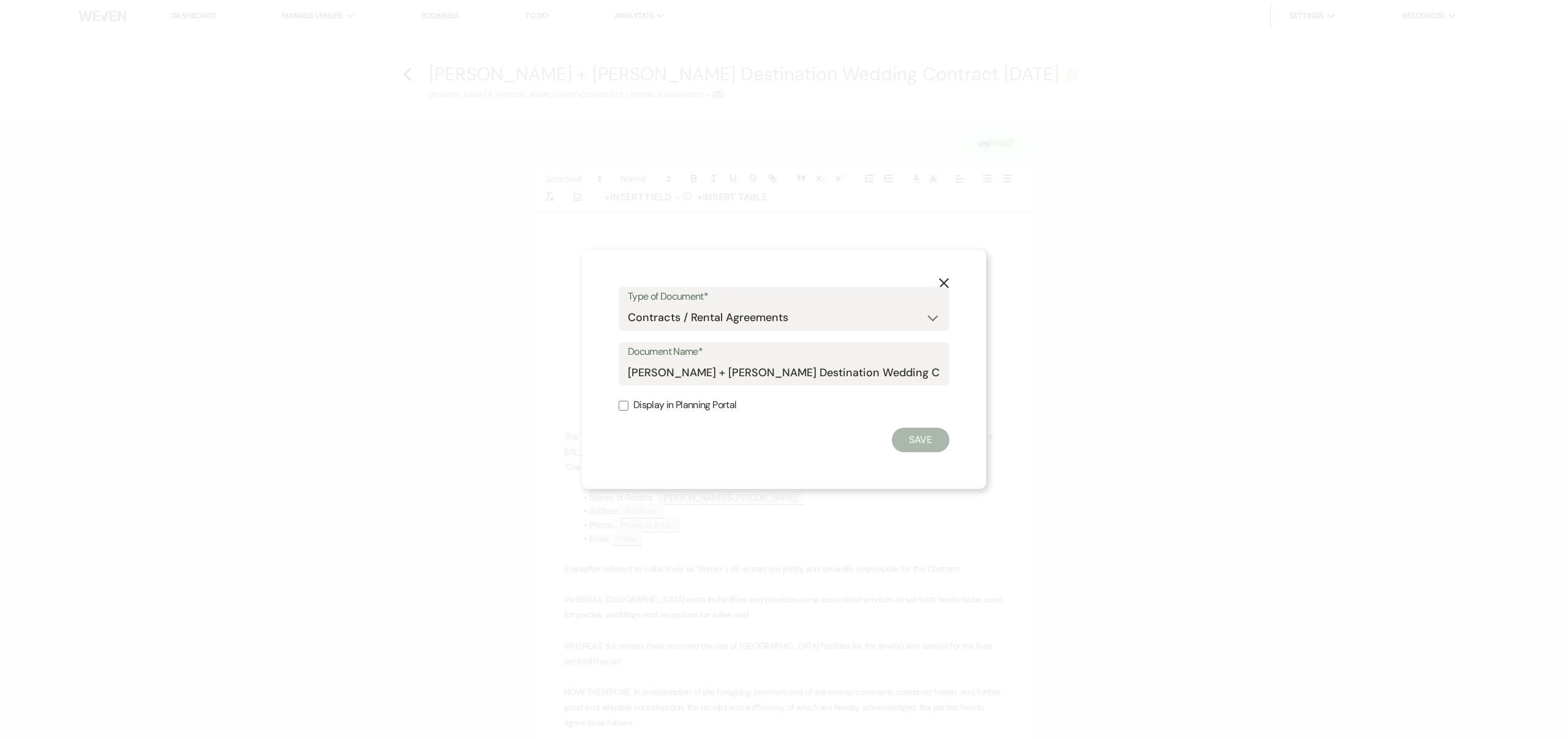
click at [623, 403] on input "Display in Planning Portal" at bounding box center [623, 405] width 10 height 10
click at [919, 439] on button "Save" at bounding box center [921, 440] width 58 height 24
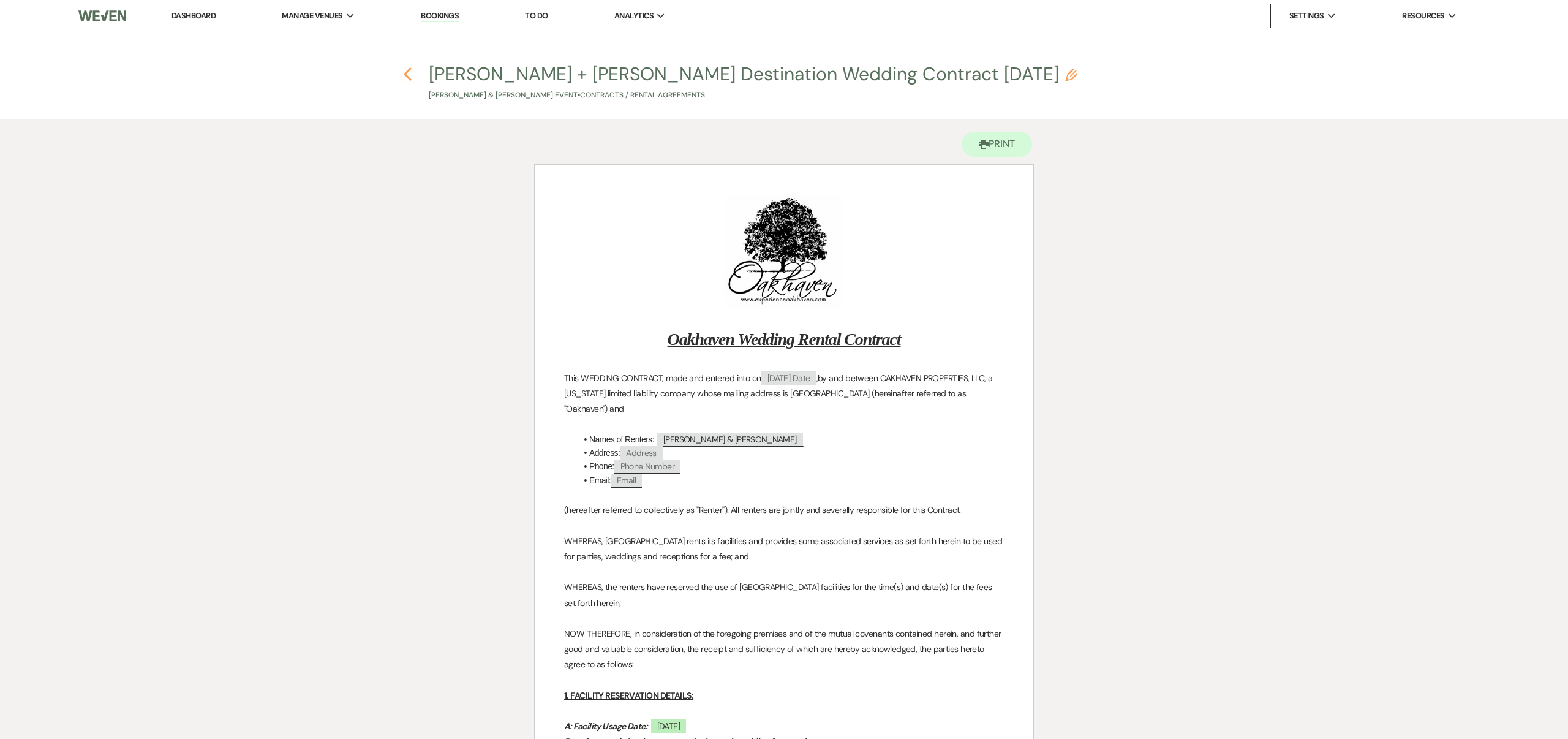
click at [406, 75] on use "button" at bounding box center [407, 74] width 8 height 13
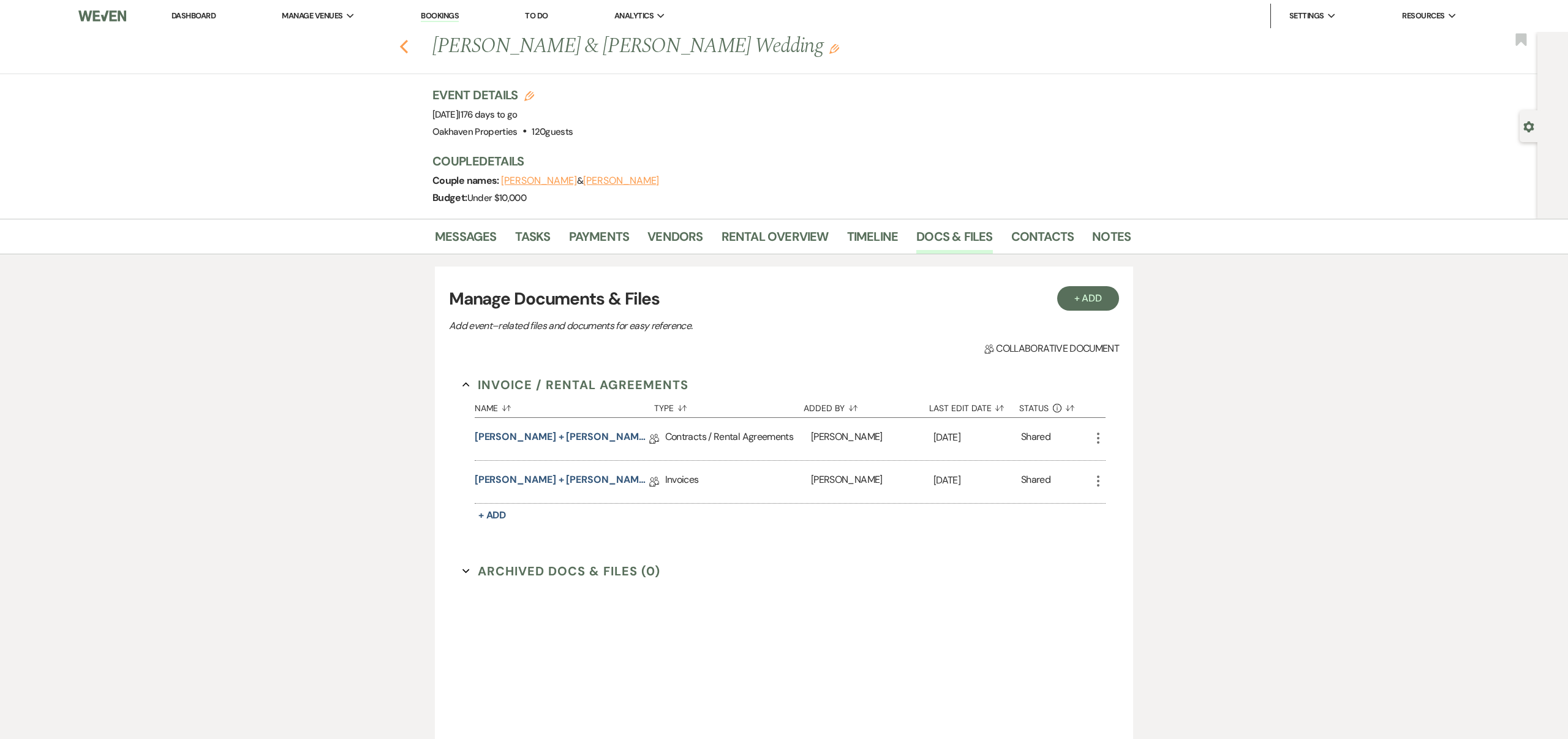
click at [403, 45] on use "button" at bounding box center [403, 47] width 8 height 13
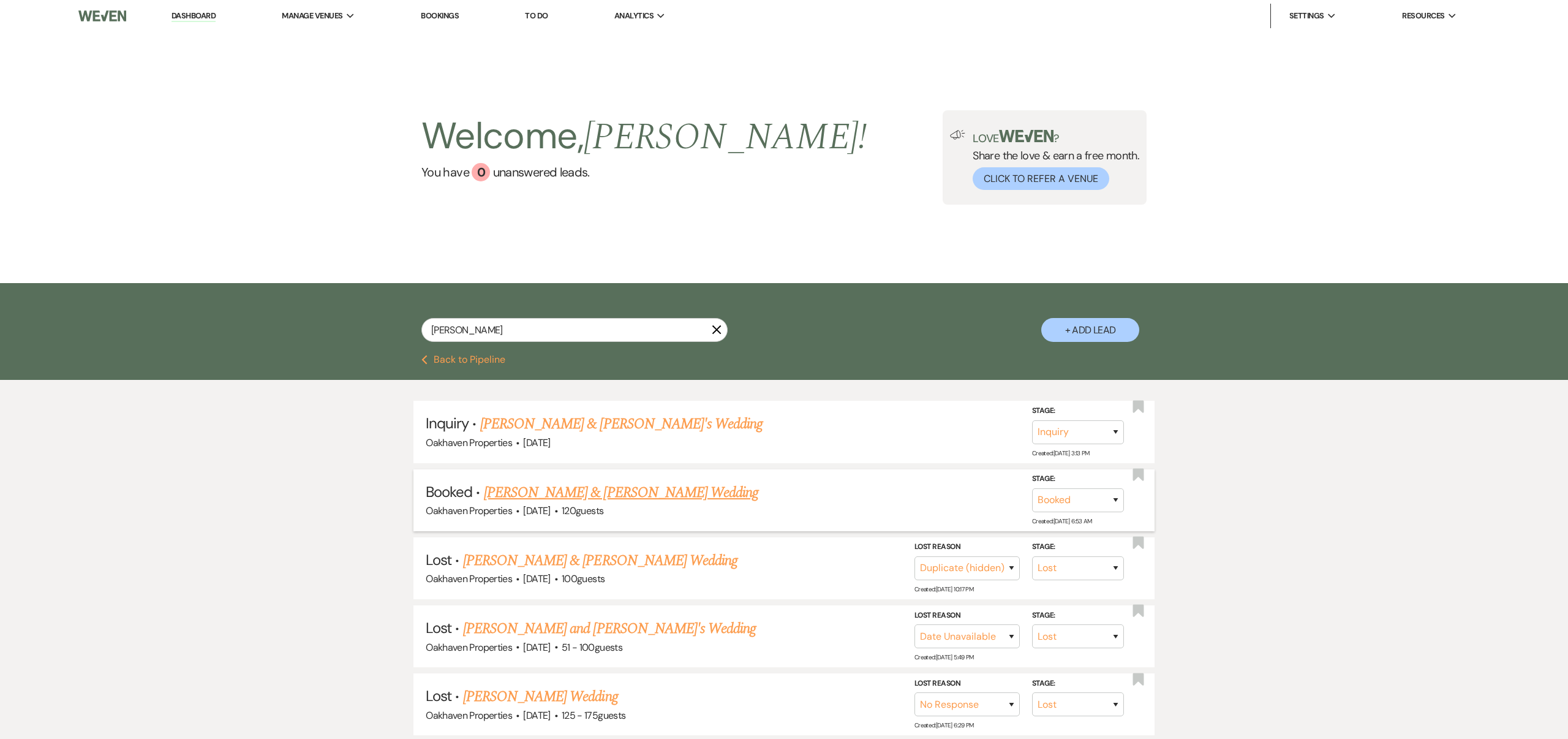
click at [684, 490] on link "[PERSON_NAME] & [PERSON_NAME] Wedding" at bounding box center [621, 493] width 274 height 22
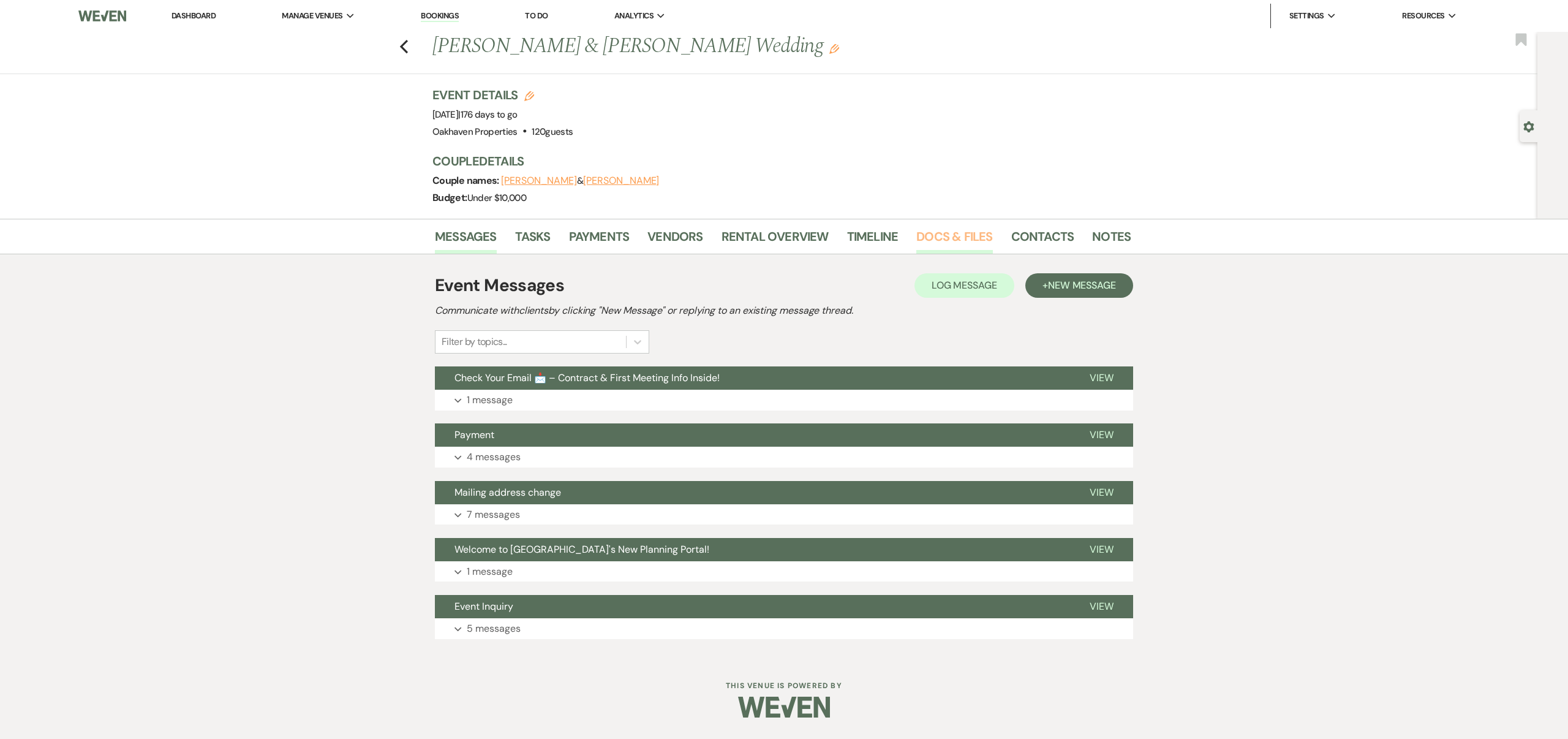
click at [964, 233] on link "Docs & Files" at bounding box center [954, 240] width 76 height 27
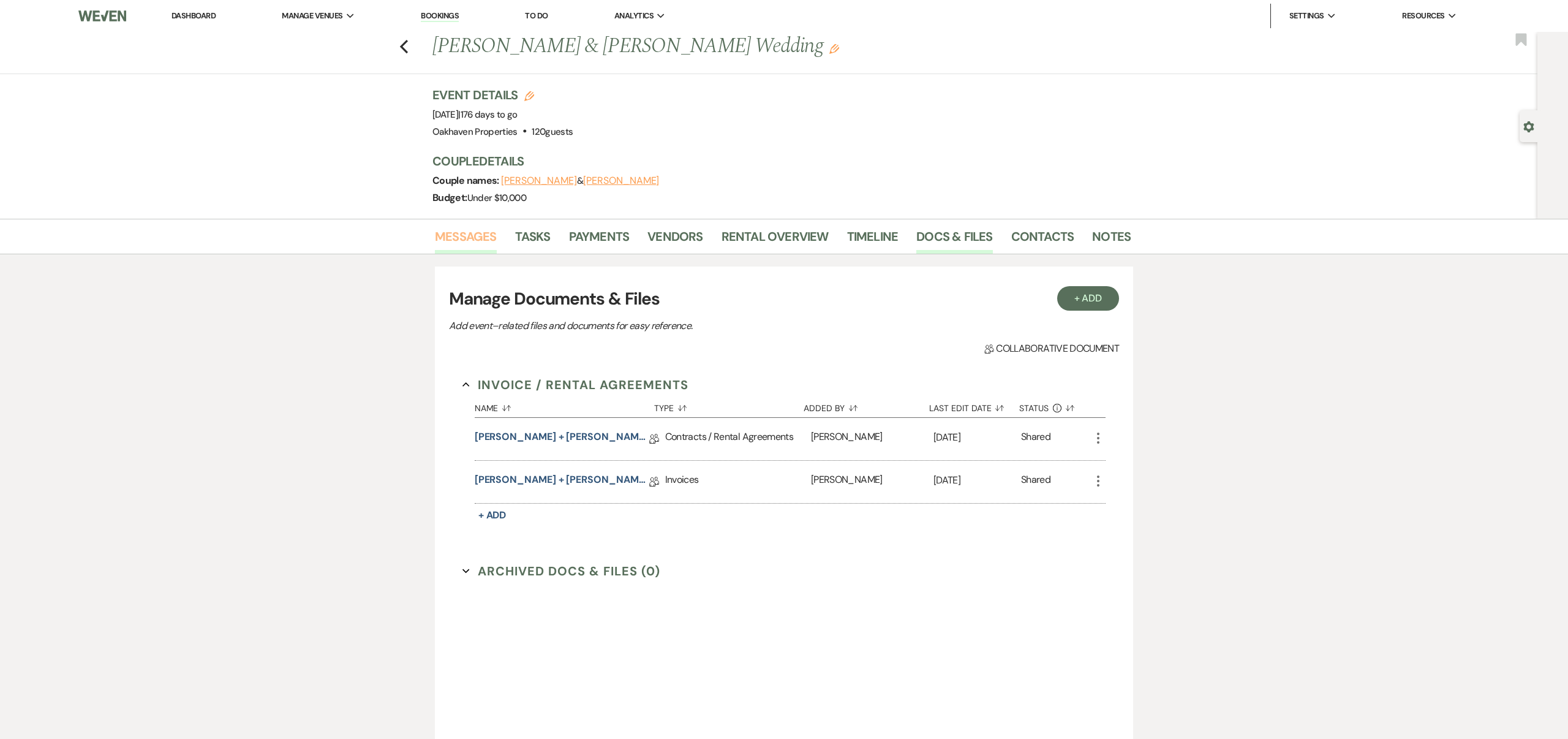
click at [484, 234] on link "Messages" at bounding box center [466, 240] width 62 height 27
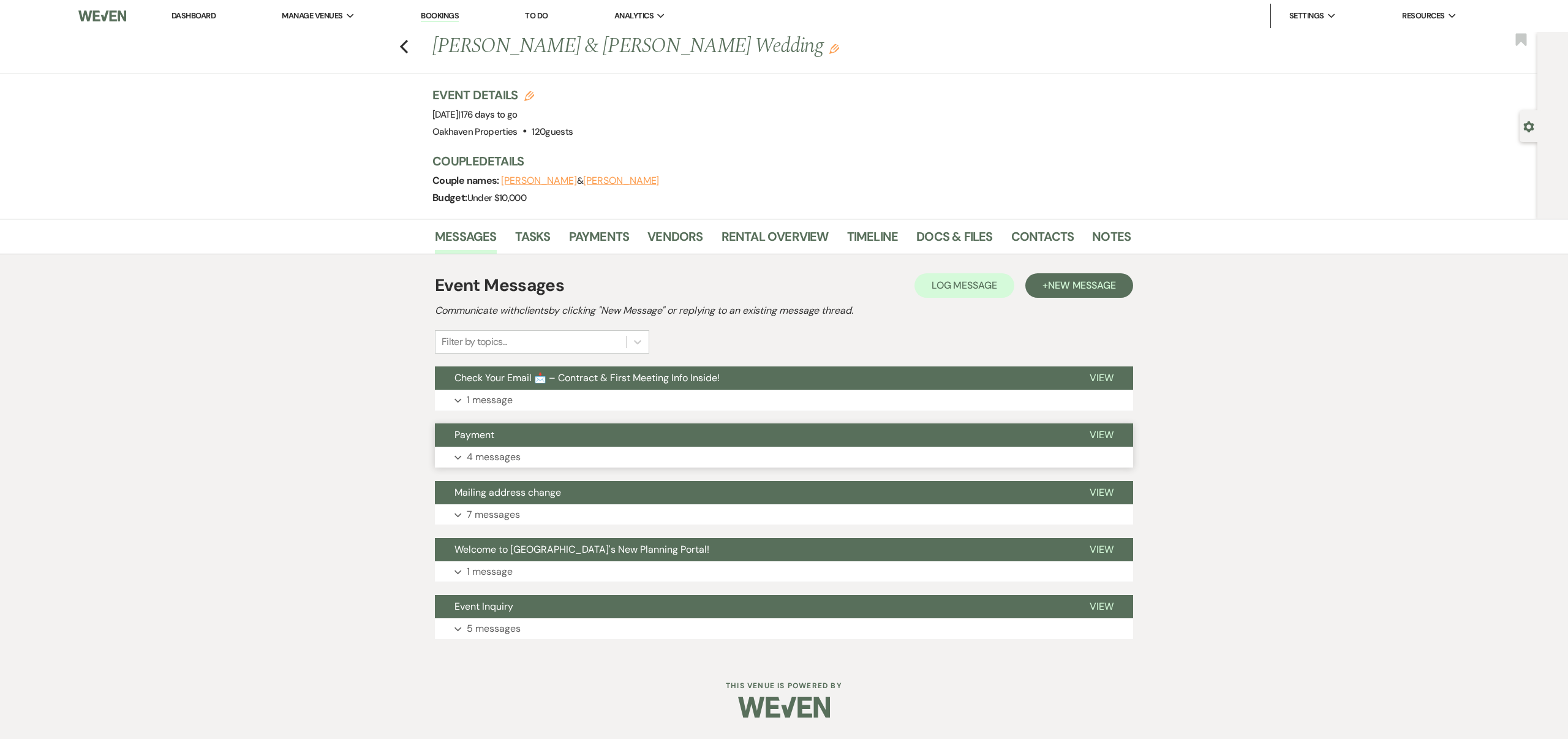
click at [1103, 433] on span "View" at bounding box center [1102, 434] width 24 height 13
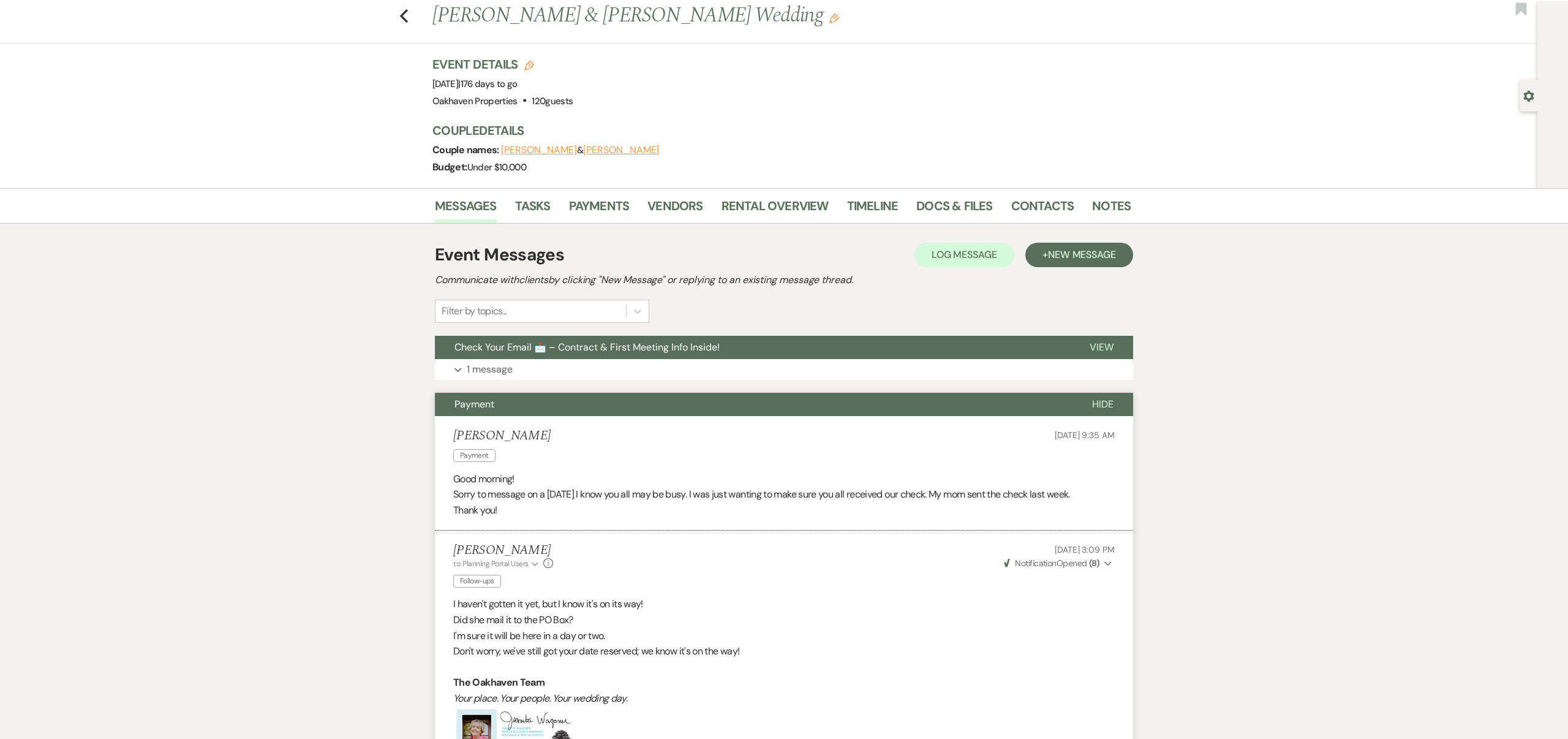
scroll to position [10, 0]
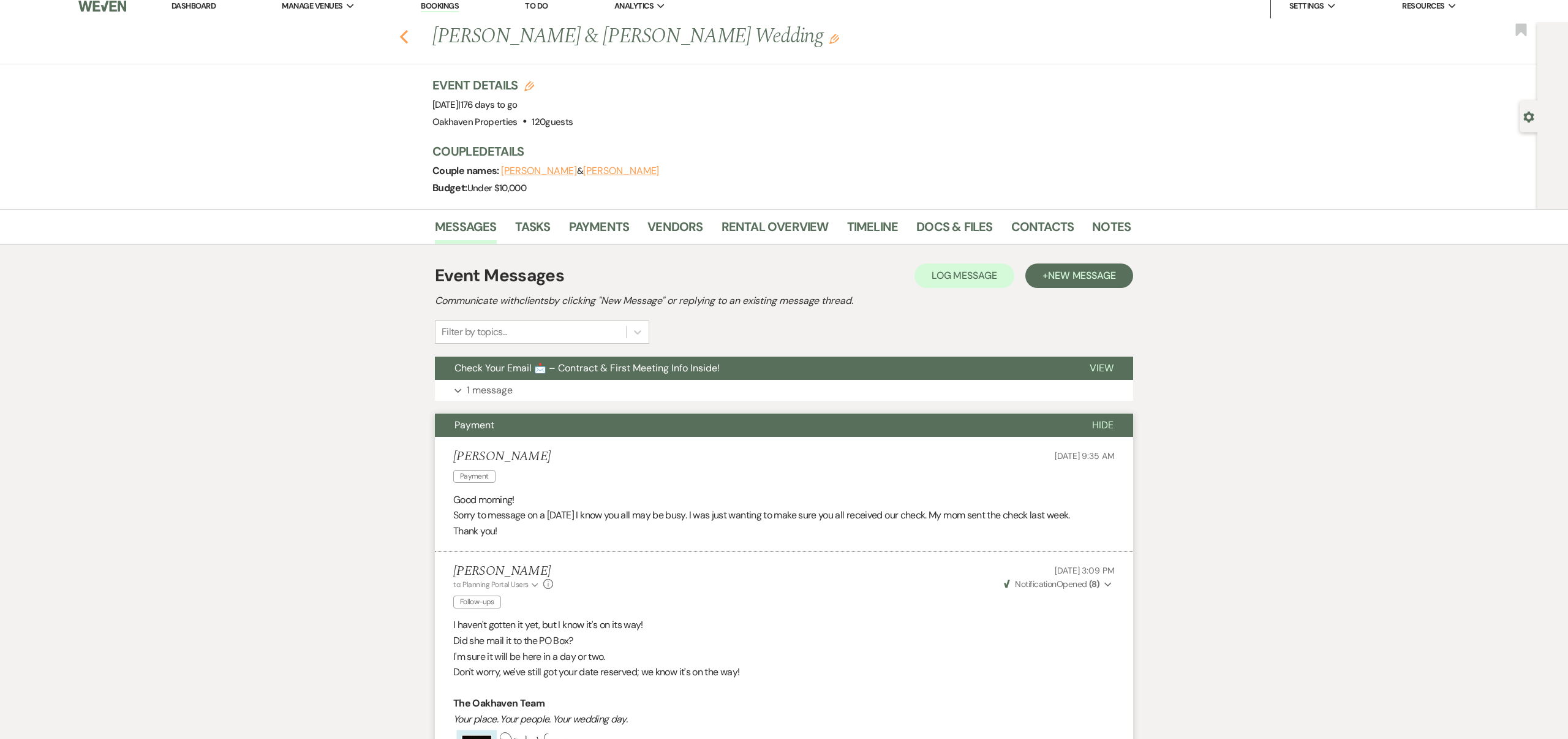
click at [400, 34] on icon "Previous" at bounding box center [404, 37] width 9 height 15
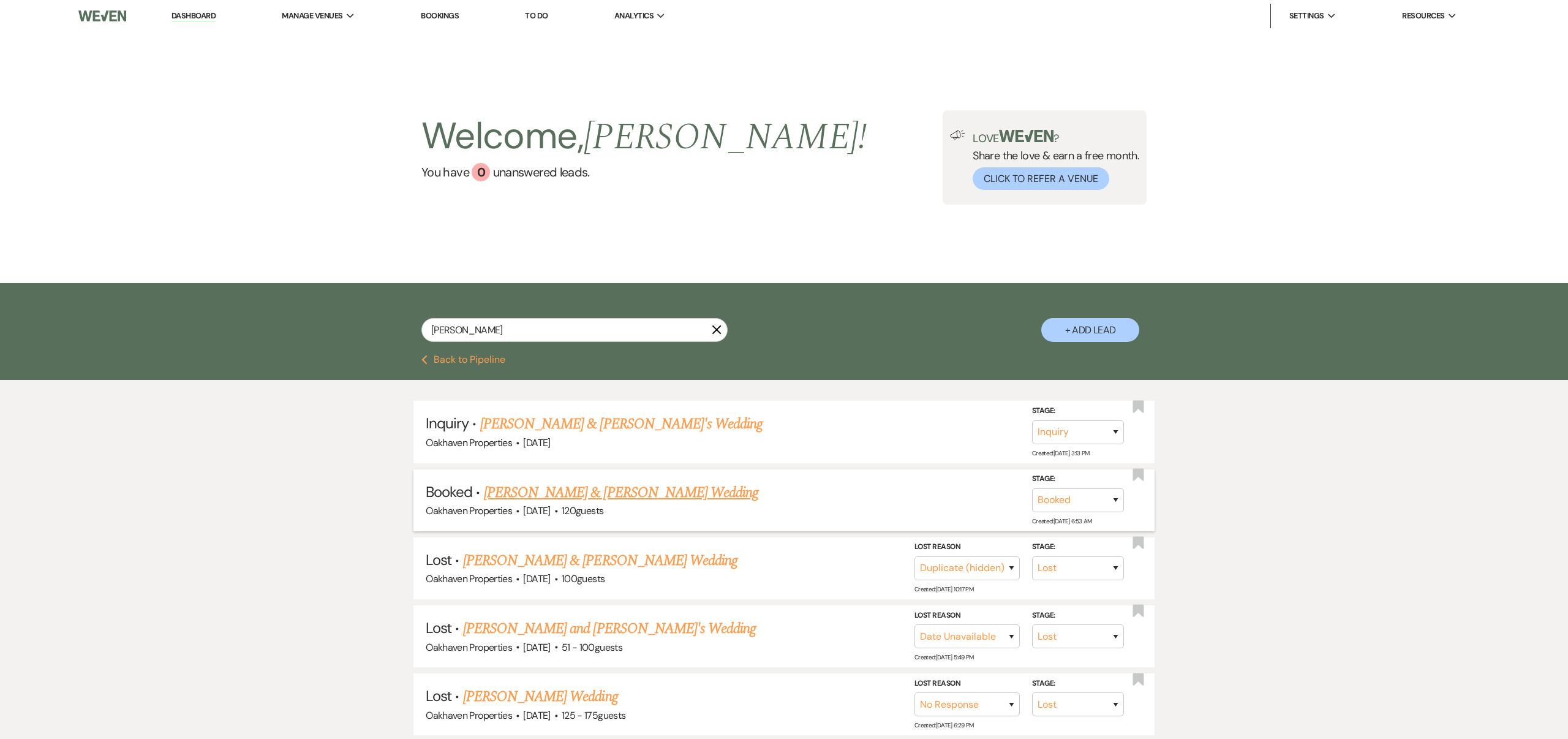
click at [712, 493] on link "[PERSON_NAME] & [PERSON_NAME] Wedding" at bounding box center [621, 493] width 274 height 22
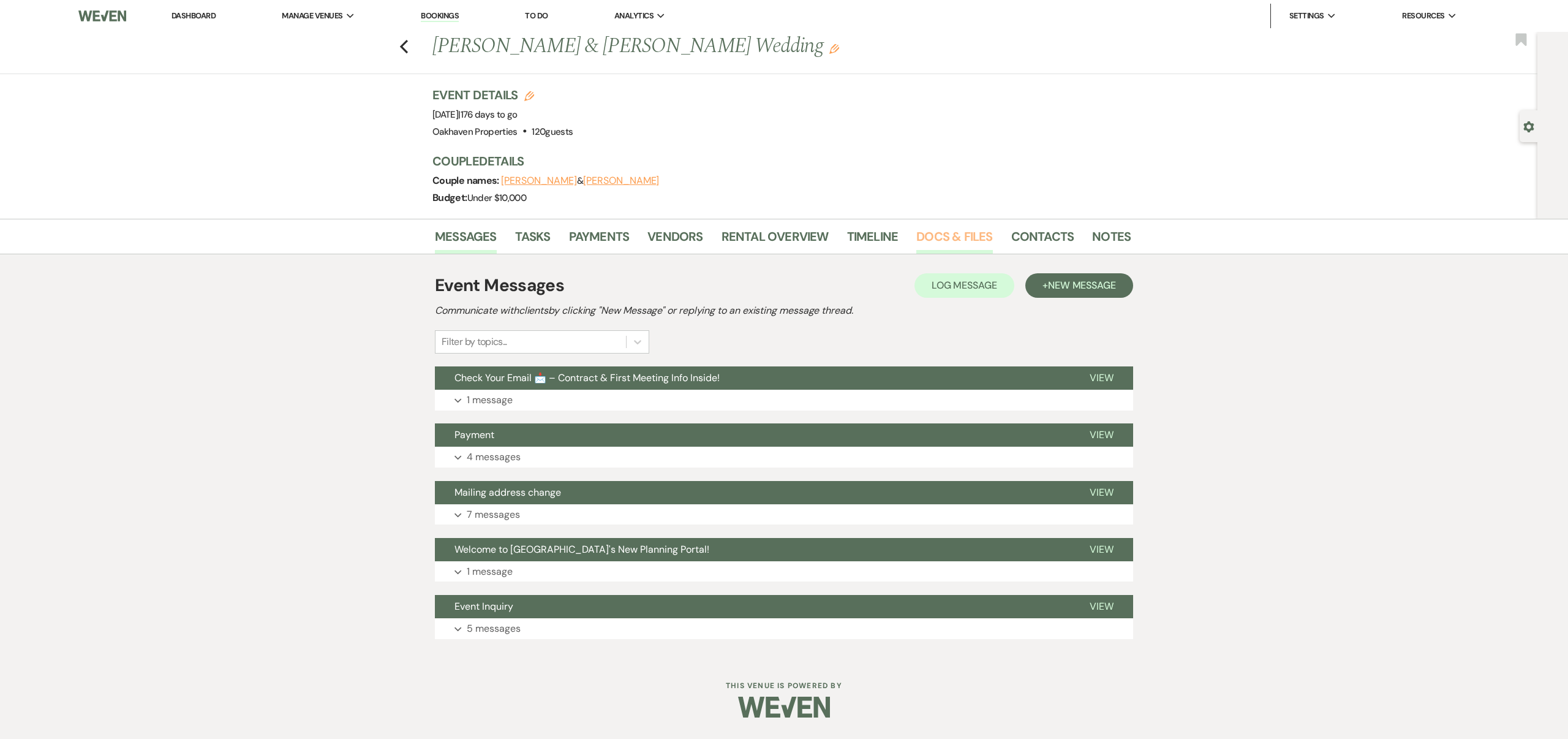
click at [936, 235] on link "Docs & Files" at bounding box center [954, 240] width 76 height 27
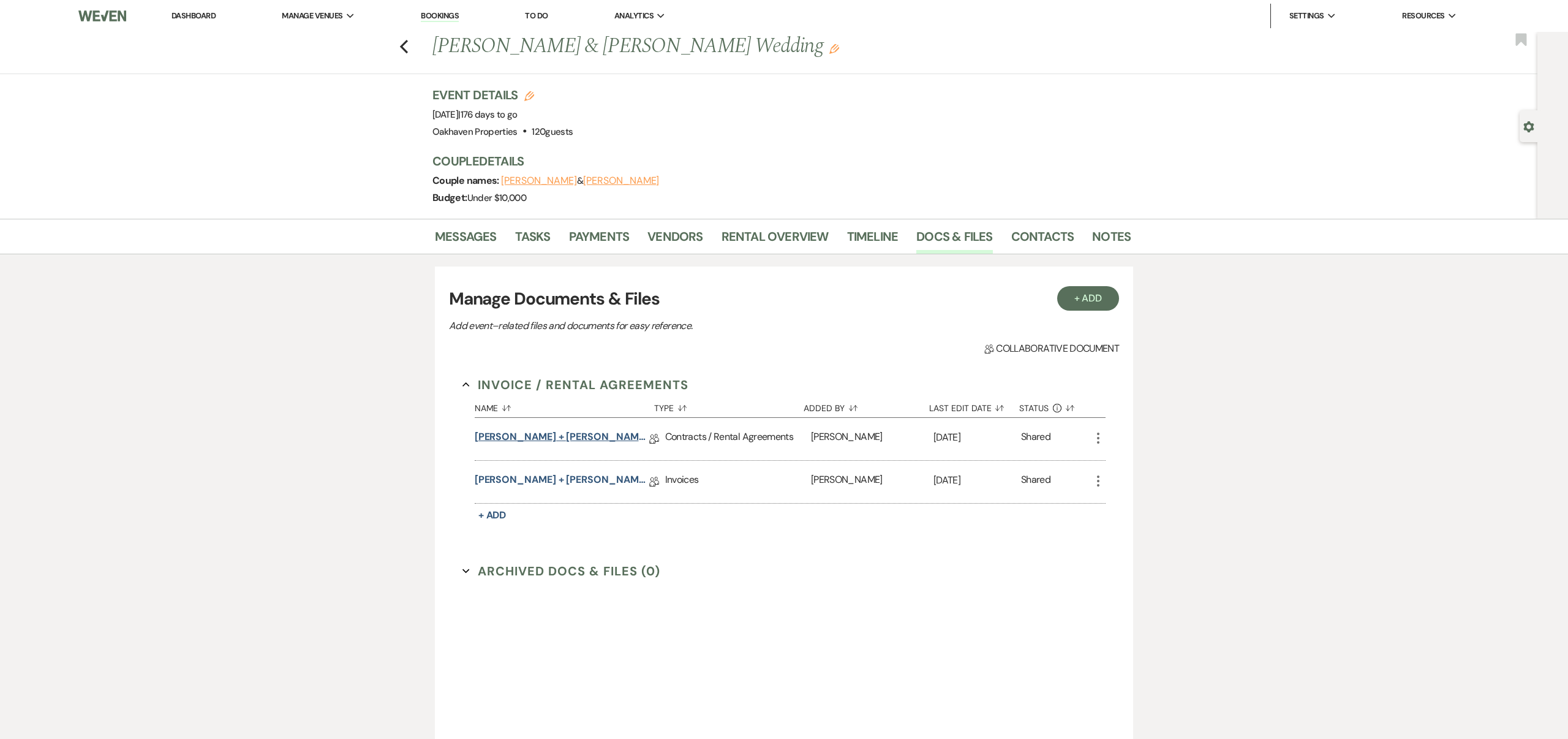
click at [618, 435] on link "[PERSON_NAME] + [PERSON_NAME] Destination Wedding Contract [DATE]" at bounding box center [562, 439] width 174 height 19
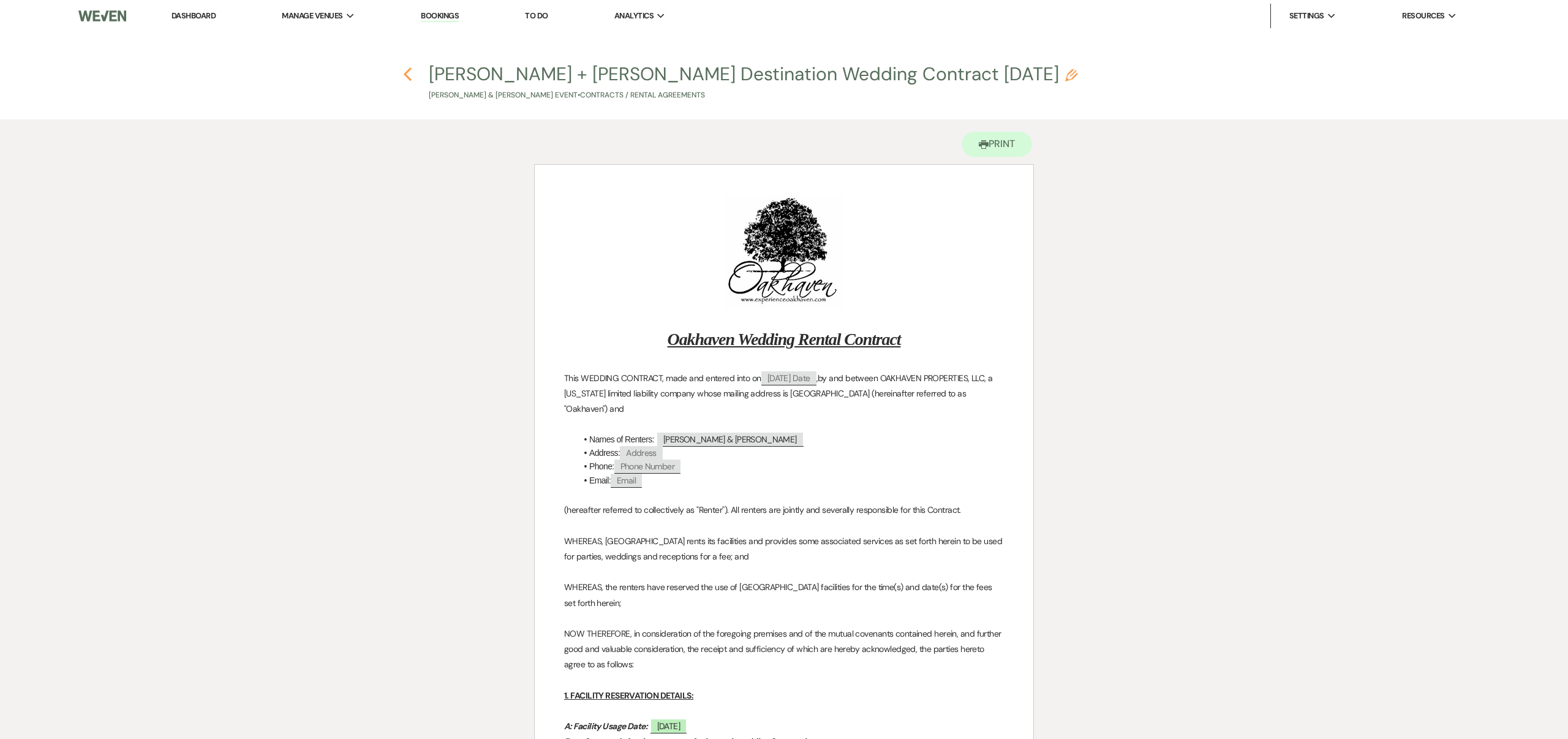
click at [409, 73] on icon "Previous" at bounding box center [408, 74] width 9 height 15
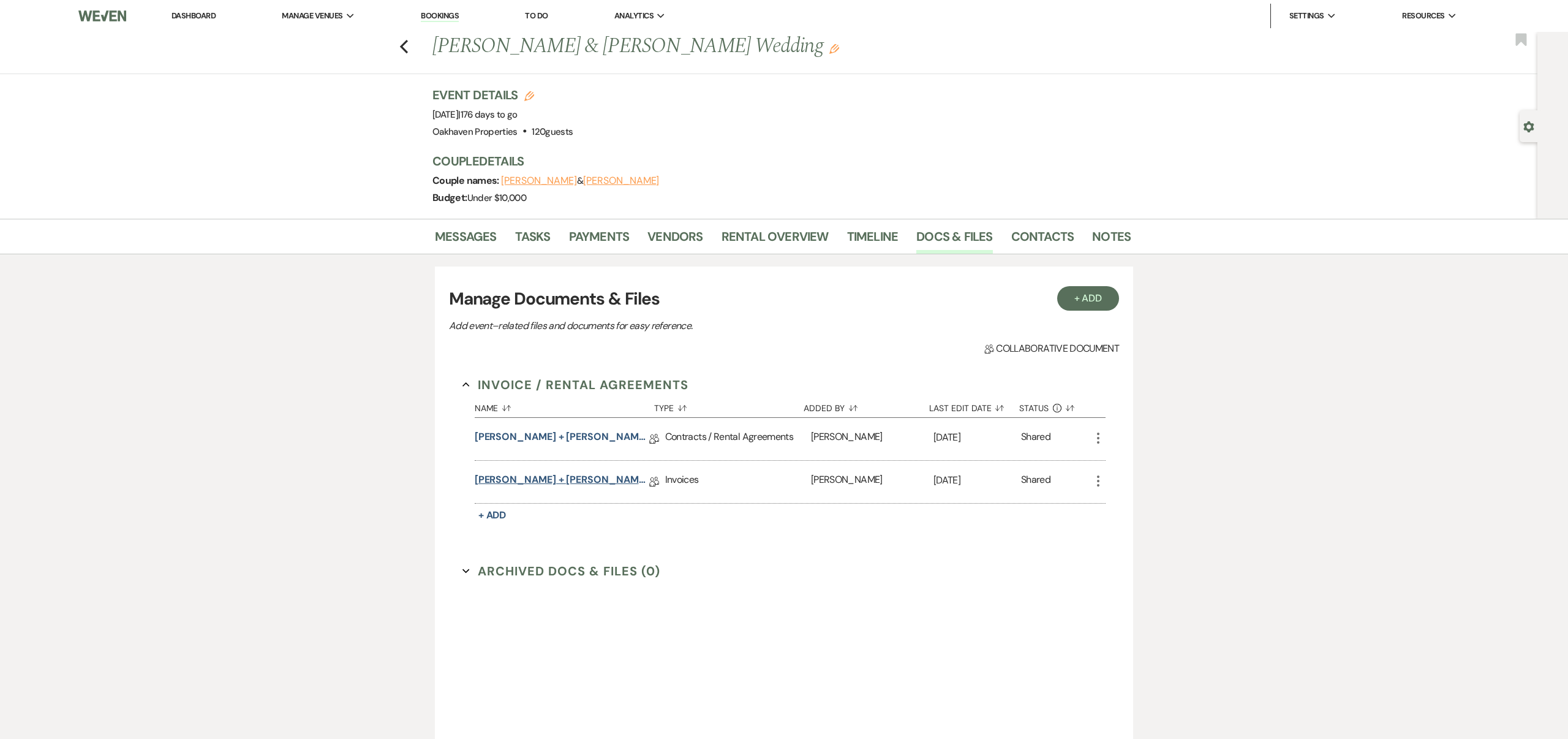
click at [594, 480] on link "[PERSON_NAME] + [PERSON_NAME] Wedding [DATE]" at bounding box center [562, 482] width 174 height 19
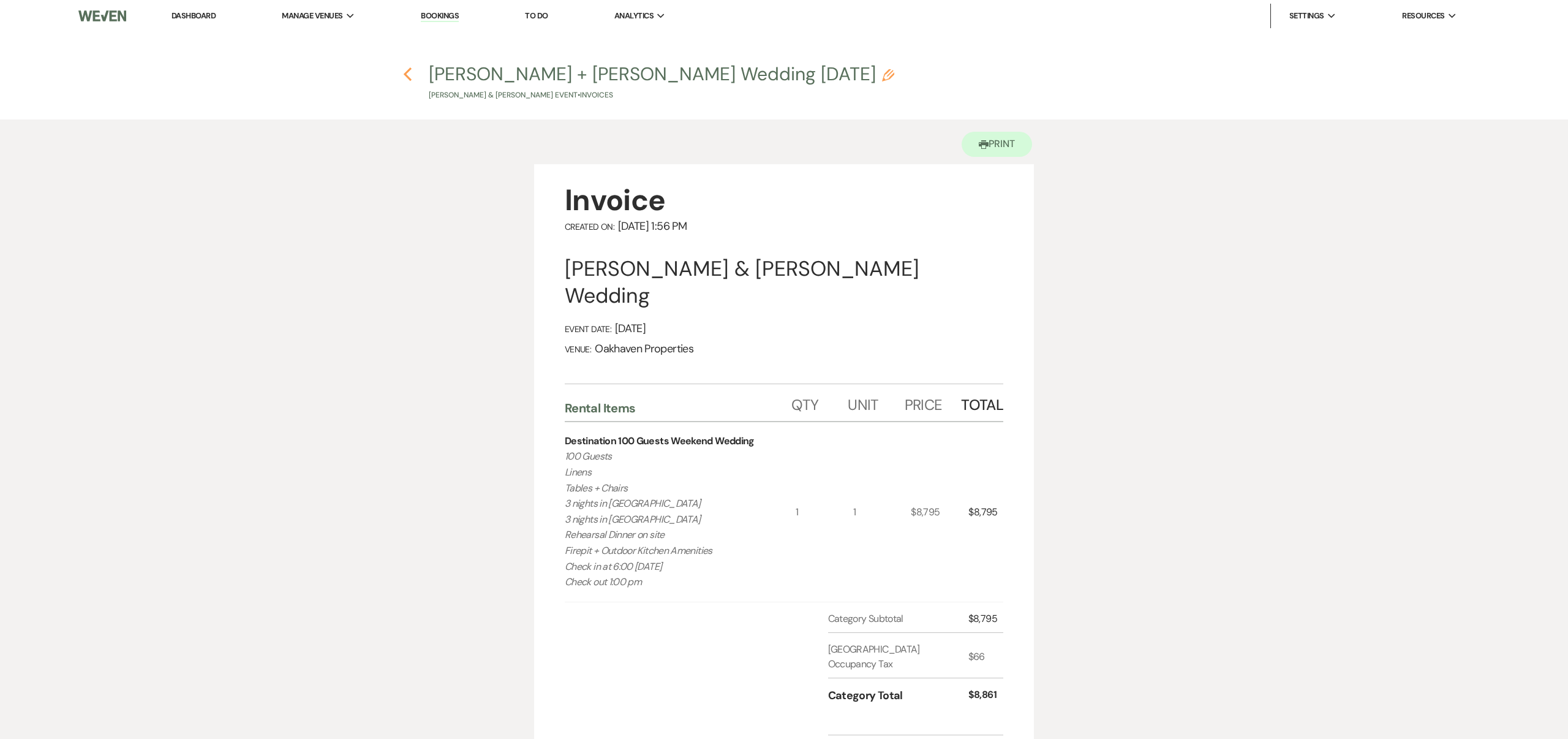
click at [408, 76] on icon "Previous" at bounding box center [408, 74] width 9 height 15
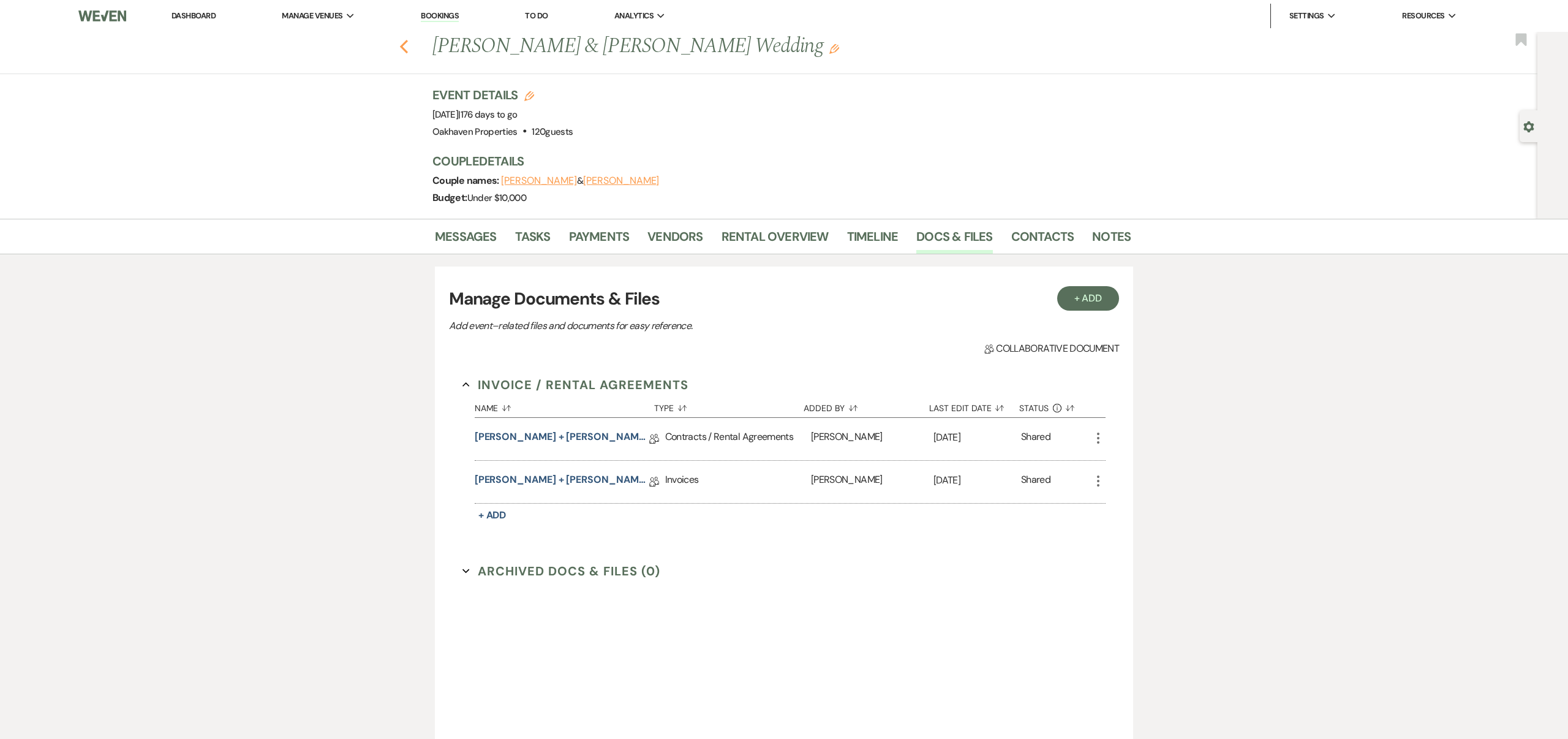
click at [403, 49] on use "button" at bounding box center [403, 47] width 8 height 13
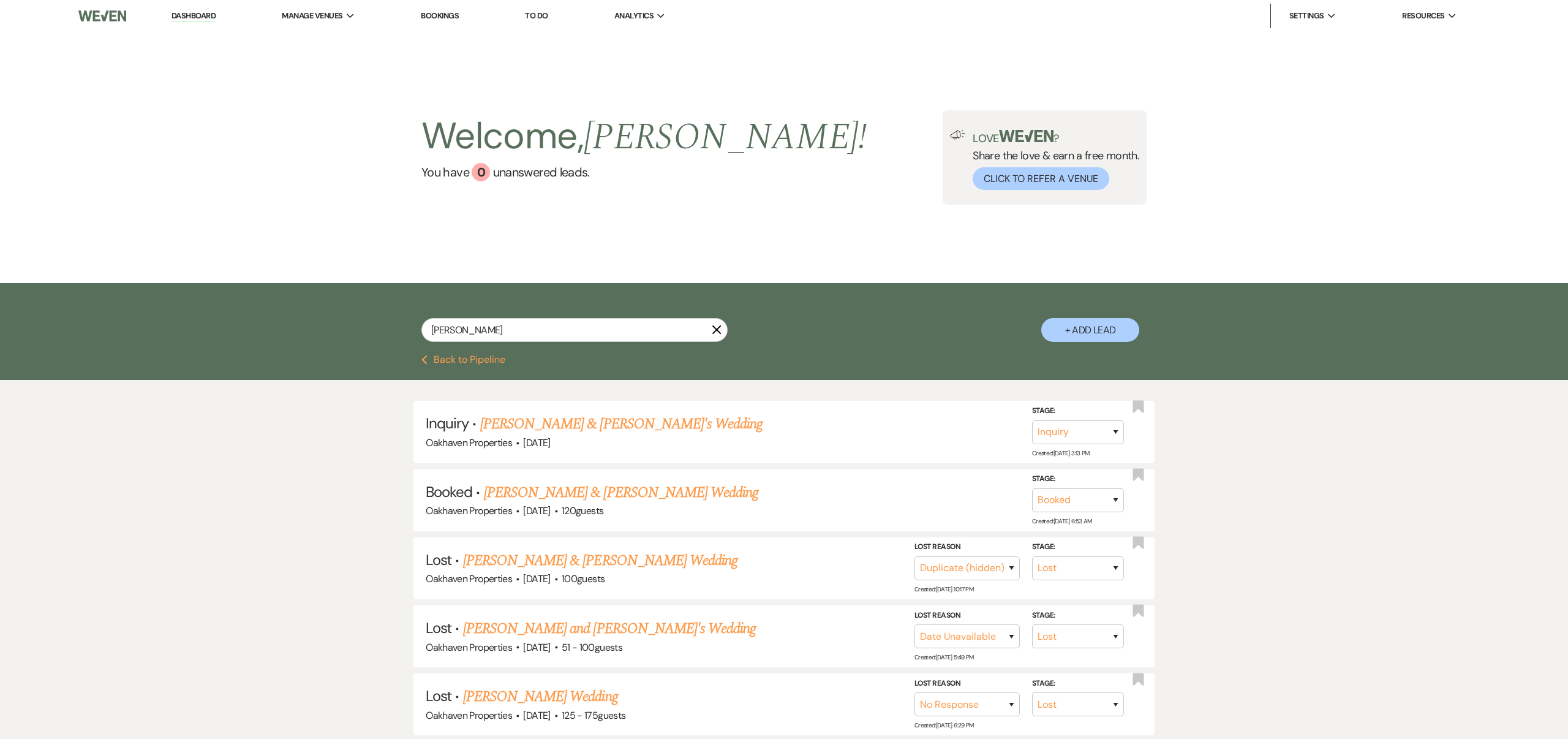
click at [718, 330] on icon "X" at bounding box center [716, 329] width 10 height 10
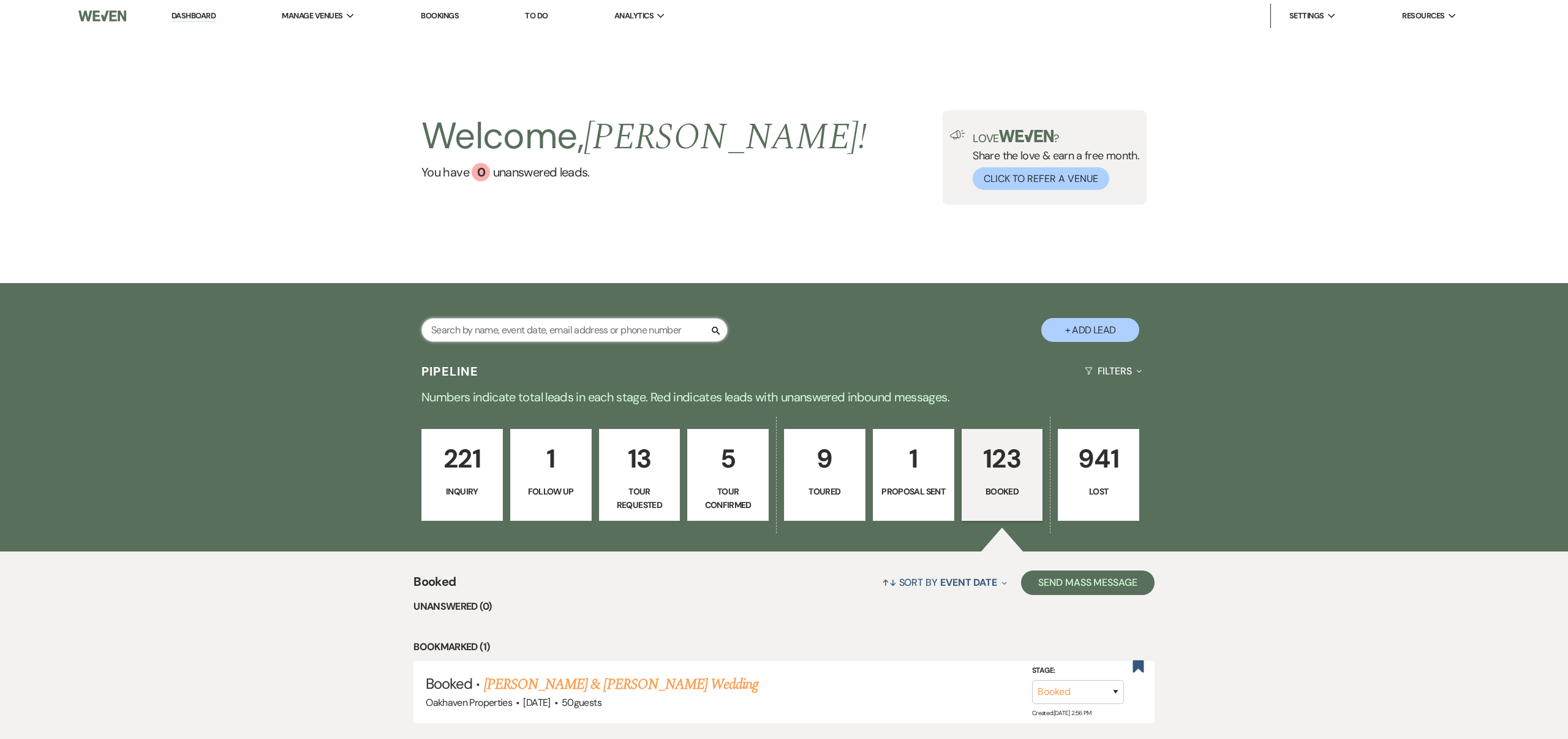
click at [672, 328] on input "text" at bounding box center [574, 330] width 307 height 24
